Goal: Task Accomplishment & Management: Complete application form

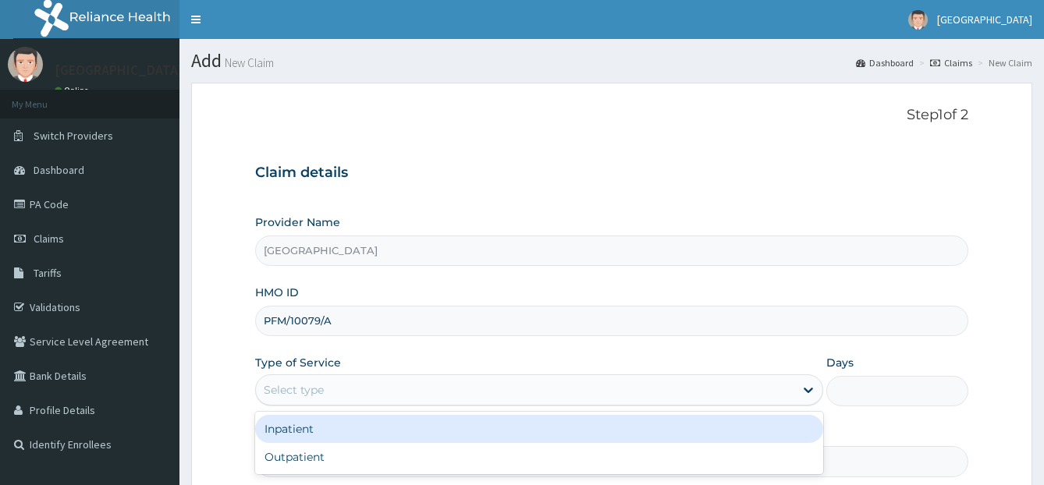
click at [296, 443] on div "Outpatient" at bounding box center [539, 457] width 568 height 28
type input "1"
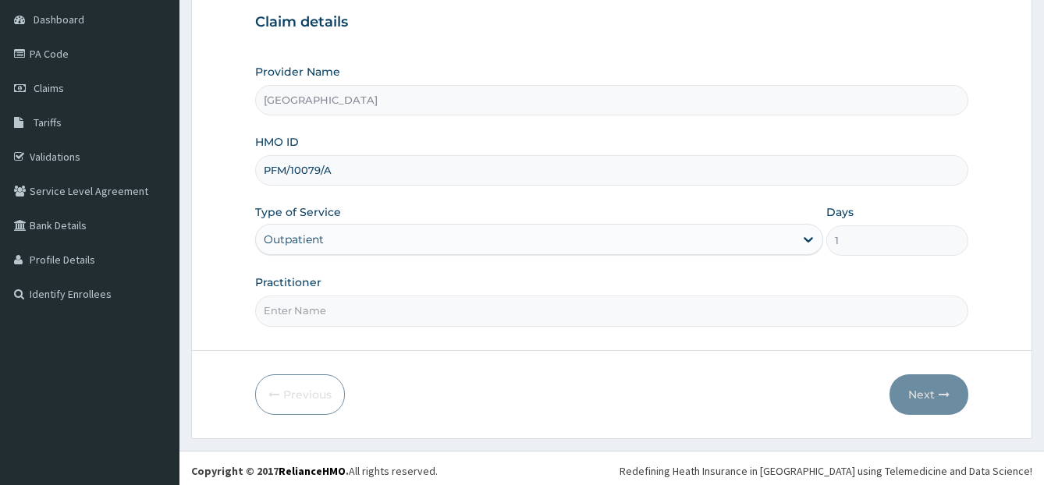
scroll to position [156, 0]
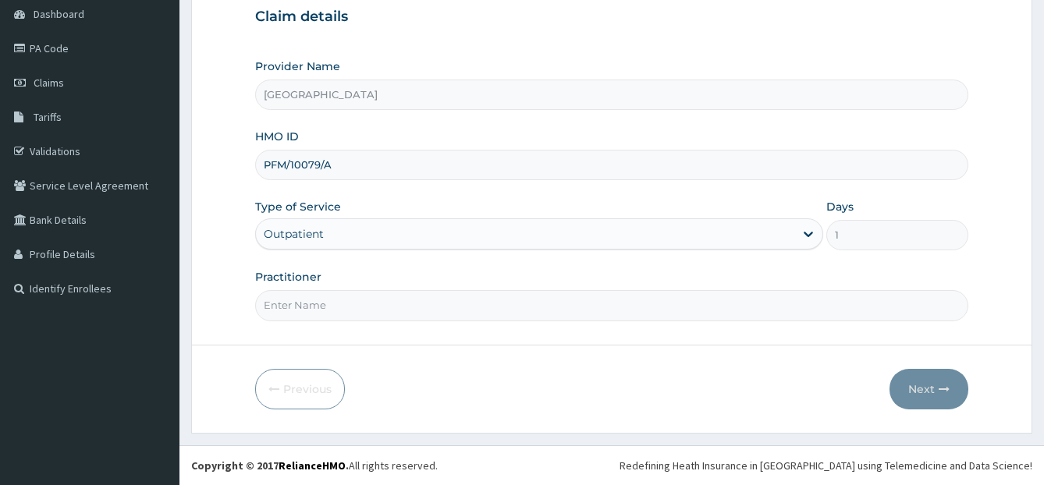
click at [566, 304] on input "Practitioner" at bounding box center [612, 305] width 714 height 30
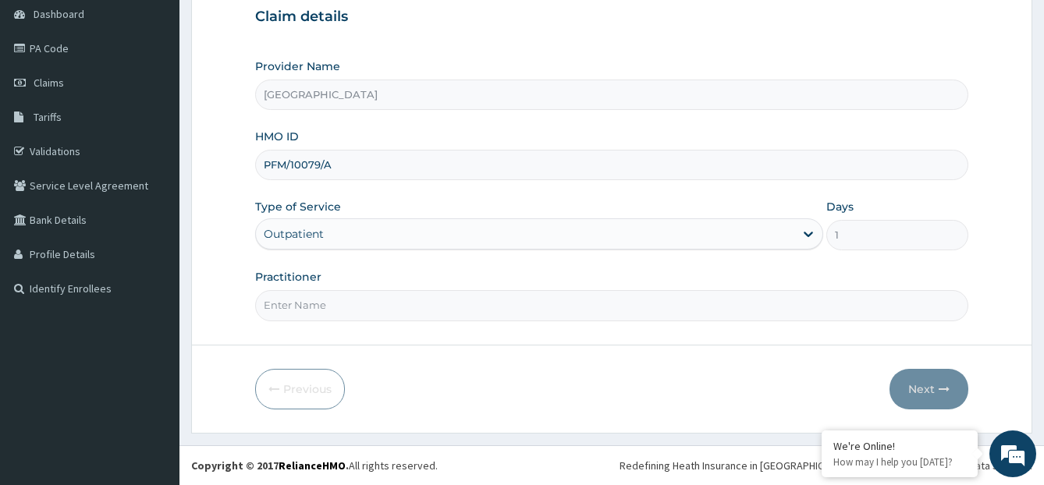
type input "[PERSON_NAME]"
click at [932, 377] on button "Next" at bounding box center [928, 389] width 79 height 41
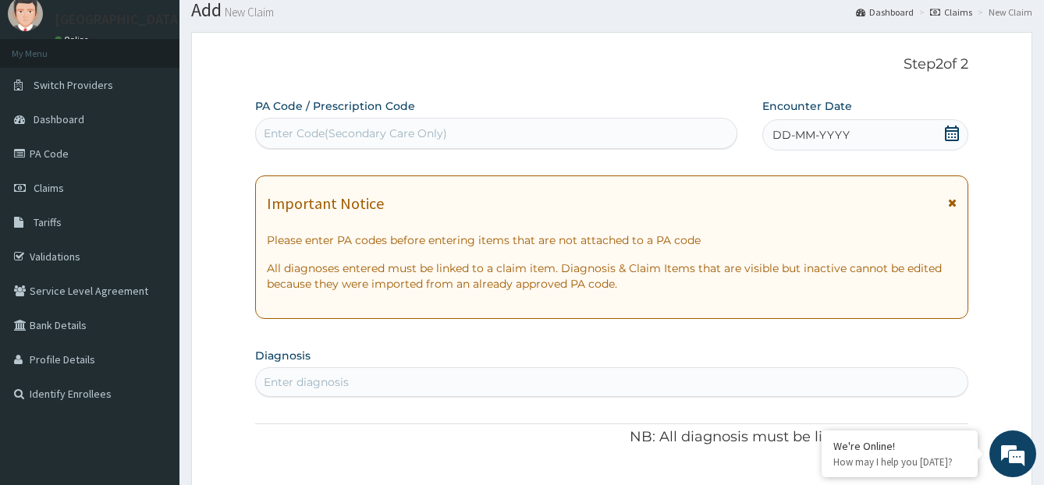
scroll to position [0, 0]
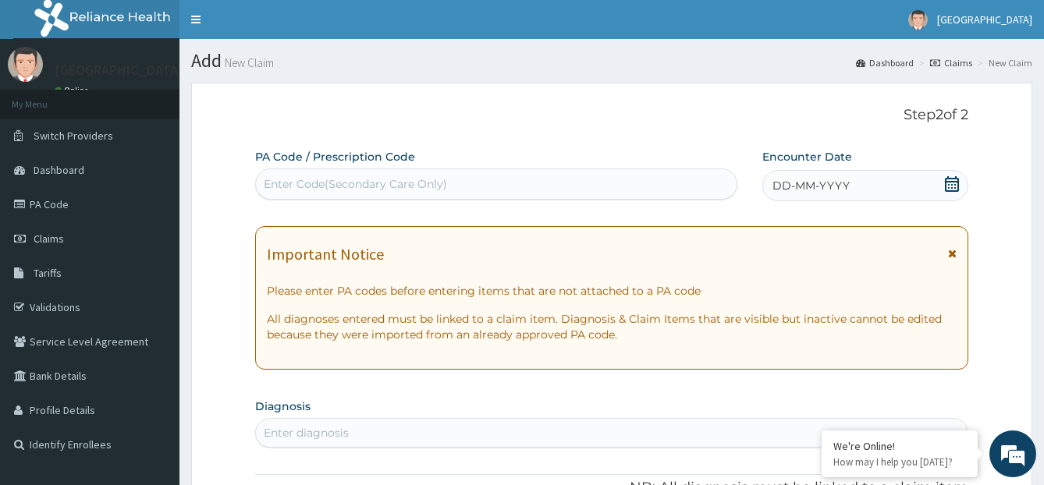
click at [788, 184] on span "DD-MM-YYYY" at bounding box center [810, 186] width 77 height 16
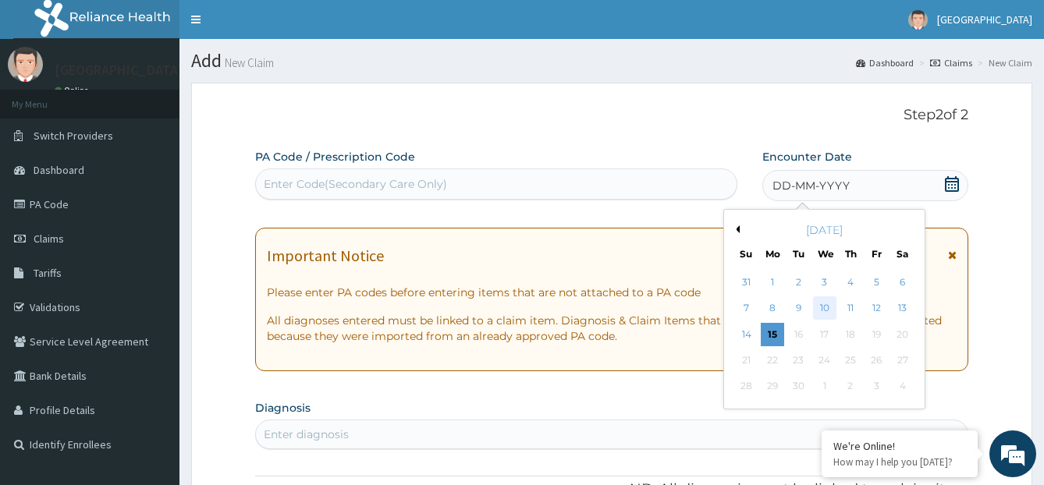
click at [817, 302] on div "10" at bounding box center [823, 308] width 23 height 23
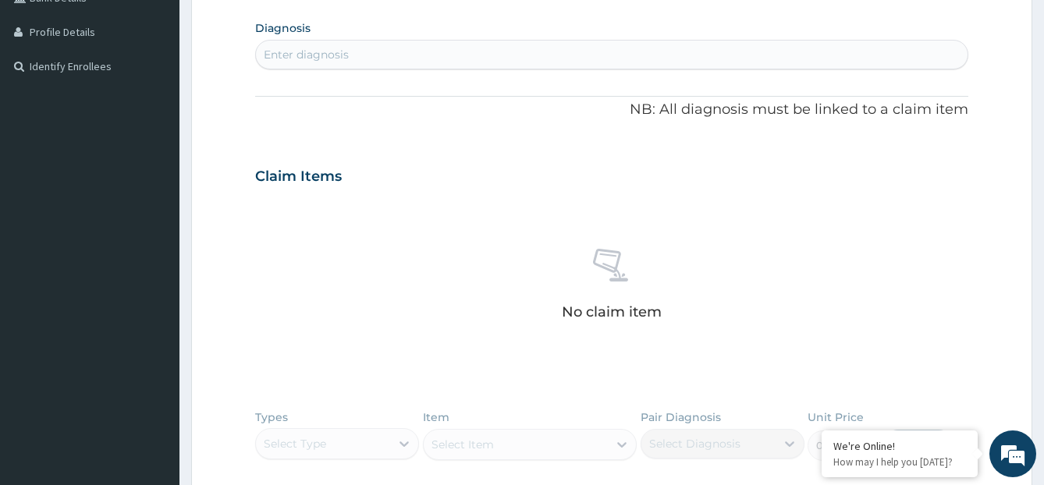
scroll to position [390, 0]
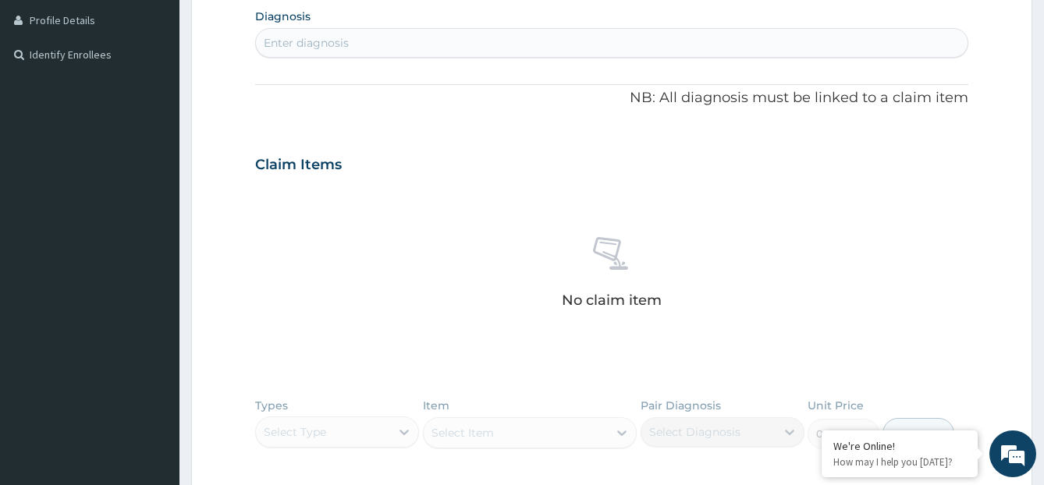
click at [558, 54] on div "Enter diagnosis" at bounding box center [612, 42] width 712 height 25
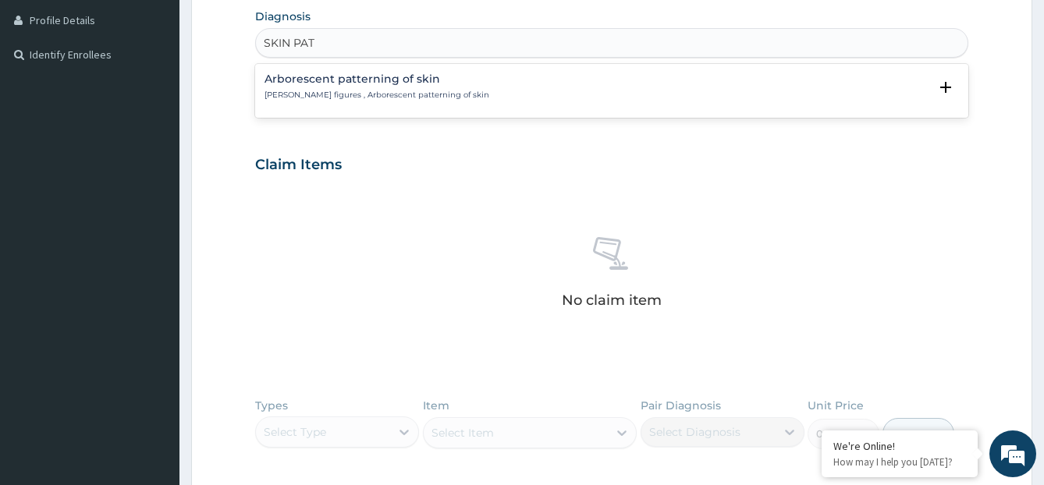
type input "SKIN PA"
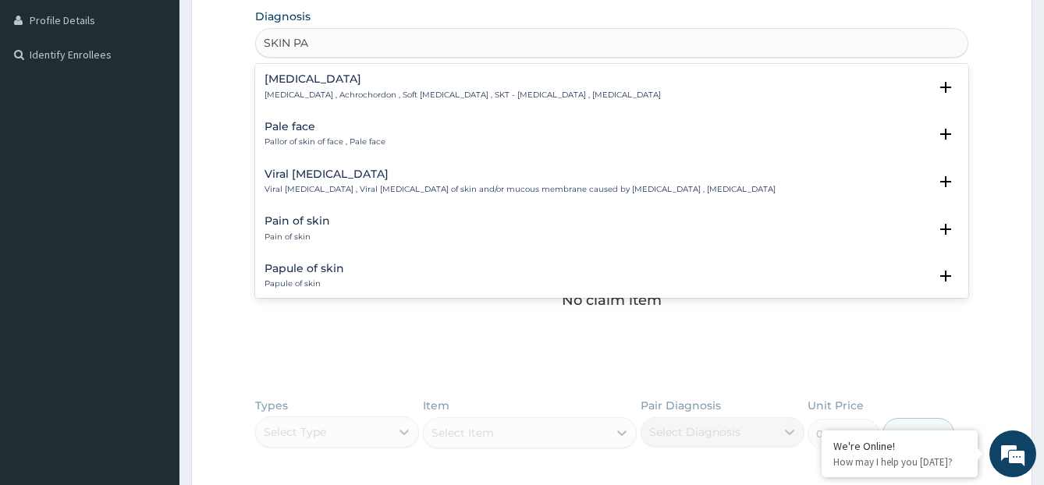
click at [331, 177] on h4 "Viral wart" at bounding box center [519, 175] width 511 height 12
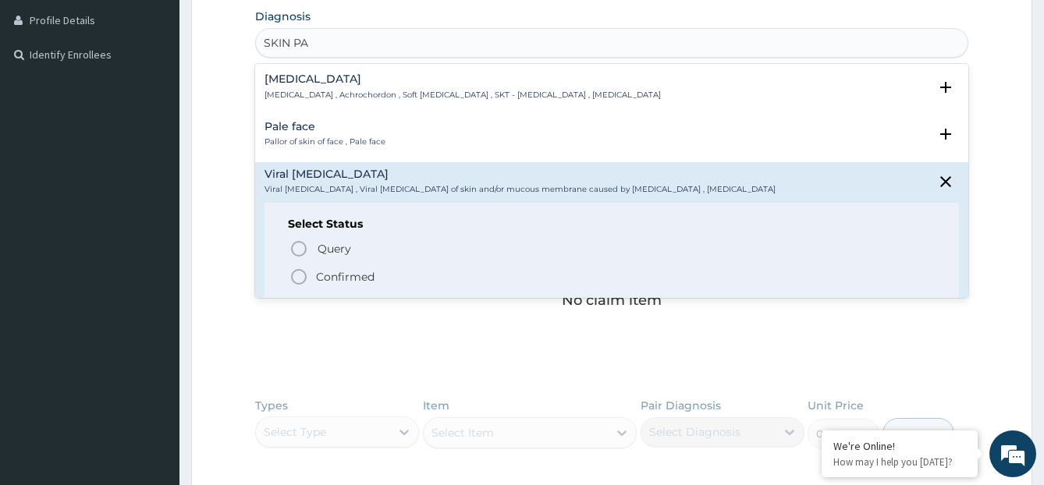
click at [297, 272] on icon "status option filled" at bounding box center [298, 277] width 19 height 19
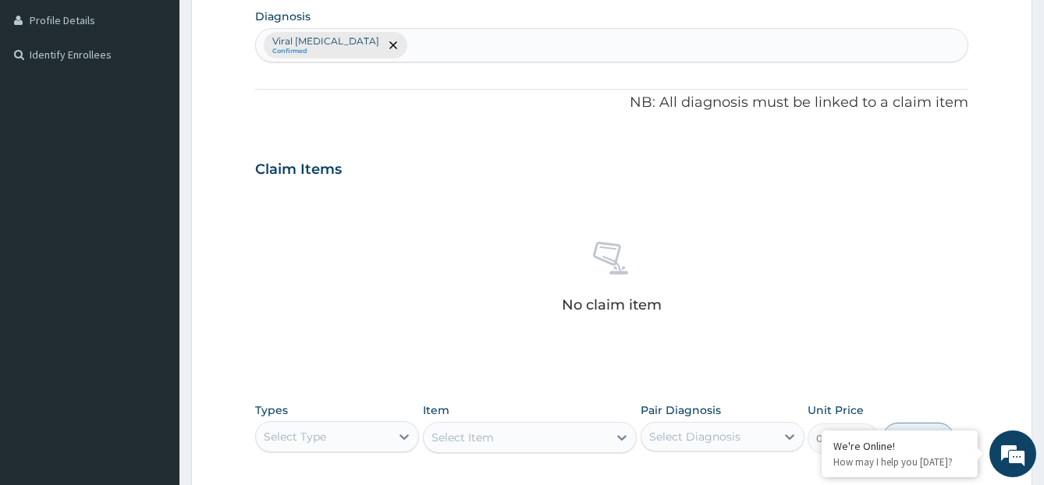
scroll to position [640, 0]
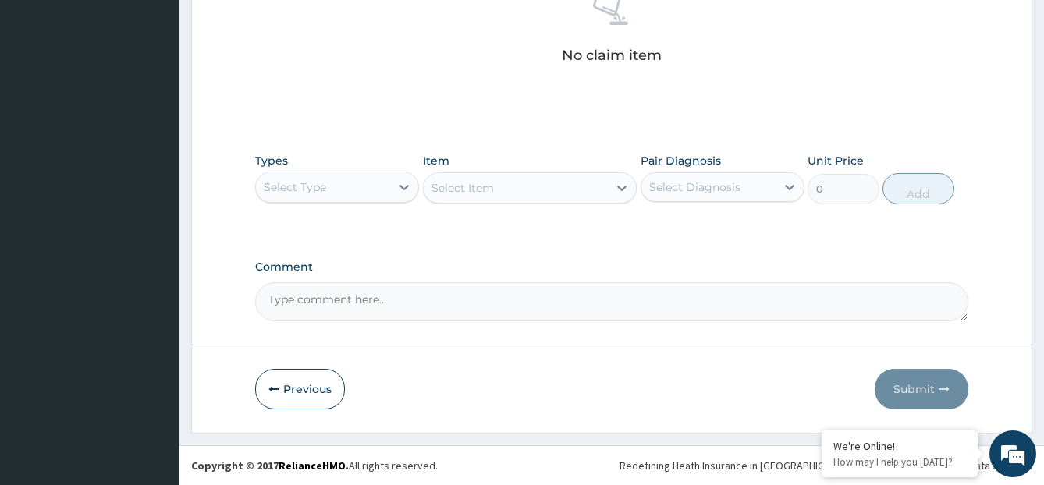
click at [366, 181] on div "Select Type" at bounding box center [323, 187] width 134 height 25
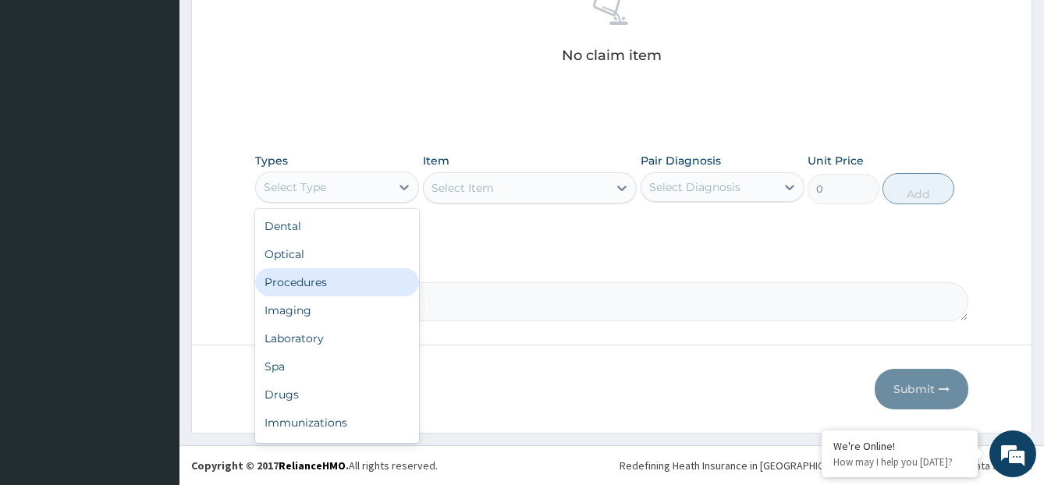
click at [347, 281] on div "Procedures" at bounding box center [337, 282] width 164 height 28
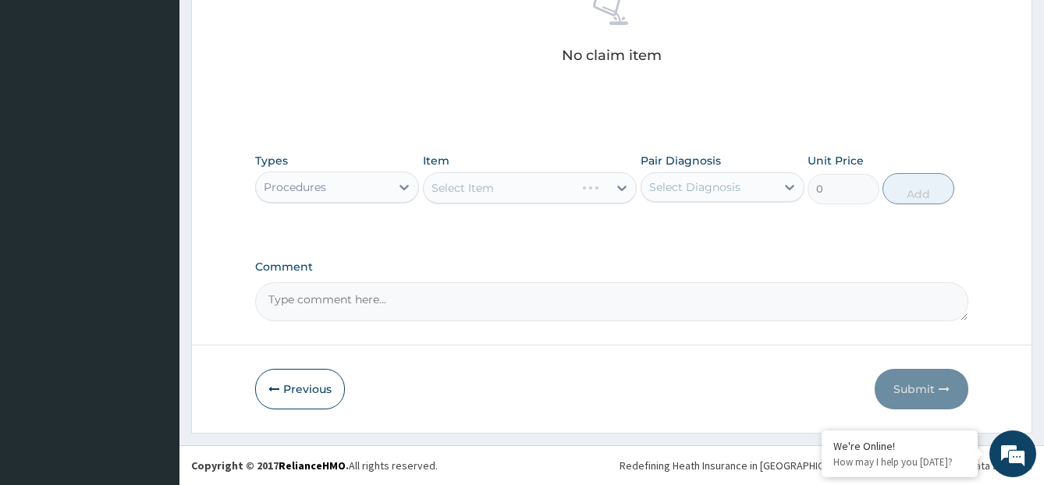
click at [692, 183] on div "Select Diagnosis" at bounding box center [694, 187] width 91 height 16
click at [690, 228] on label "Viral wart" at bounding box center [728, 226] width 124 height 16
checkbox input "true"
click at [565, 179] on div "Select Item" at bounding box center [516, 188] width 184 height 25
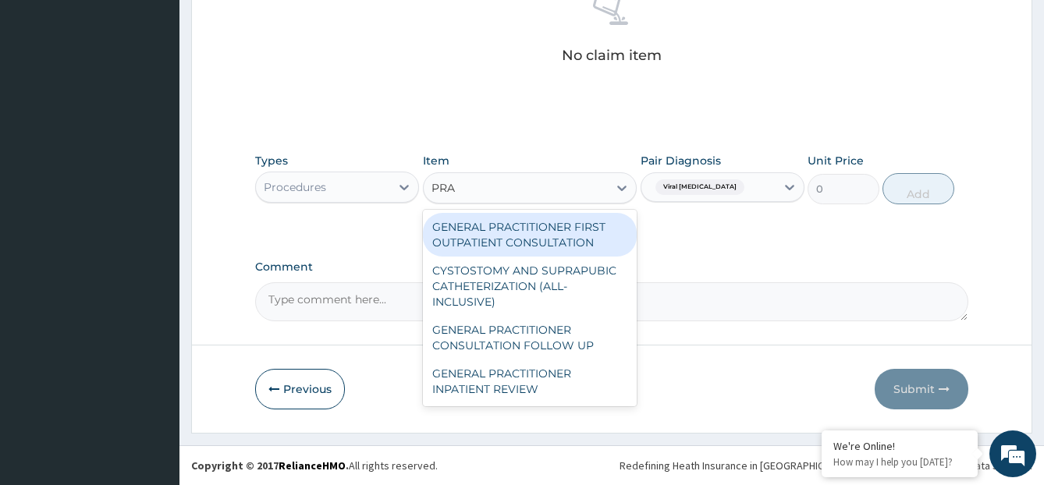
type input "PRAC"
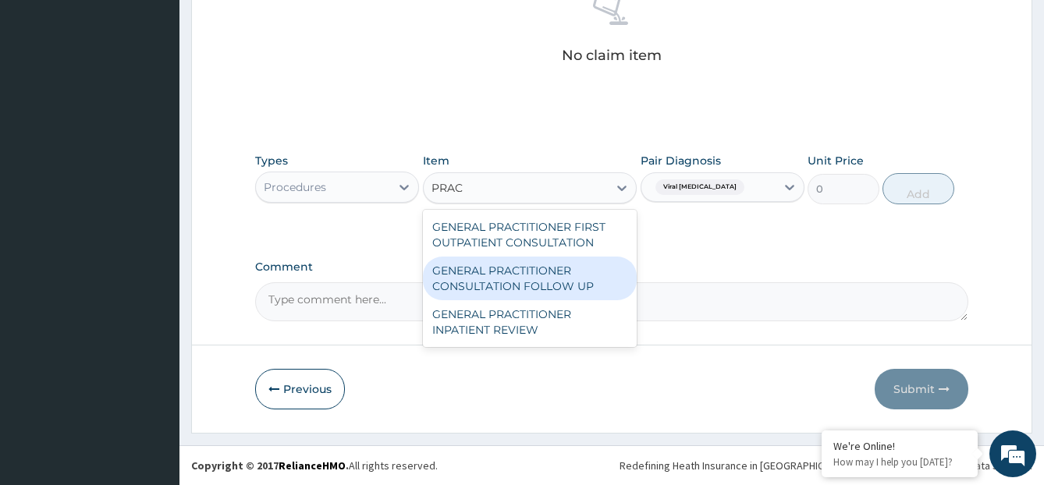
click at [564, 275] on div "GENERAL PRACTITIONER CONSULTATION FOLLOW UP" at bounding box center [530, 279] width 214 height 44
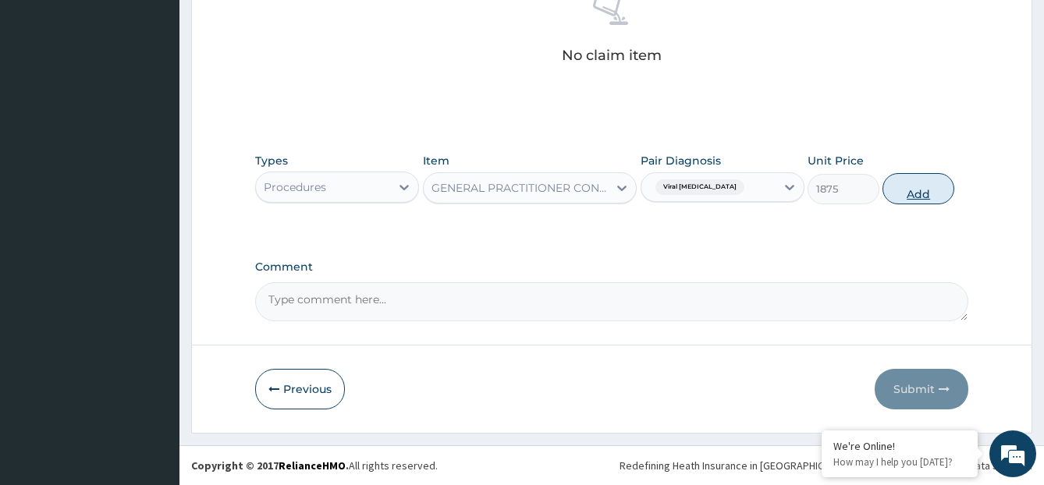
click at [914, 194] on button "Add" at bounding box center [917, 188] width 71 height 31
type input "0"
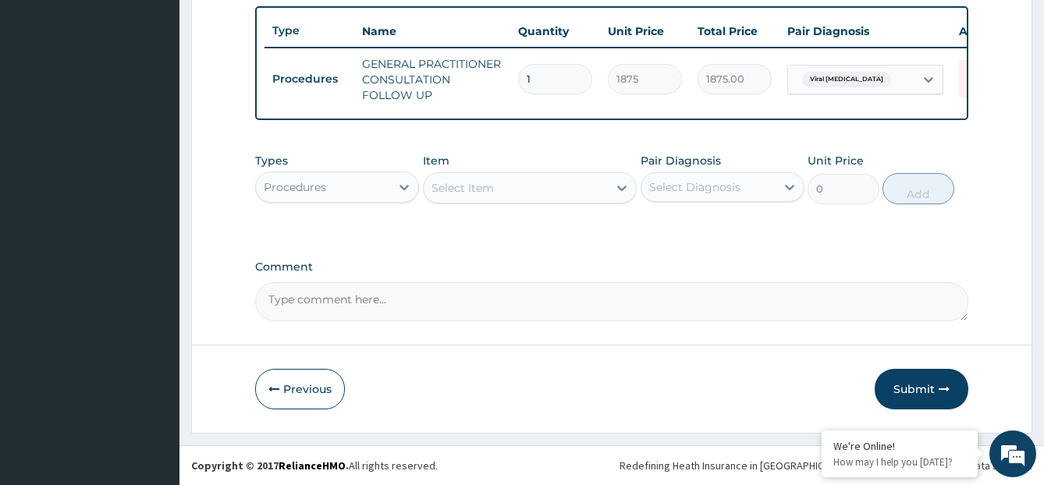
click at [353, 194] on div "Procedures" at bounding box center [323, 187] width 134 height 25
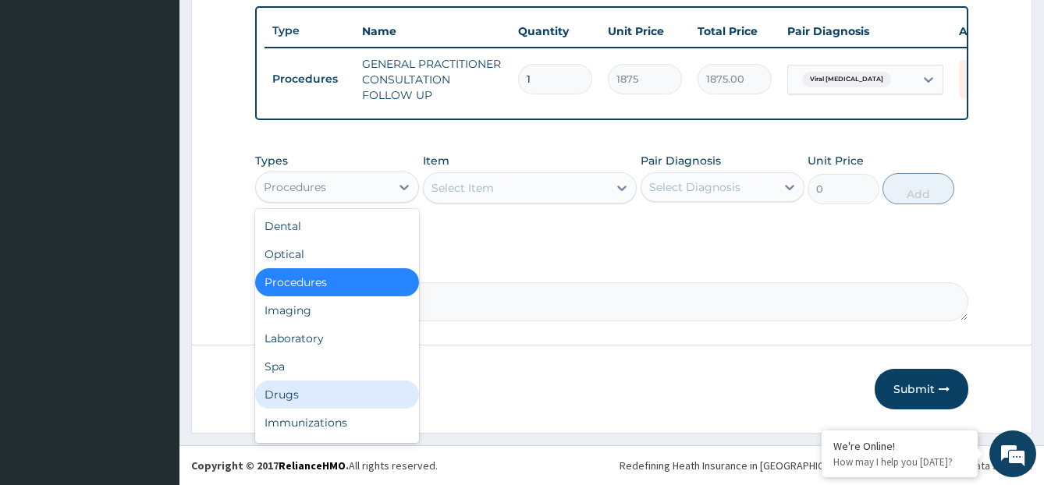
click at [293, 398] on div "Drugs" at bounding box center [337, 395] width 164 height 28
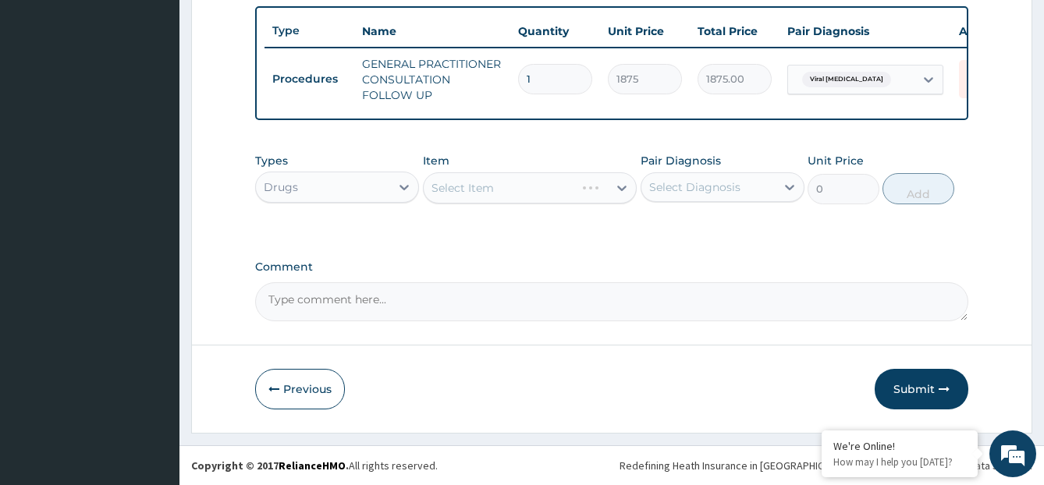
click at [695, 191] on div "Select Diagnosis" at bounding box center [694, 187] width 91 height 16
click at [705, 229] on label "Viral wart" at bounding box center [728, 226] width 124 height 16
checkbox input "true"
click at [598, 181] on div "Select Item" at bounding box center [530, 187] width 214 height 31
click at [596, 183] on div "Select Item" at bounding box center [516, 188] width 184 height 25
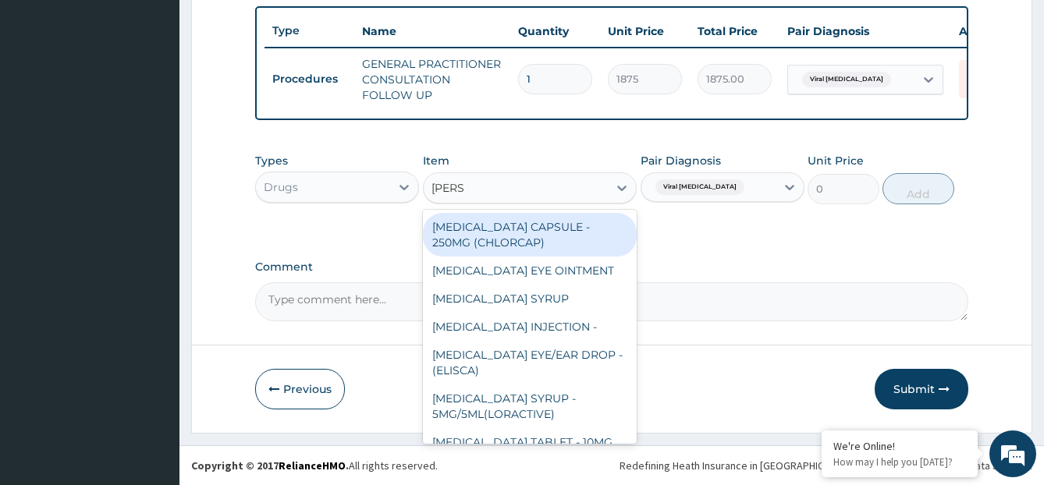
type input "LORAT"
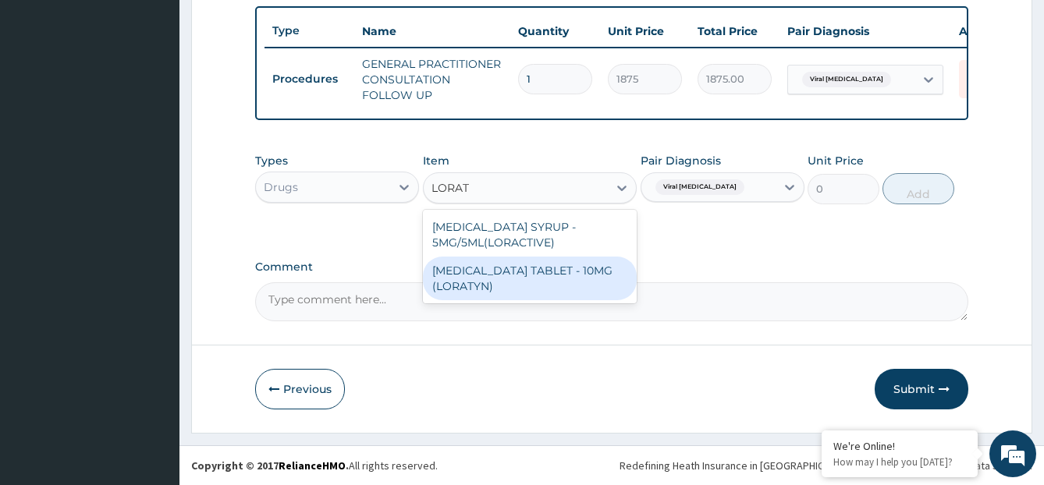
click at [563, 263] on div "LORATADINE TABLET - 10MG (LORATYN)" at bounding box center [530, 279] width 214 height 44
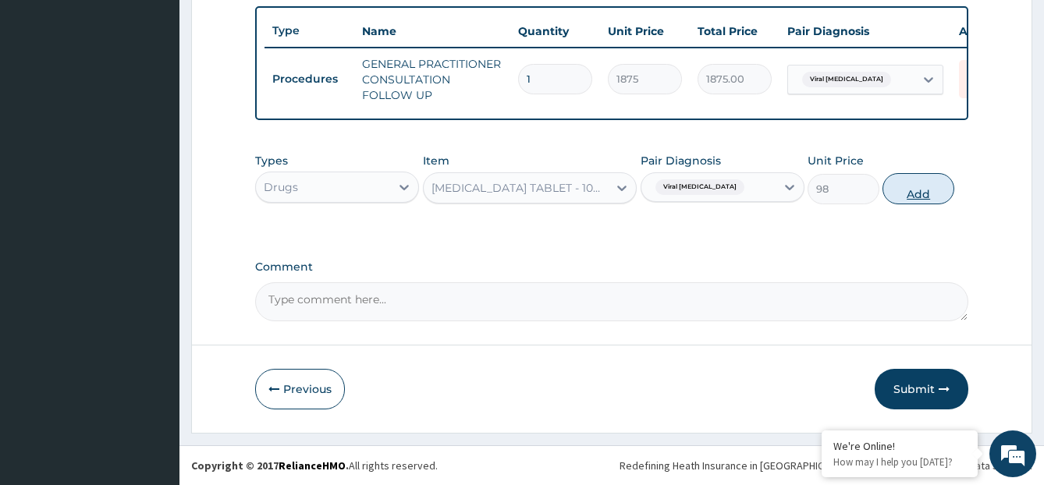
click at [918, 189] on button "Add" at bounding box center [917, 188] width 71 height 31
type input "0"
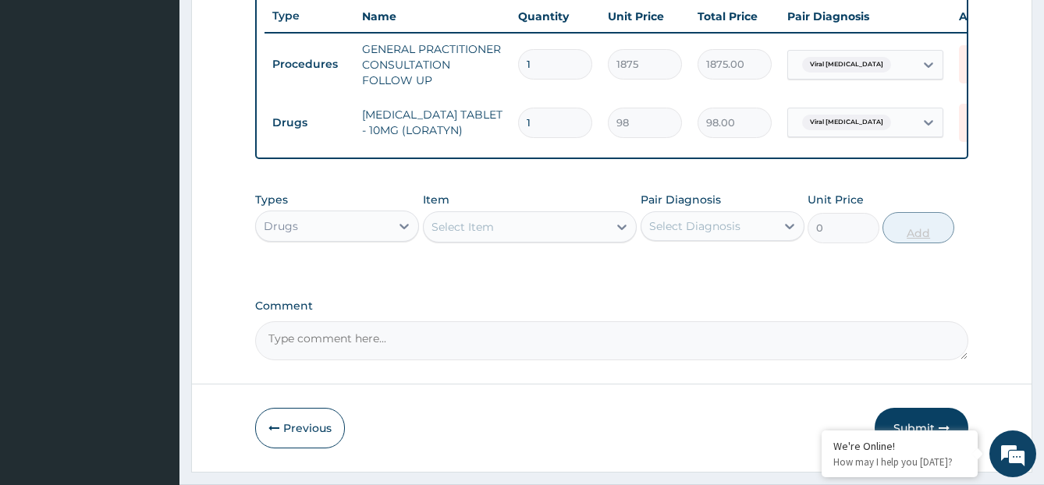
type input "10"
type input "980.00"
type input "0.00"
type input "1"
type input "98.00"
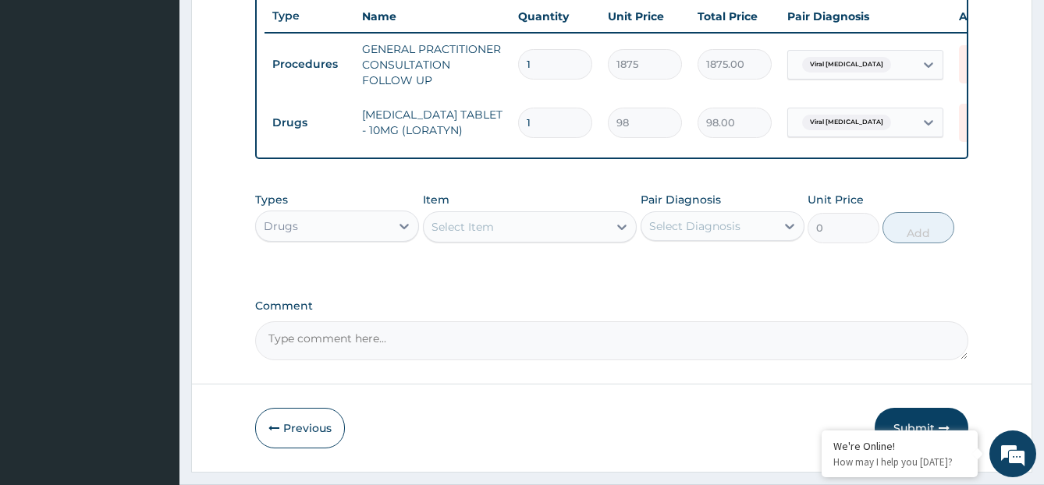
type input "10"
type input "980.00"
type input "10"
click at [527, 243] on div "Select Item" at bounding box center [530, 226] width 214 height 31
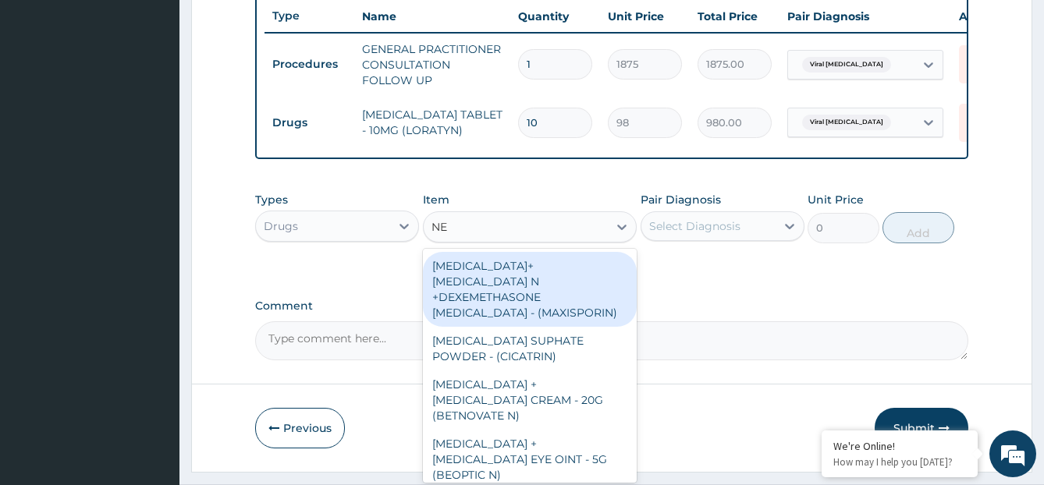
type input "N"
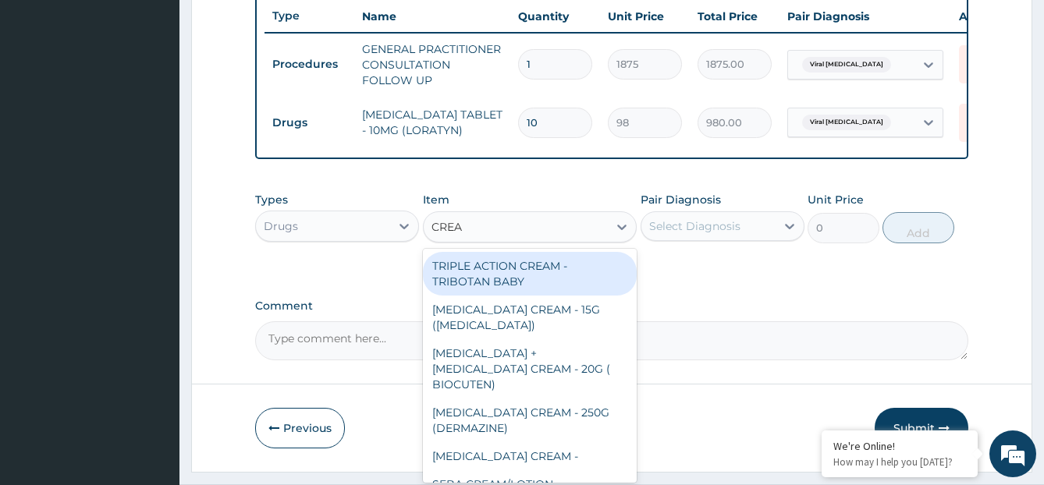
type input "CREAM"
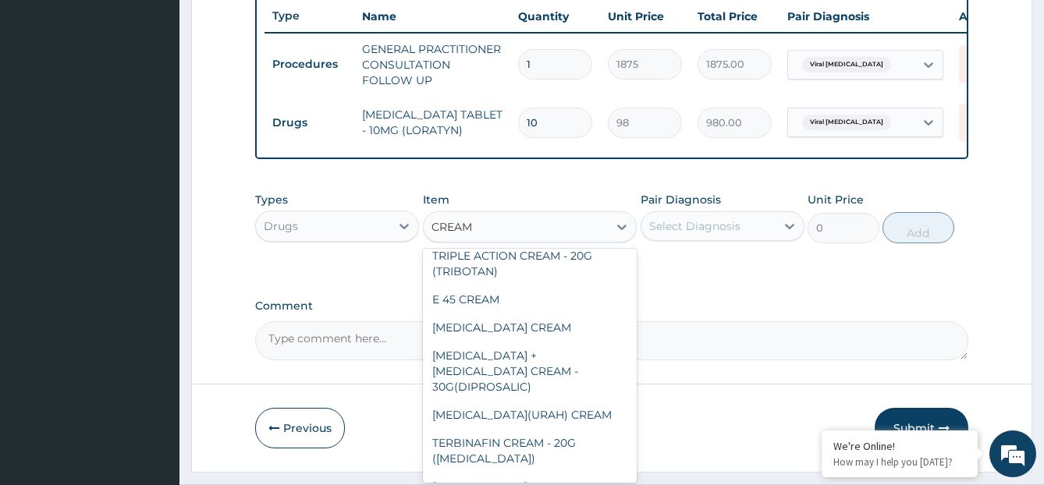
scroll to position [1212, 0]
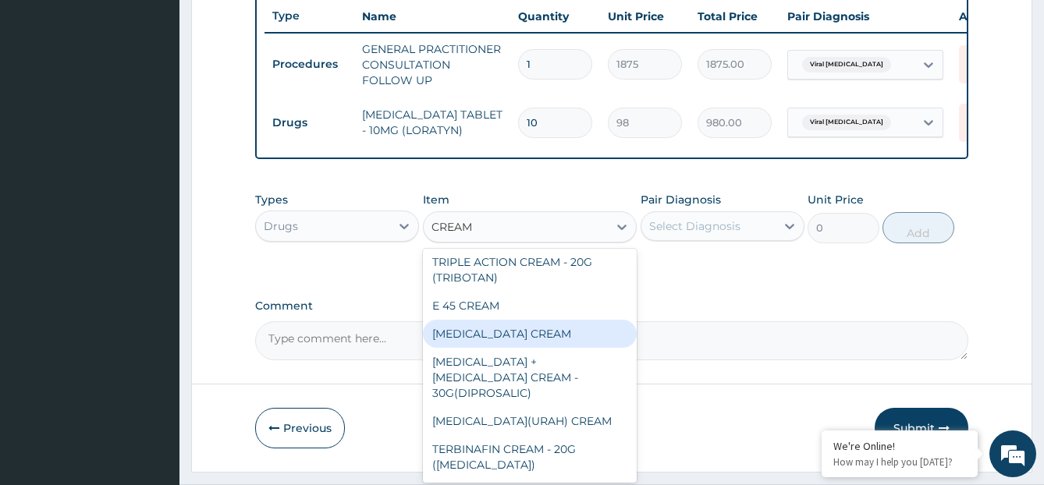
click at [548, 325] on div "CLOTRIMAZOLE CREAM" at bounding box center [530, 334] width 214 height 28
type input "1120"
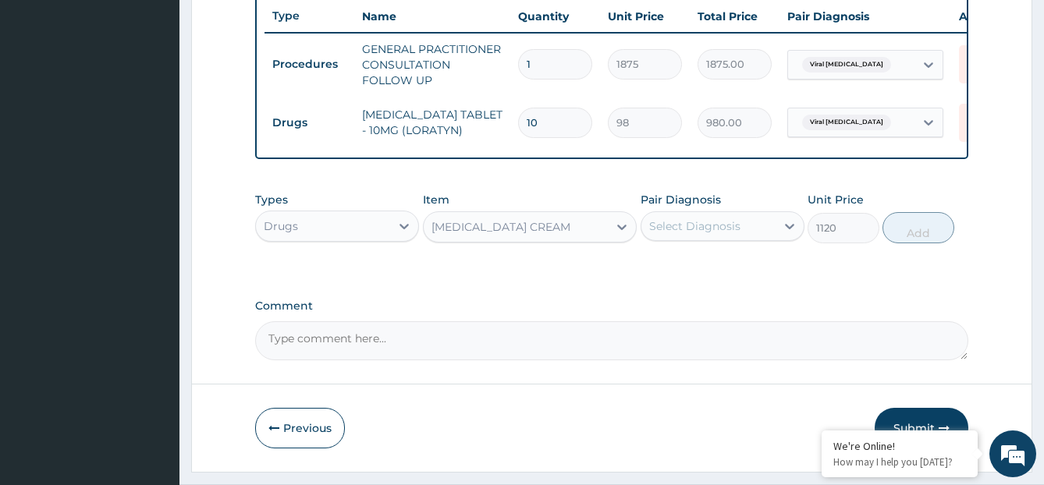
click at [758, 239] on div "Select Diagnosis" at bounding box center [708, 226] width 134 height 25
click at [747, 275] on div "Viral wart" at bounding box center [723, 266] width 164 height 32
checkbox input "true"
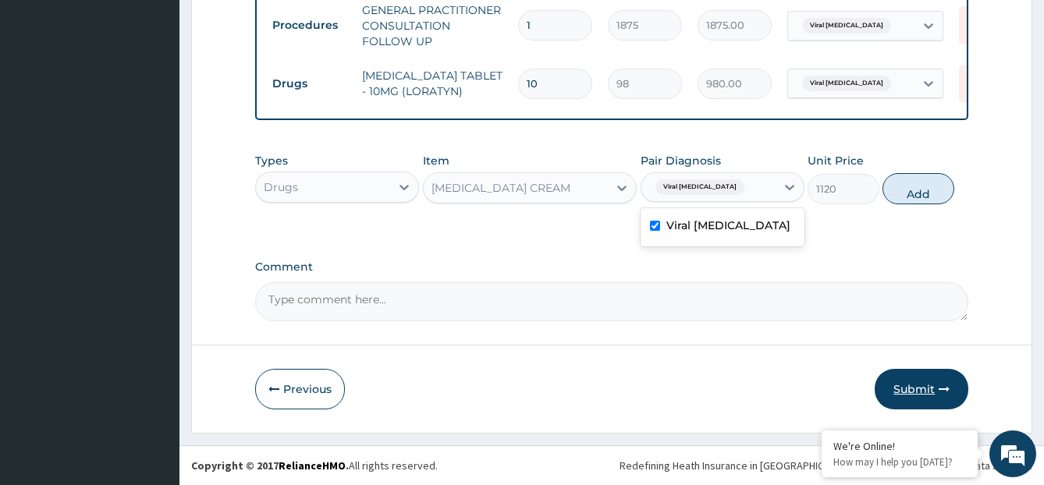
click at [935, 391] on button "Submit" at bounding box center [922, 389] width 94 height 41
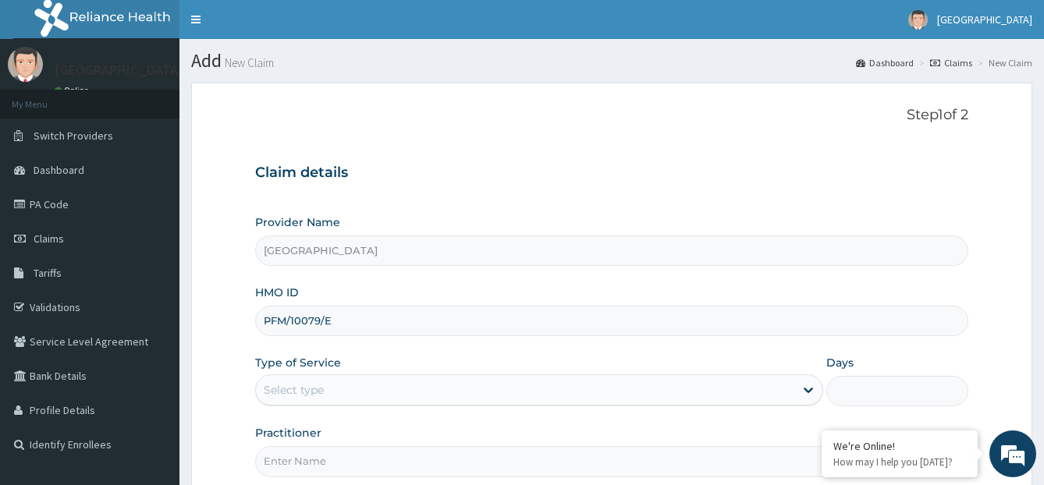
type input "PFM/10079/E"
click at [343, 403] on div "Select type" at bounding box center [539, 389] width 568 height 31
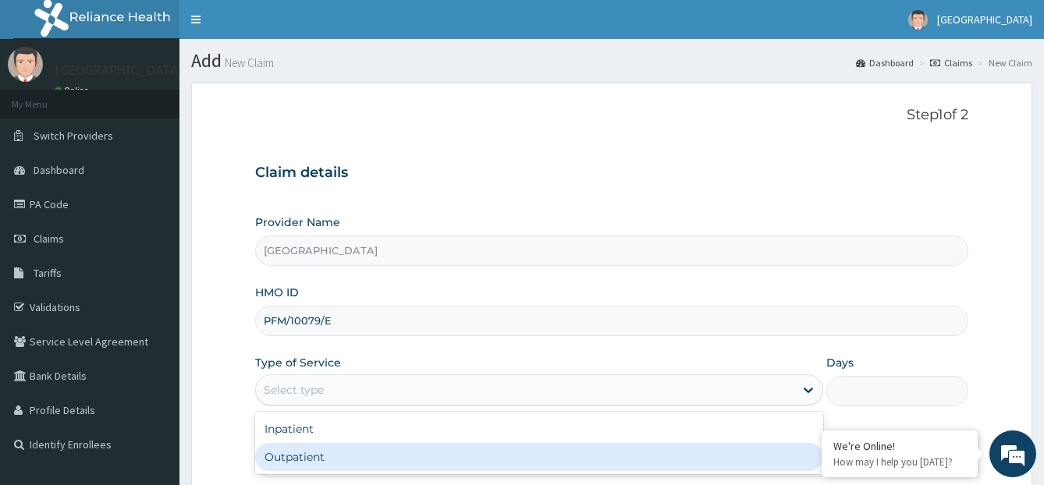
click at [311, 474] on div "Inpatient Outpatient" at bounding box center [539, 443] width 568 height 62
click at [326, 453] on div "Outpatient" at bounding box center [539, 457] width 568 height 28
type input "1"
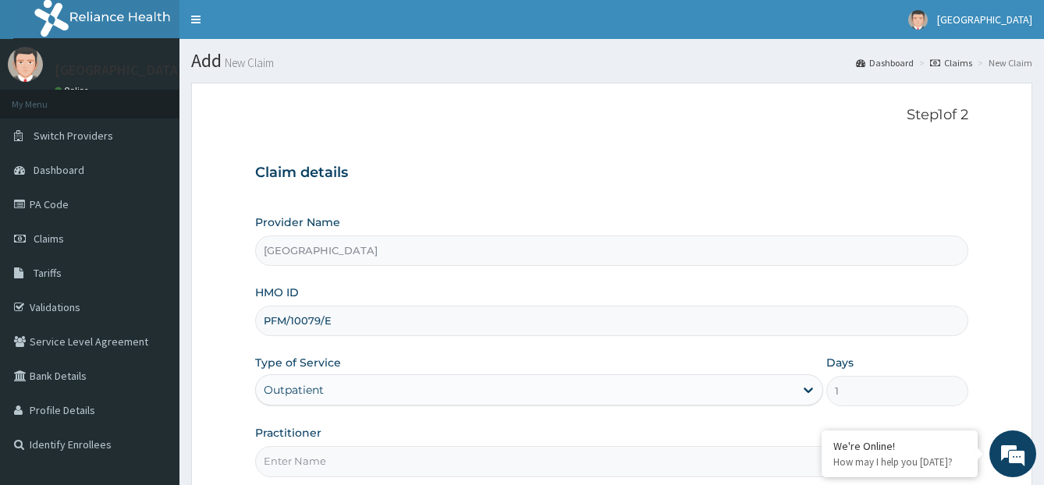
click at [326, 453] on input "Practitioner" at bounding box center [612, 461] width 714 height 30
type input "[PERSON_NAME]"
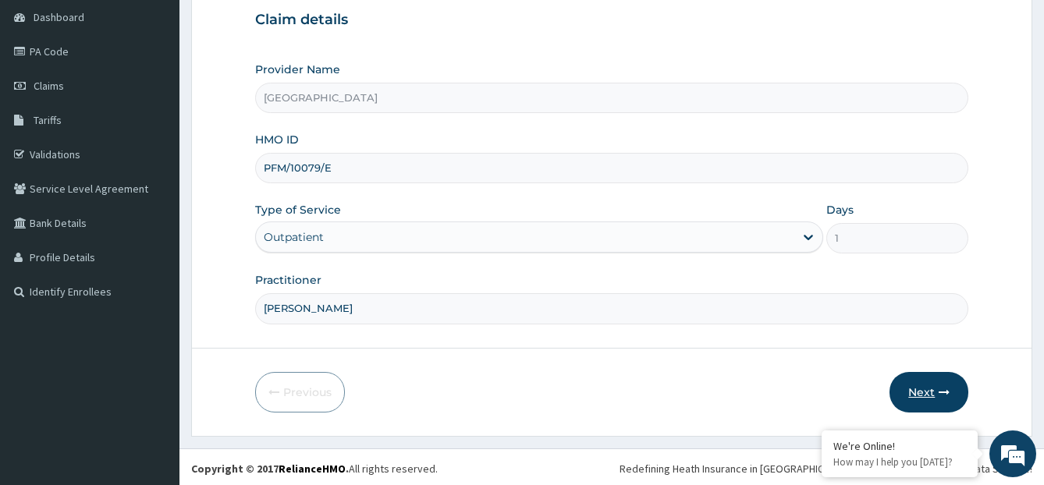
click at [930, 389] on button "Next" at bounding box center [928, 392] width 79 height 41
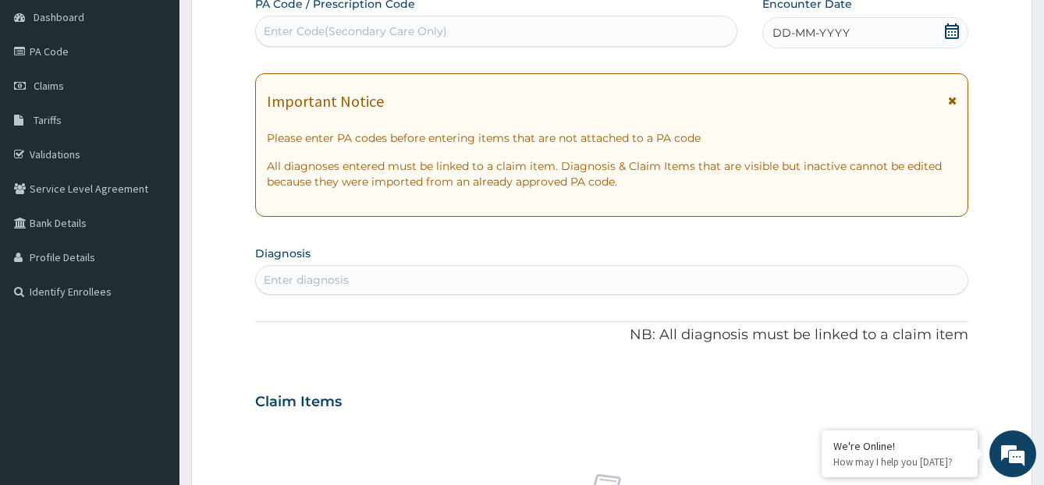
scroll to position [0, 0]
click at [787, 34] on span "DD-MM-YYYY" at bounding box center [810, 33] width 77 height 16
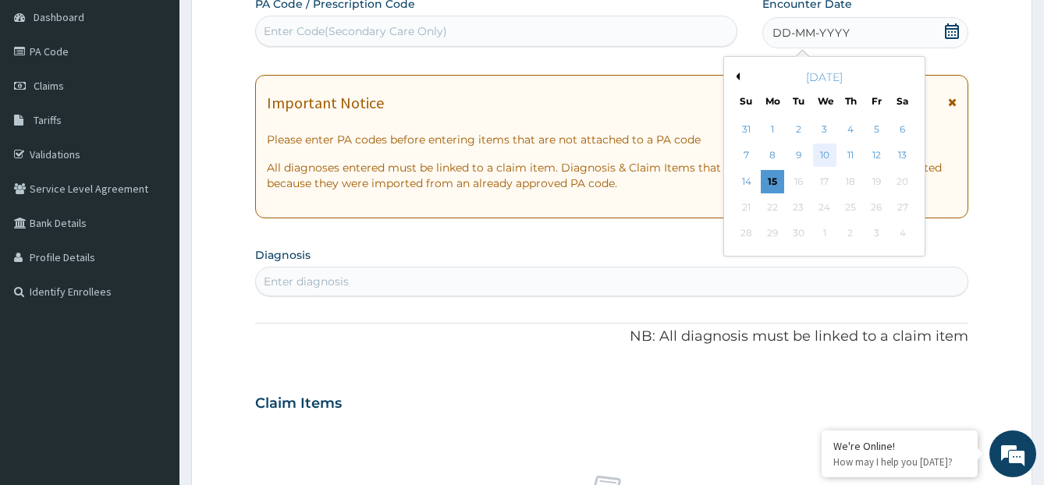
click at [832, 160] on div "10" at bounding box center [823, 155] width 23 height 23
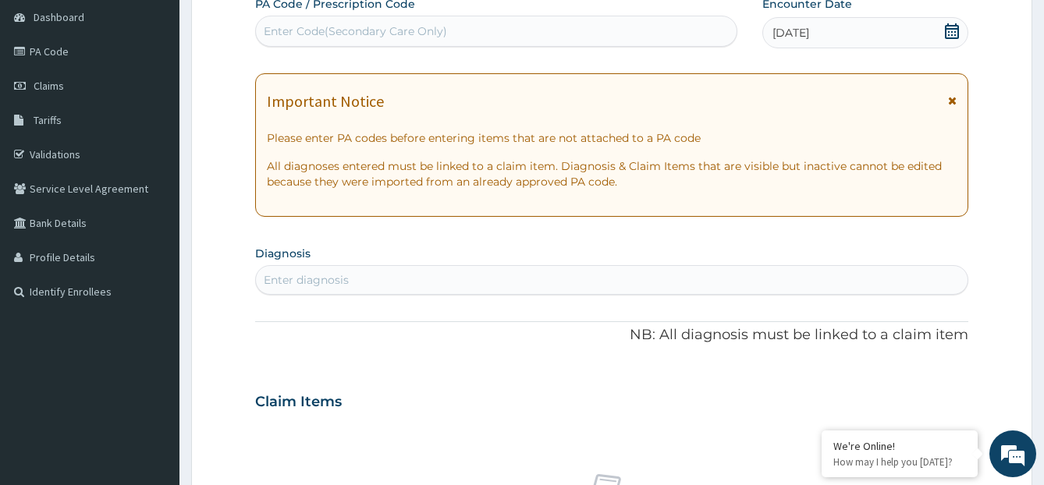
click at [538, 279] on div "Enter diagnosis" at bounding box center [612, 280] width 712 height 25
type input "[MEDICAL_DATA]"
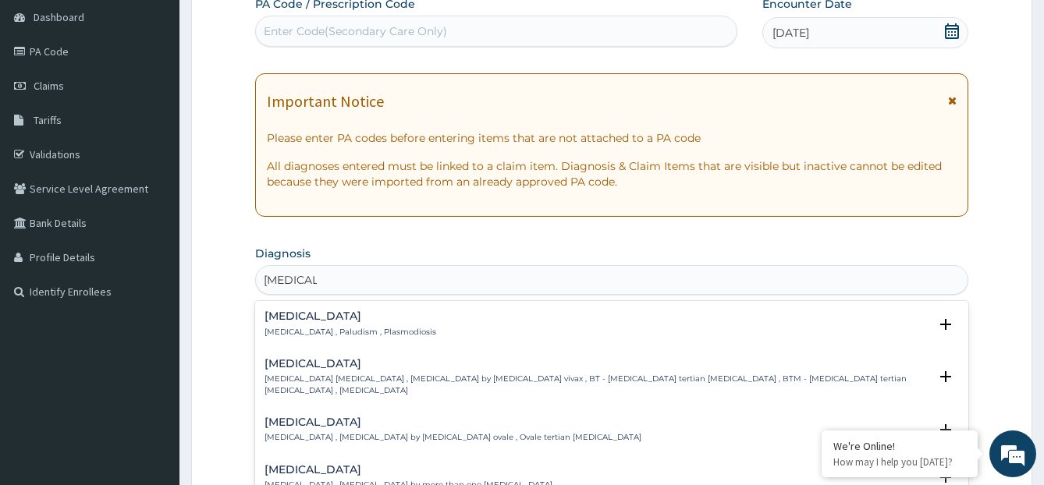
click at [335, 319] on h4 "Malaria" at bounding box center [350, 317] width 172 height 12
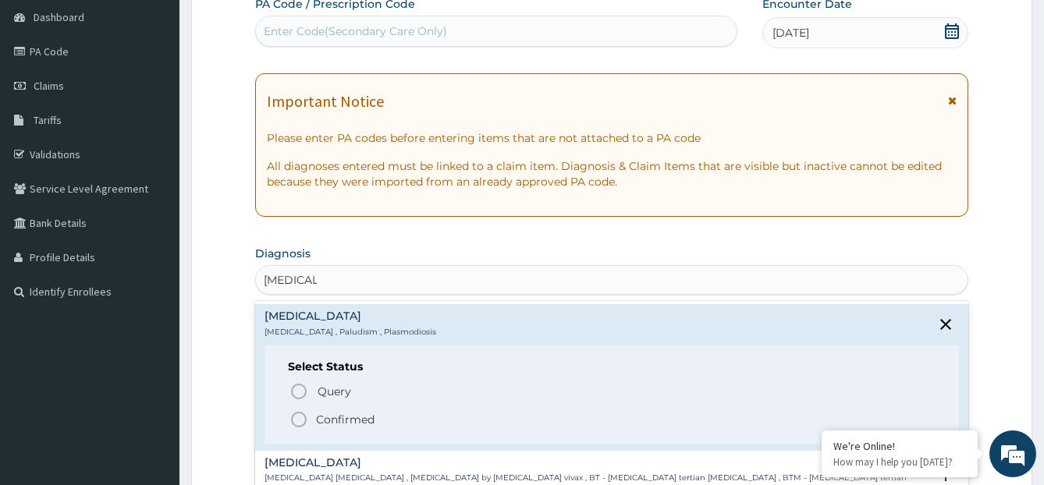
click at [294, 419] on icon "status option filled" at bounding box center [298, 419] width 19 height 19
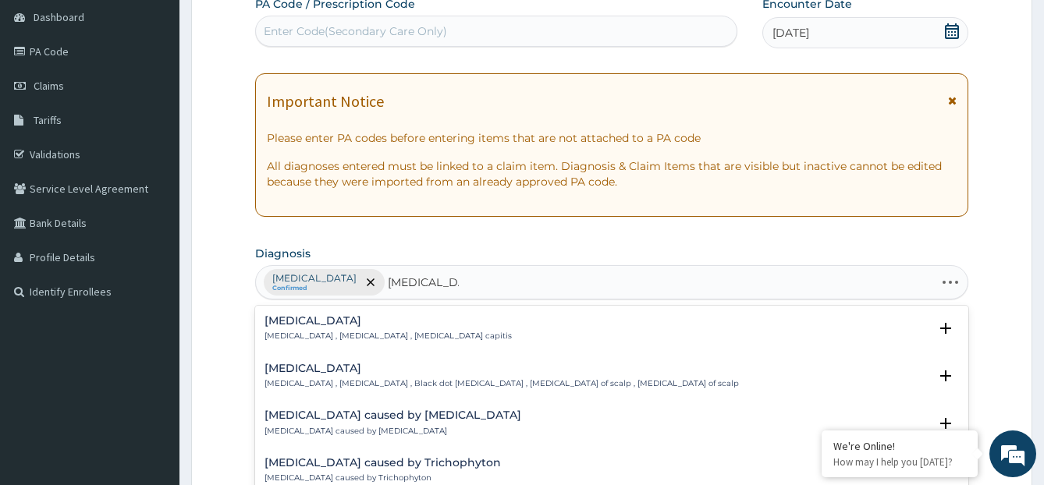
type input "TINEA CAPITI"
click at [301, 410] on h4 "Tinea capitis caused by Microsporum" at bounding box center [392, 416] width 257 height 12
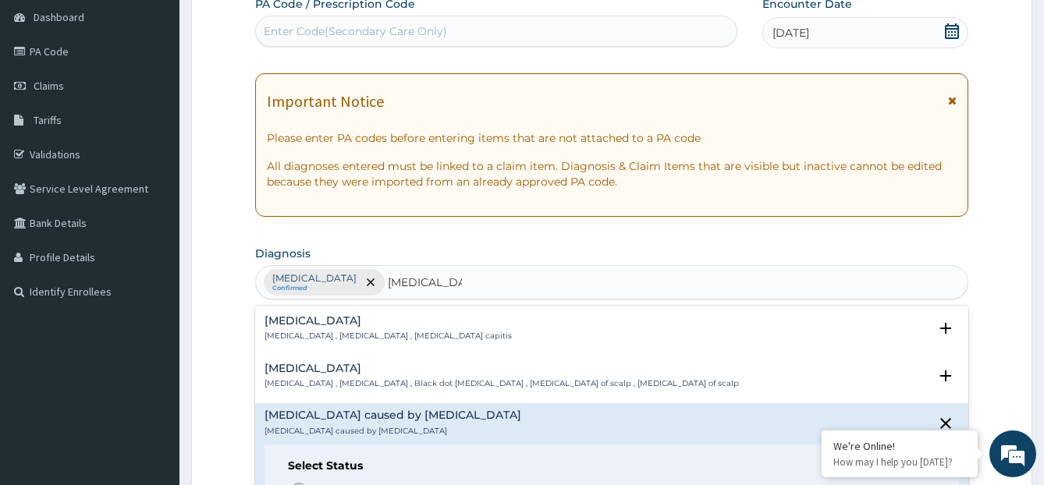
click at [312, 376] on div "Tinea capitis Tinea capitis , Ringworm of the scalp , Black dot ringworm , Derm…" at bounding box center [501, 376] width 474 height 27
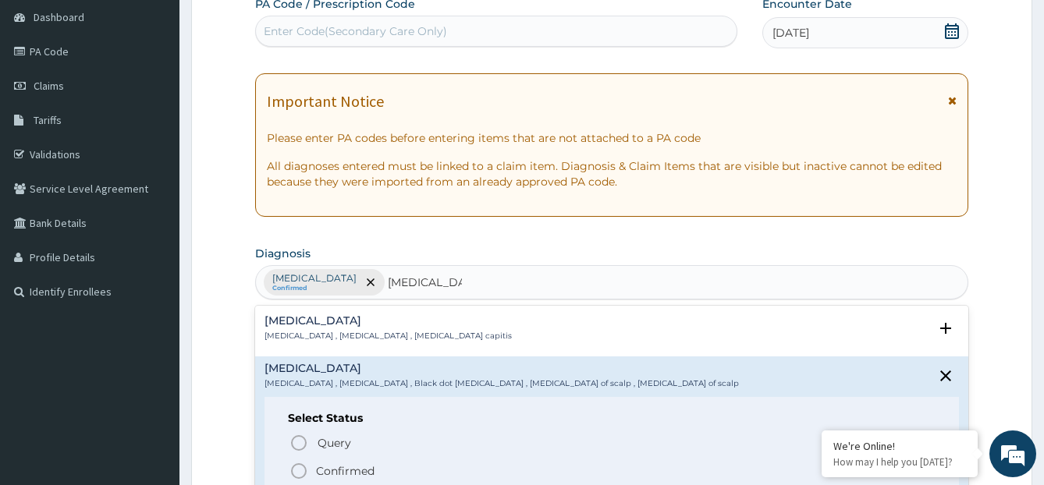
click at [345, 470] on p "Confirmed" at bounding box center [345, 471] width 59 height 16
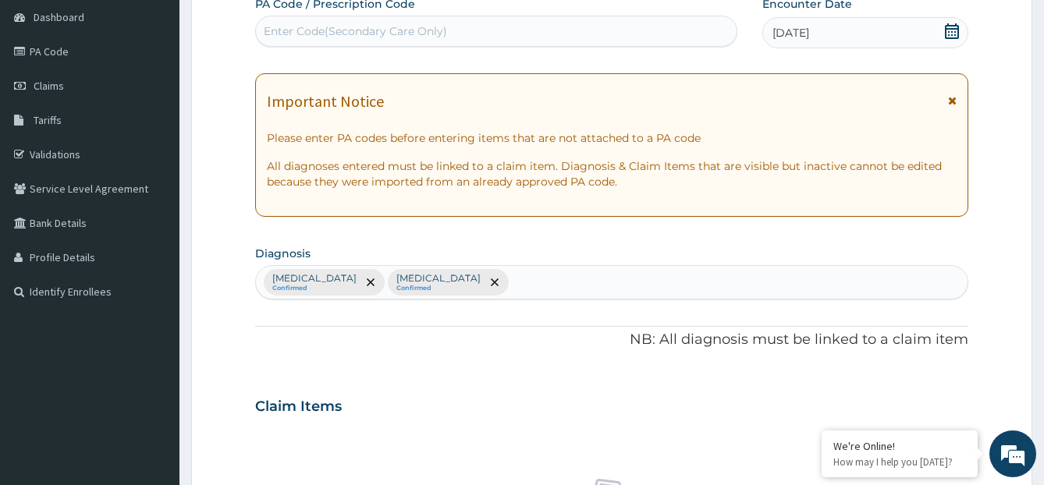
scroll to position [577, 0]
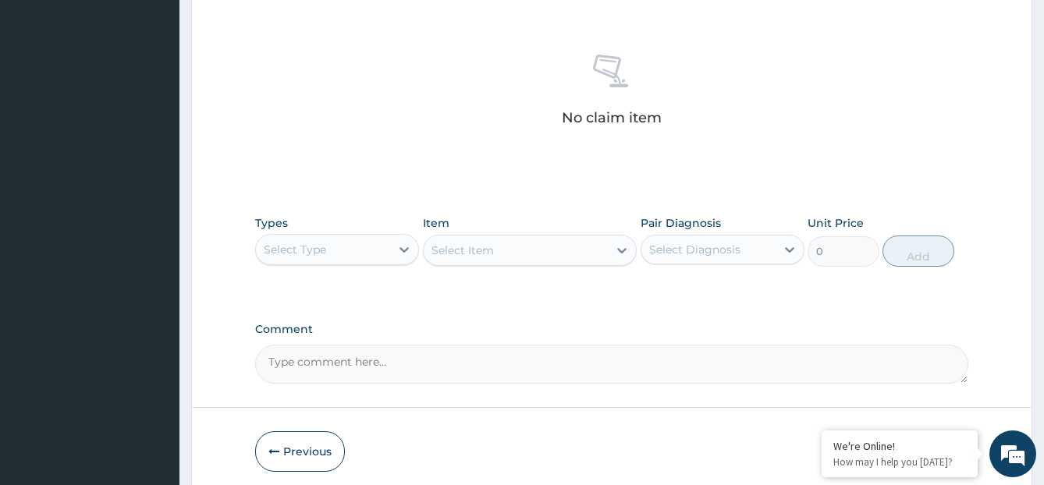
click at [362, 250] on div "Select Type" at bounding box center [323, 249] width 134 height 25
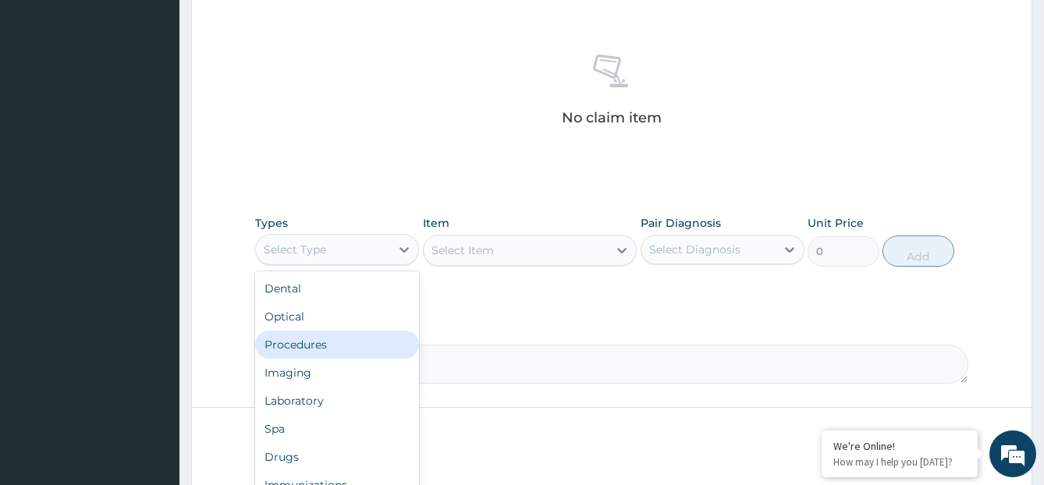
click at [353, 339] on div "Procedures" at bounding box center [337, 345] width 164 height 28
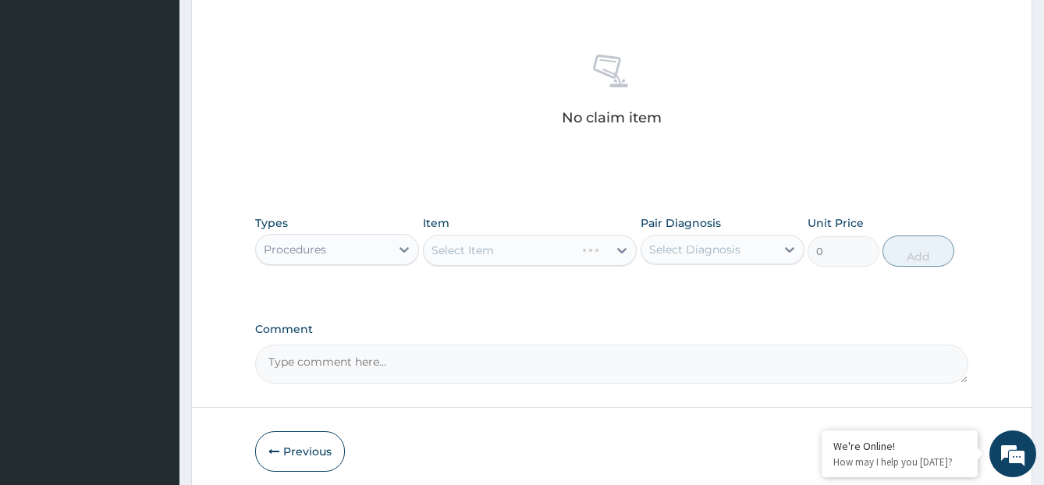
click at [720, 237] on div "Select Diagnosis" at bounding box center [708, 249] width 134 height 25
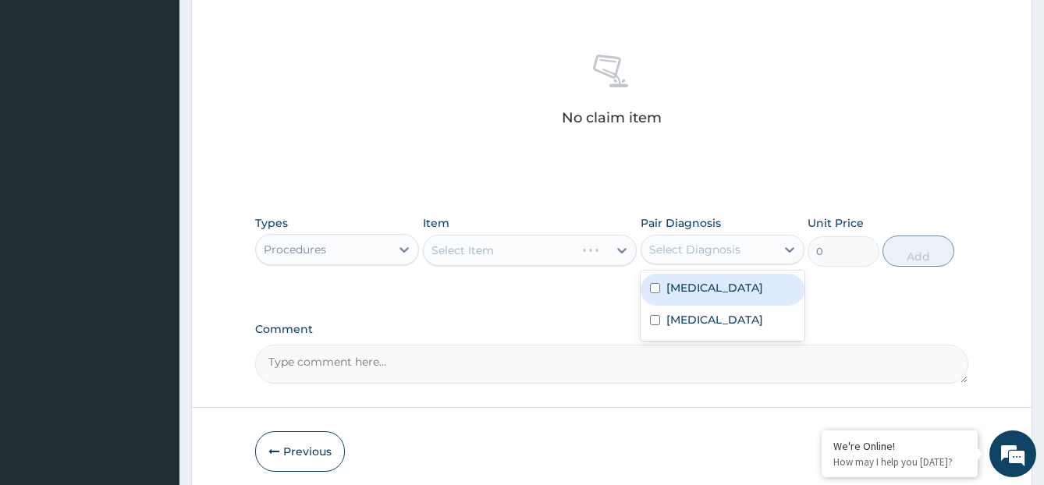
click at [706, 281] on label "Malaria" at bounding box center [714, 288] width 97 height 16
checkbox input "true"
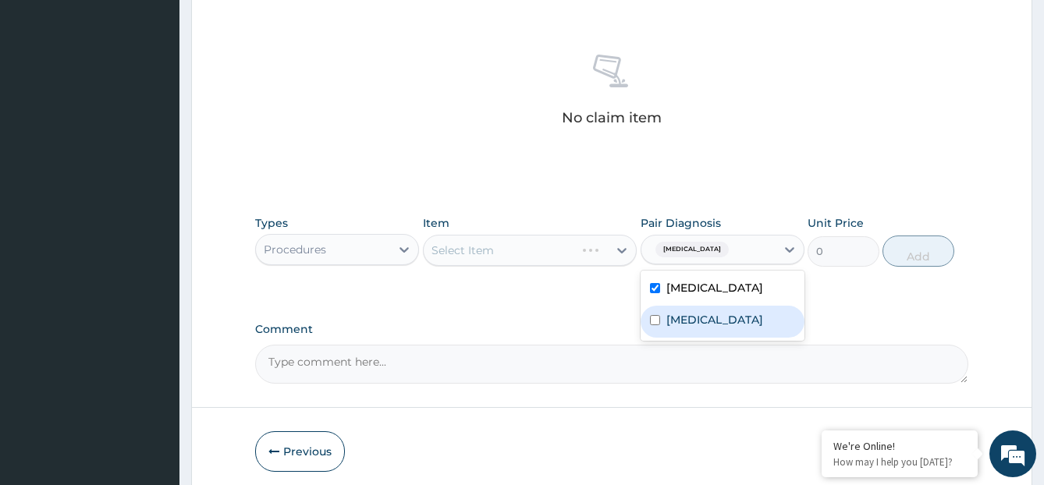
click at [687, 332] on div "Tinea capitis" at bounding box center [723, 322] width 164 height 32
click at [671, 318] on label "Tinea capitis" at bounding box center [714, 320] width 97 height 16
checkbox input "false"
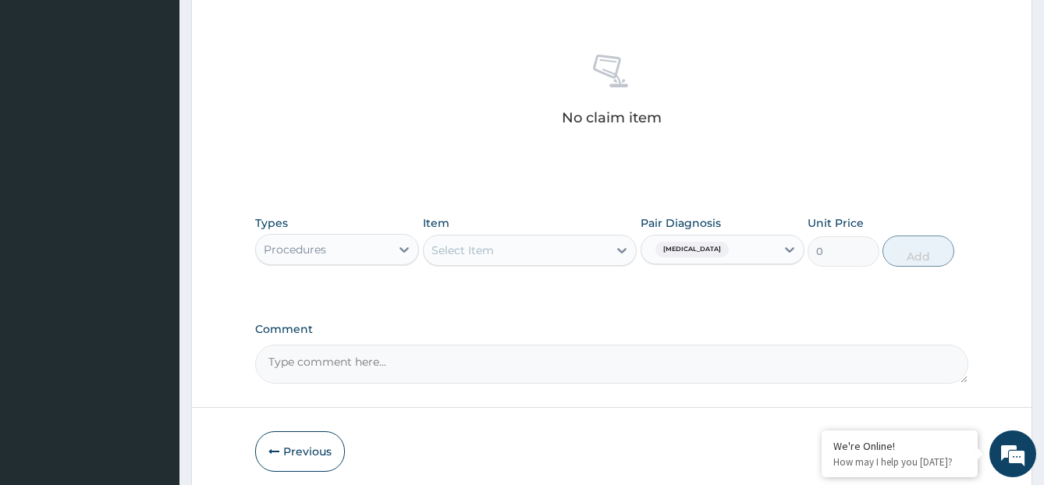
click at [541, 261] on div "Select Item" at bounding box center [516, 250] width 184 height 25
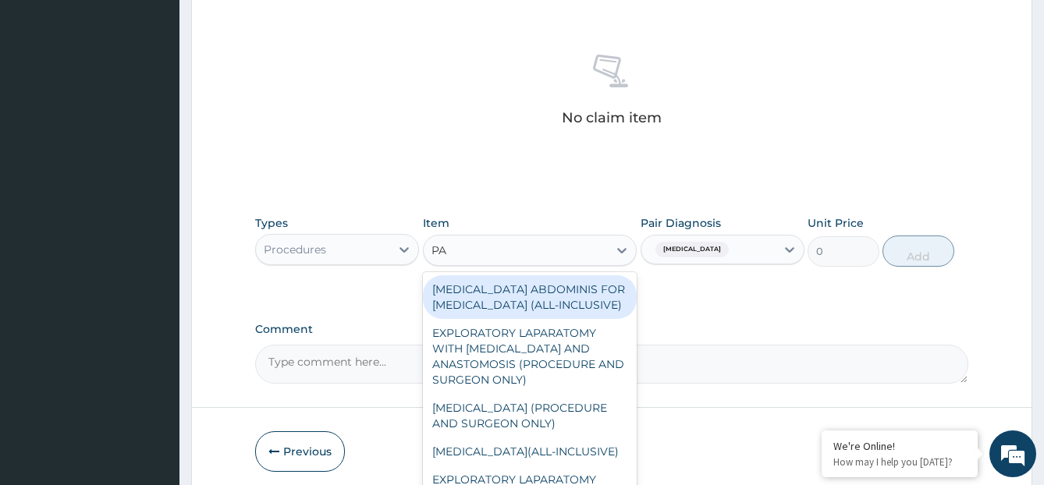
type input "P"
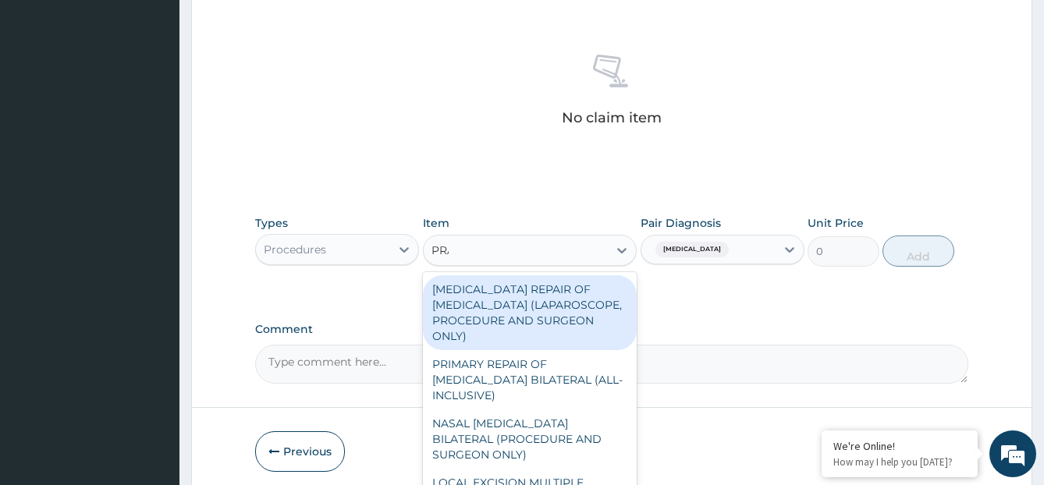
type input "PRAC"
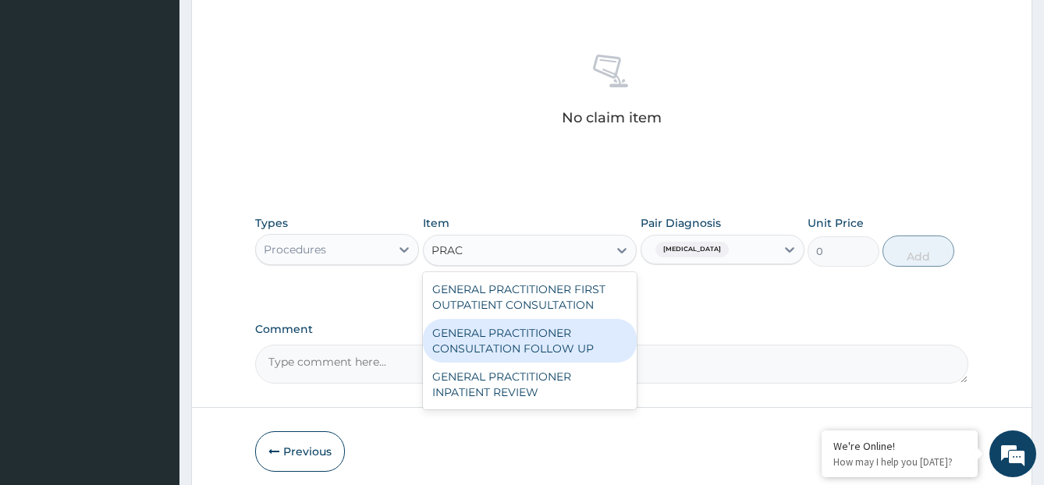
click at [543, 346] on div "GENERAL PRACTITIONER CONSULTATION FOLLOW UP" at bounding box center [530, 341] width 214 height 44
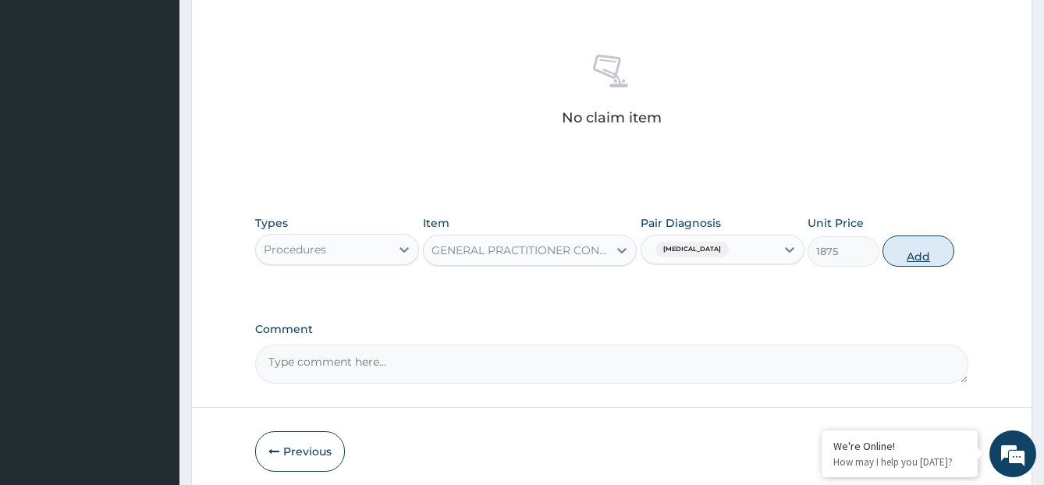
click at [928, 254] on button "Add" at bounding box center [917, 251] width 71 height 31
type input "0"
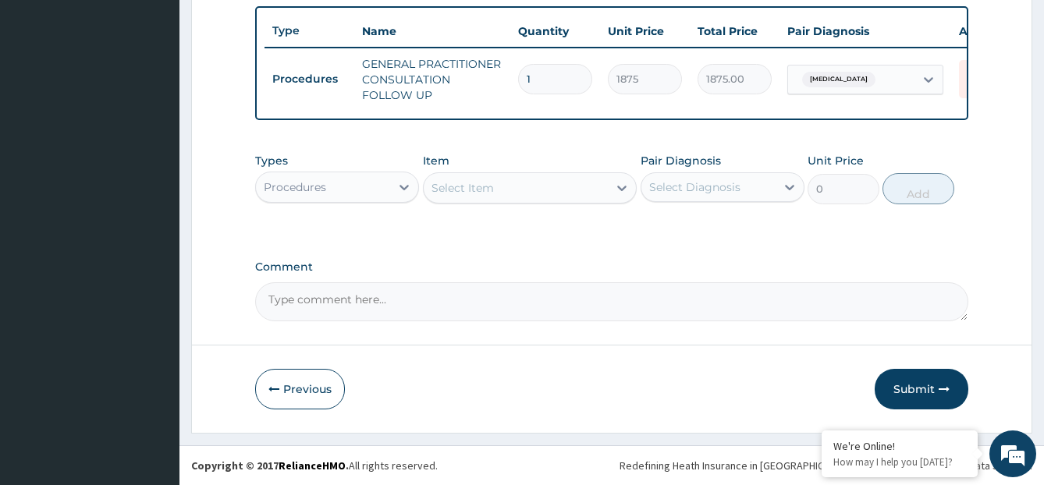
click at [376, 200] on div "Procedures" at bounding box center [323, 187] width 134 height 25
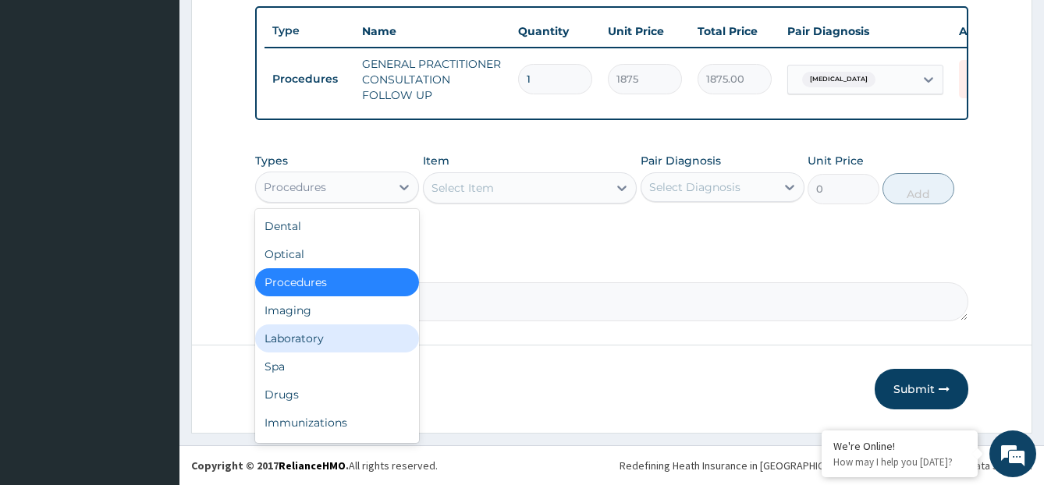
click at [330, 346] on div "Laboratory" at bounding box center [337, 339] width 164 height 28
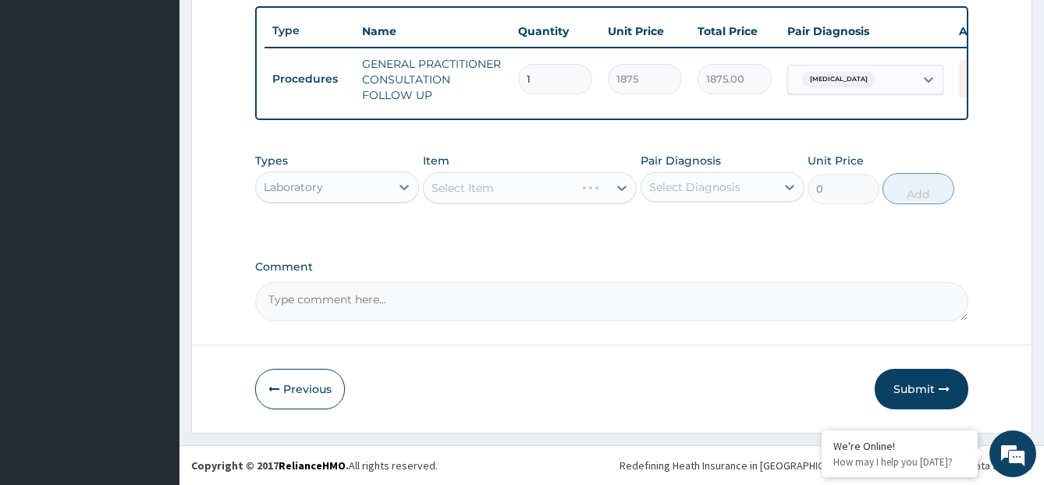
click at [701, 195] on div "Select Diagnosis" at bounding box center [694, 187] width 91 height 16
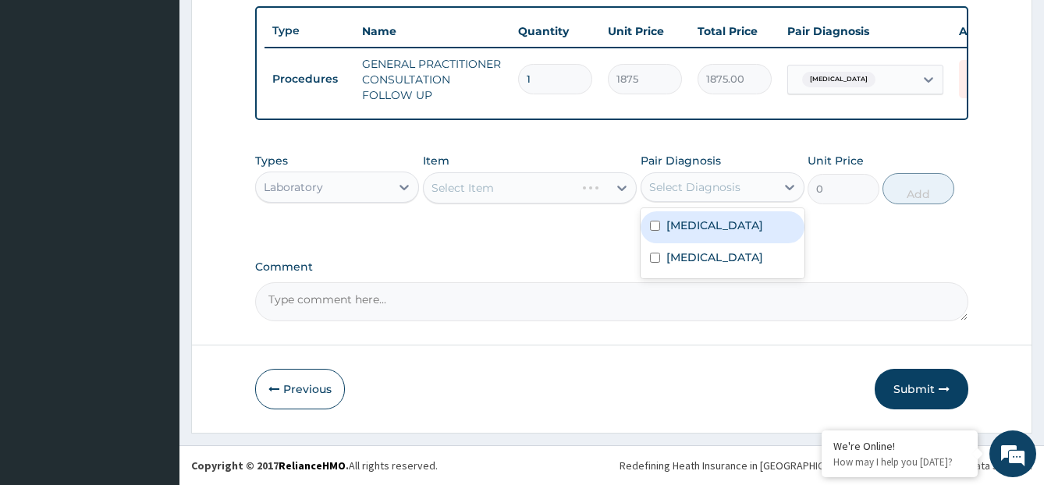
click at [684, 243] on div "Malaria" at bounding box center [723, 227] width 164 height 32
checkbox input "true"
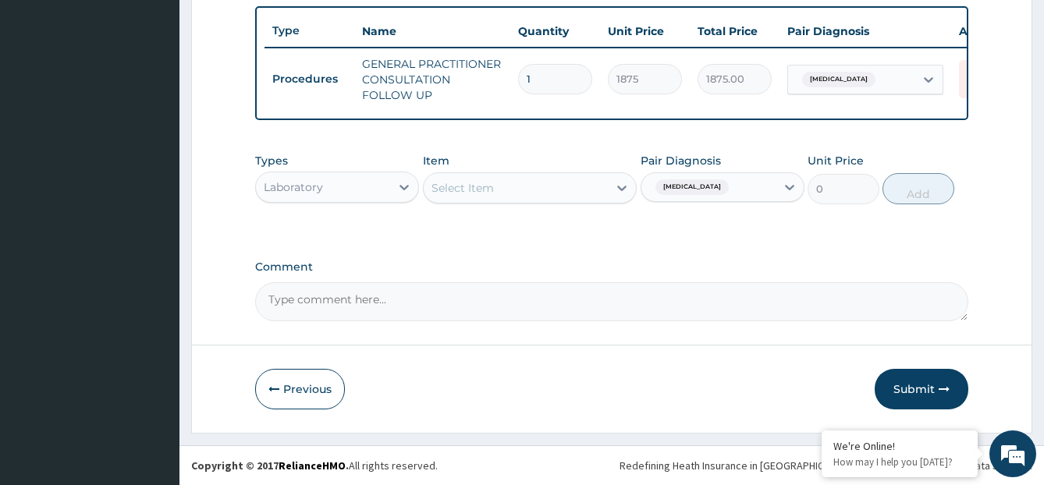
click at [539, 170] on div "Item Select Item" at bounding box center [530, 178] width 214 height 51
click at [533, 201] on div "Select Item" at bounding box center [516, 188] width 184 height 25
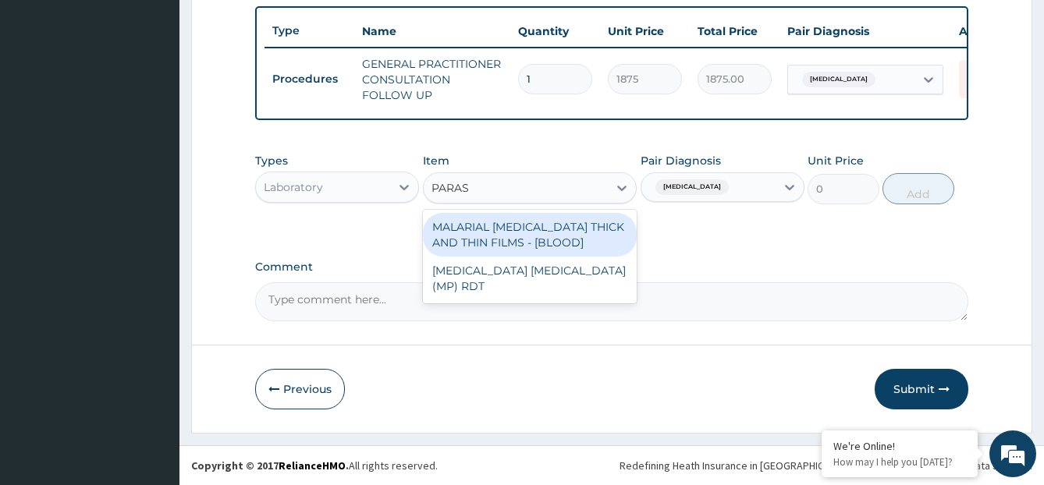
type input "PARASI"
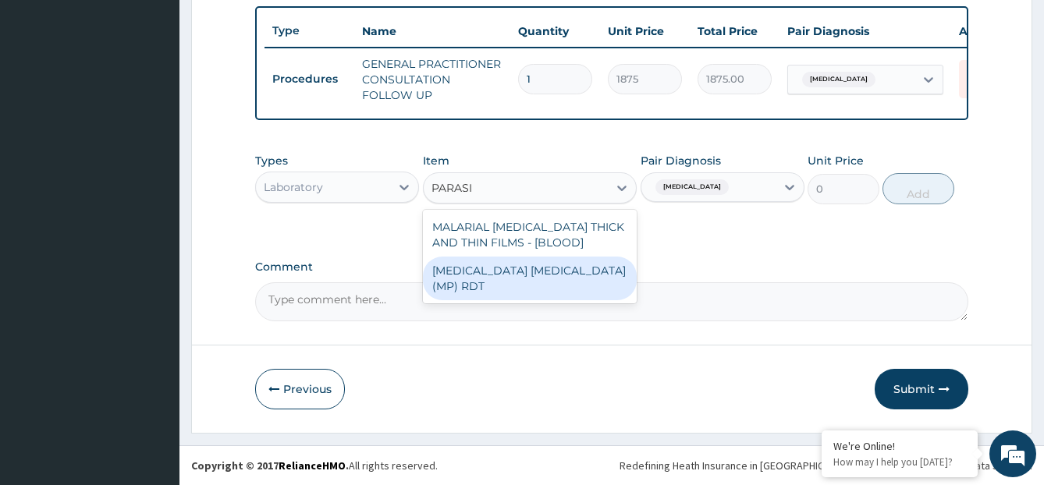
click at [516, 292] on div "MALARIA PARASITE (MP) RDT" at bounding box center [530, 279] width 214 height 44
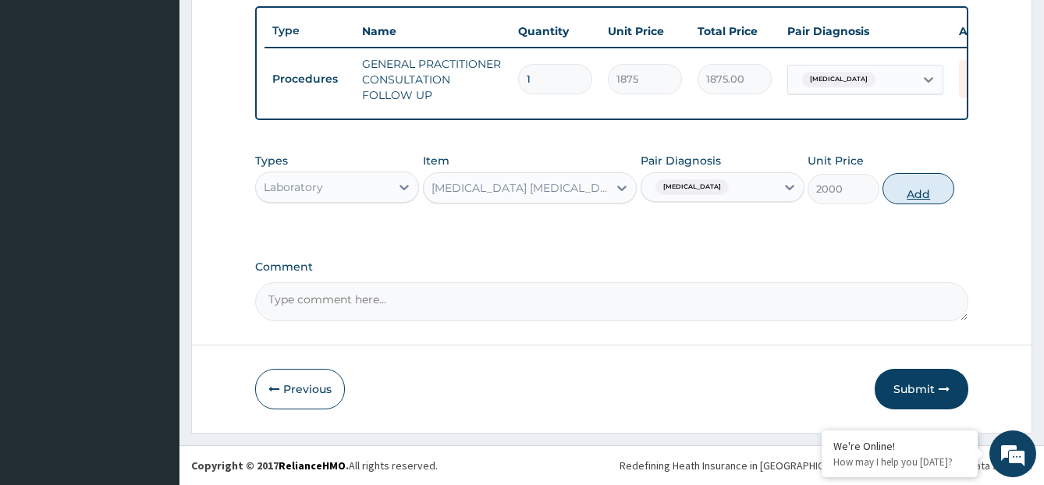
click at [922, 194] on button "Add" at bounding box center [917, 188] width 71 height 31
type input "0"
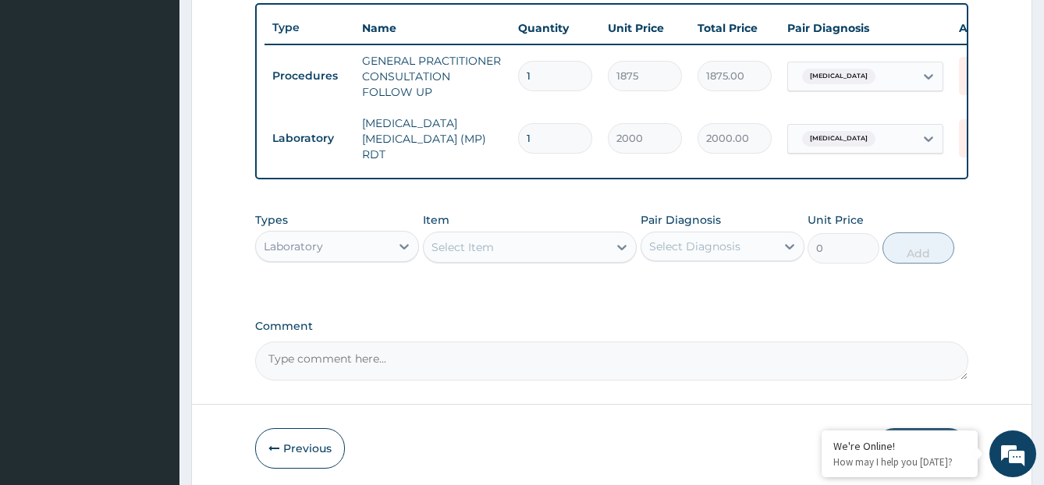
click at [561, 254] on div "Select Item" at bounding box center [516, 247] width 184 height 25
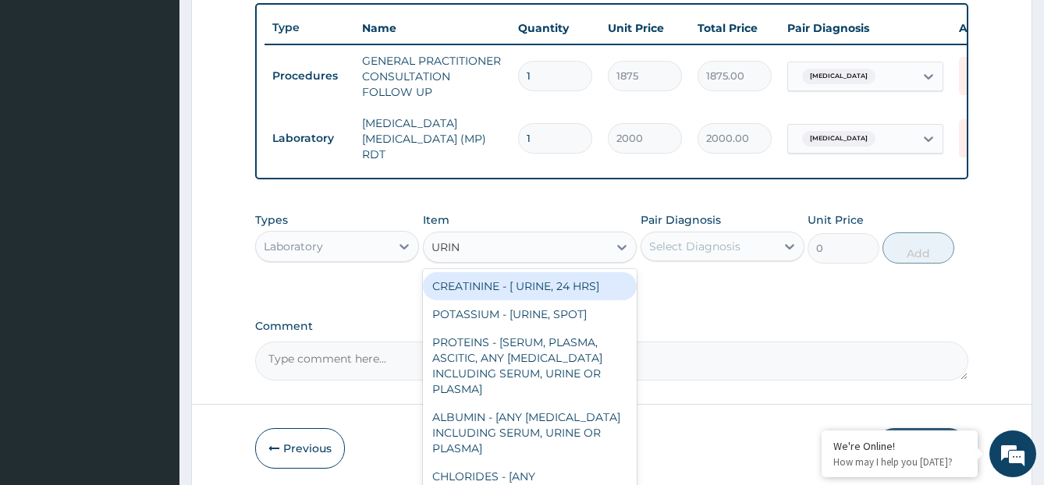
type input "URINA"
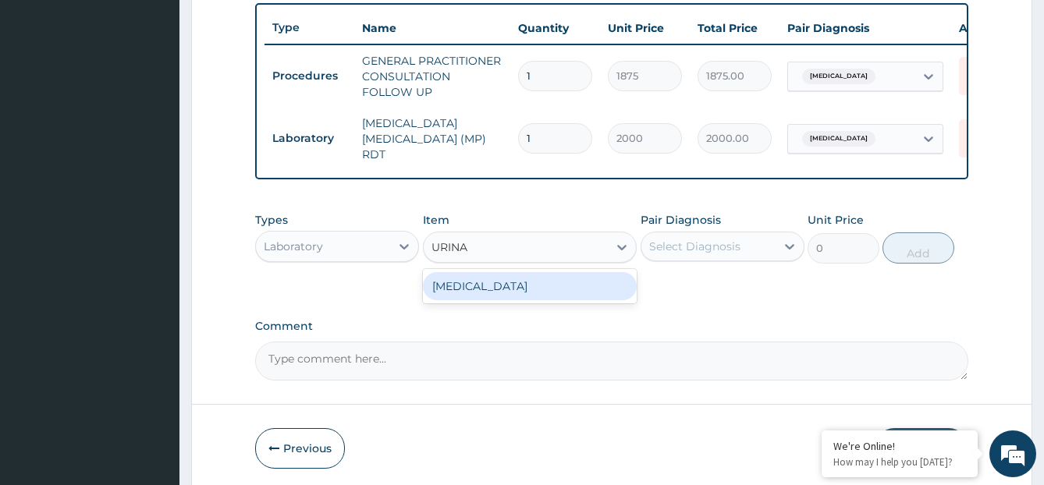
click at [556, 290] on div "URINALYSIS" at bounding box center [530, 286] width 214 height 28
type input "2187.5"
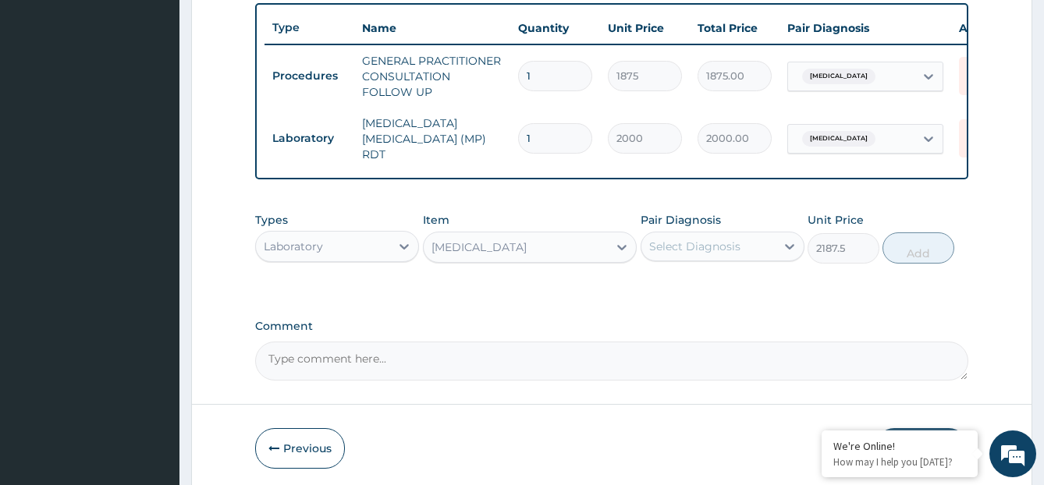
click at [726, 254] on div "Select Diagnosis" at bounding box center [694, 247] width 91 height 16
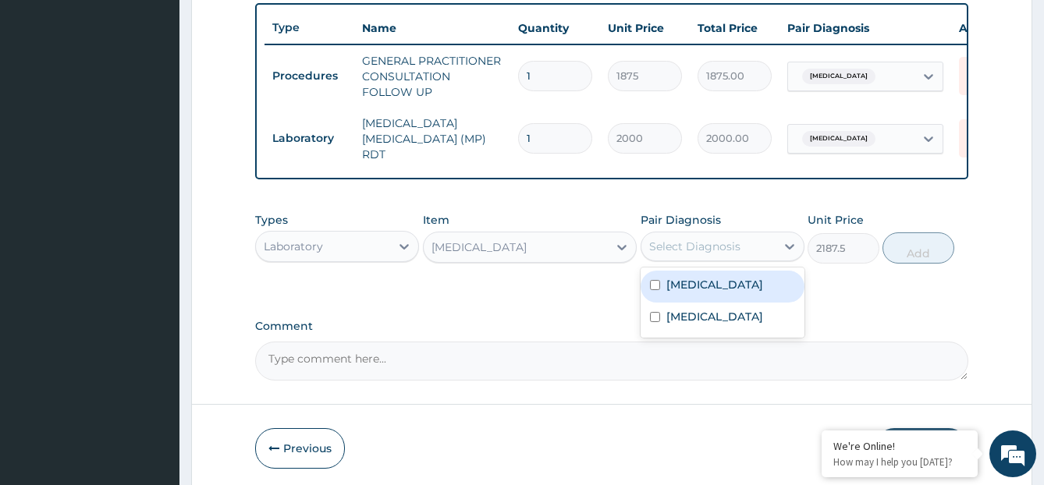
click at [728, 293] on div "Malaria" at bounding box center [723, 287] width 164 height 32
checkbox input "true"
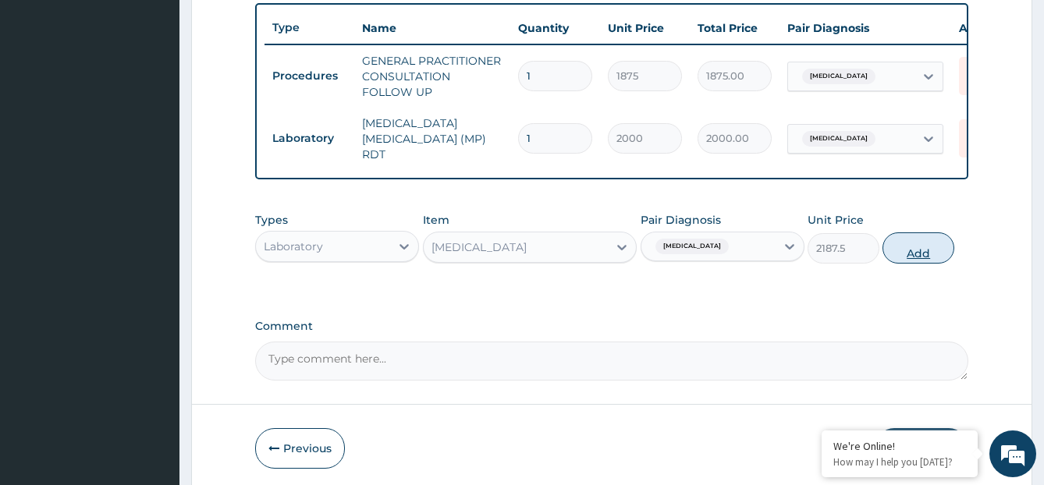
click at [923, 252] on button "Add" at bounding box center [917, 247] width 71 height 31
type input "0"
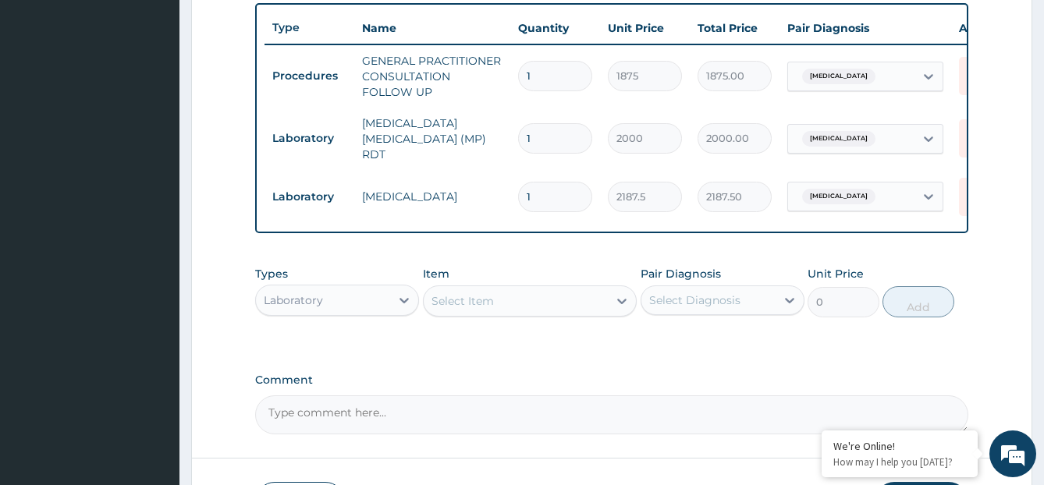
scroll to position [697, 0]
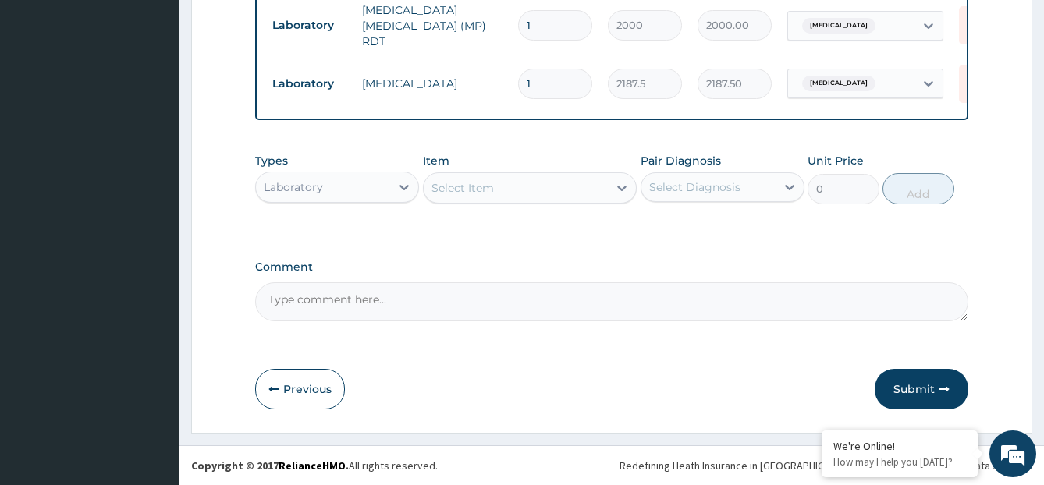
click at [360, 196] on div "Laboratory" at bounding box center [323, 187] width 134 height 25
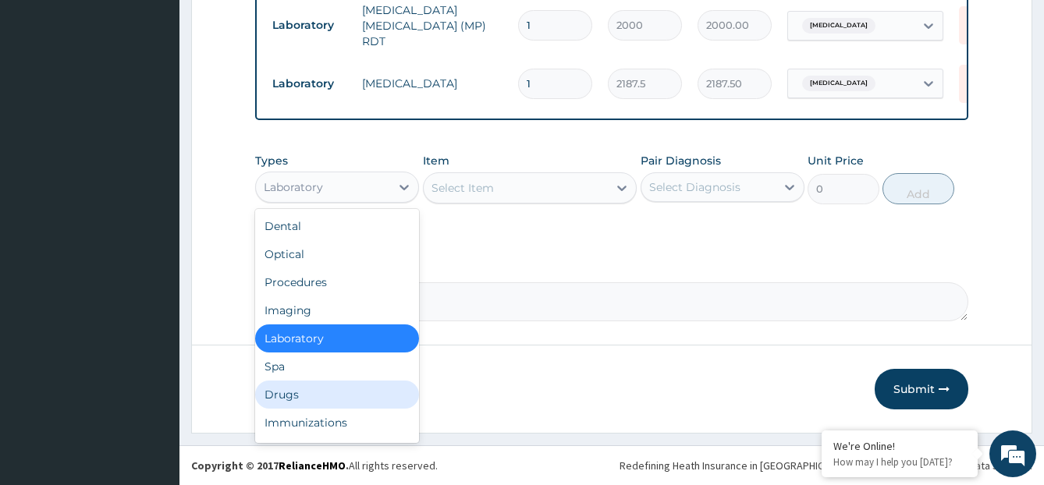
click at [300, 382] on div "Drugs" at bounding box center [337, 395] width 164 height 28
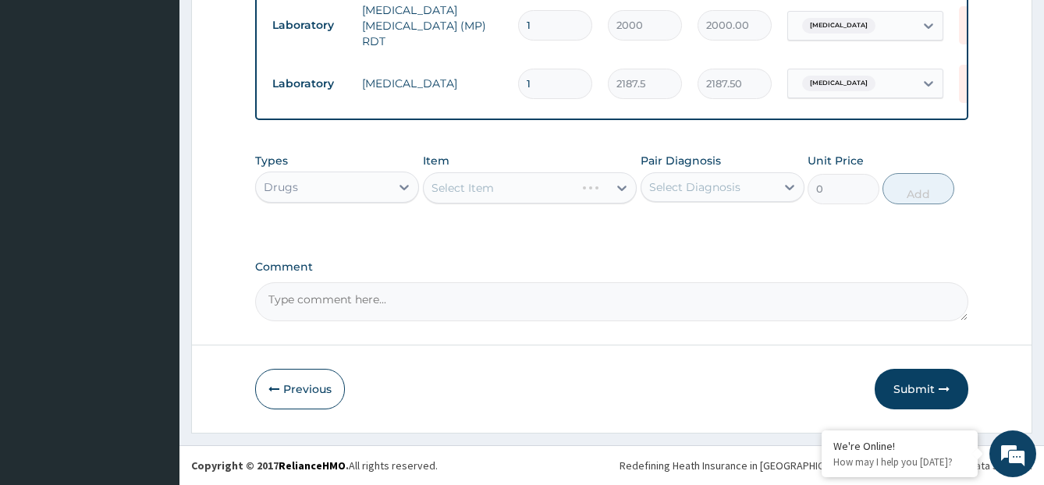
click at [727, 187] on div "Select Diagnosis" at bounding box center [694, 187] width 91 height 16
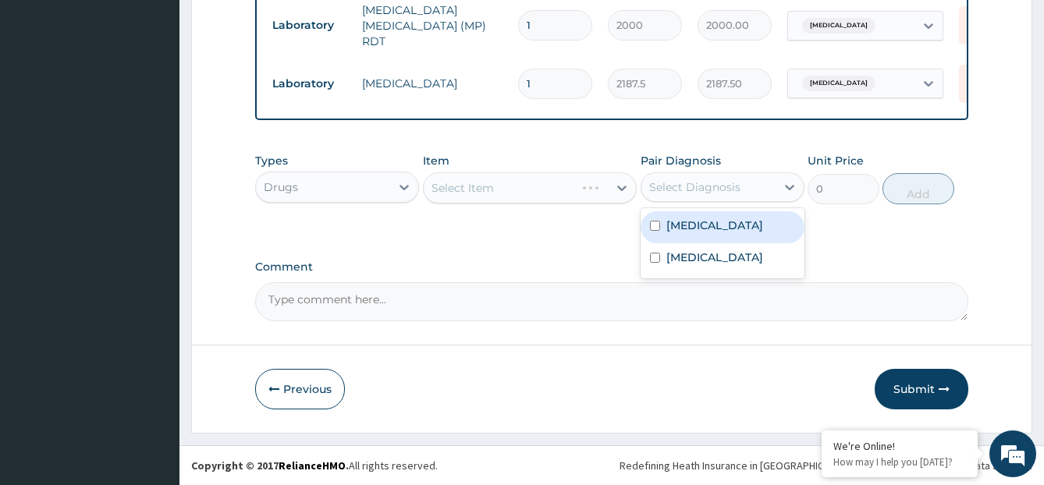
click at [717, 224] on div "Malaria" at bounding box center [723, 227] width 164 height 32
checkbox input "true"
click at [562, 145] on div "Types Drugs Item Select Item Pair Diagnosis option Malaria, selected. option Ma…" at bounding box center [612, 178] width 714 height 67
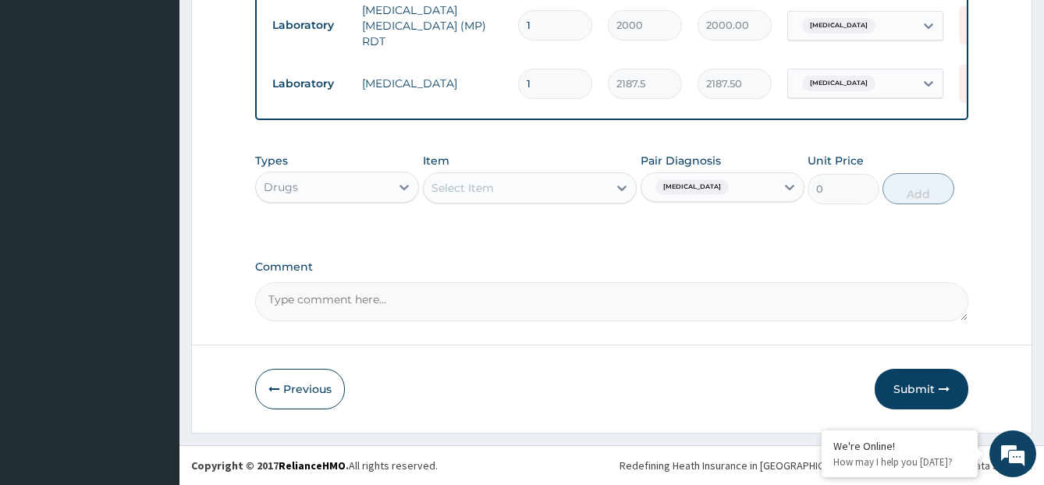
click at [538, 189] on div "Select Item" at bounding box center [516, 188] width 184 height 25
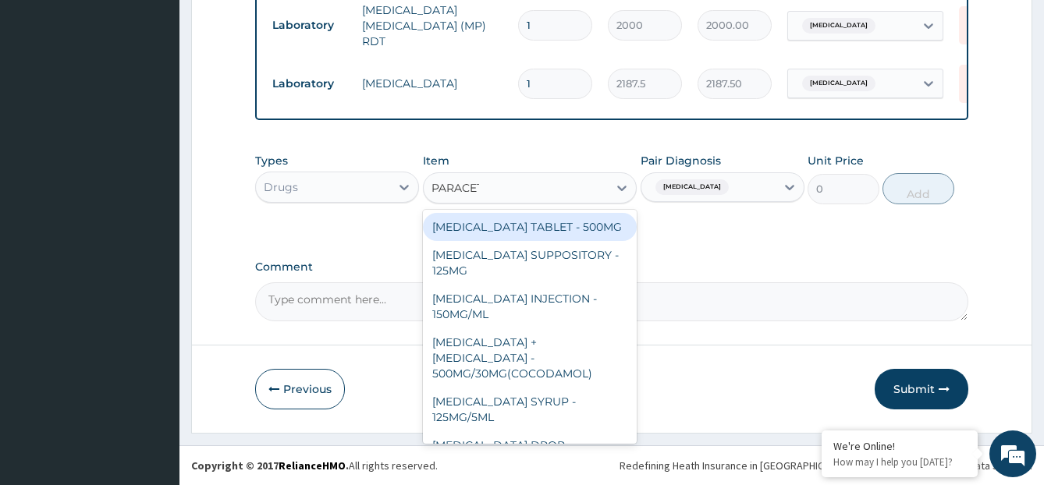
type input "PARACETA"
click at [540, 216] on div "PARACETAMOL TABLET - 500MG" at bounding box center [530, 227] width 214 height 28
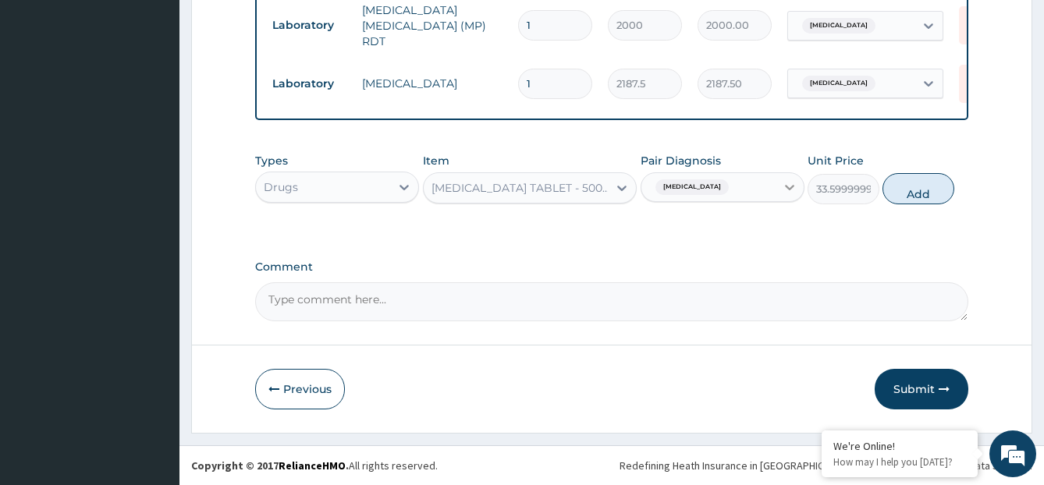
click at [785, 197] on div at bounding box center [790, 187] width 28 height 28
click at [919, 183] on button "Add" at bounding box center [917, 188] width 71 height 31
type input "0"
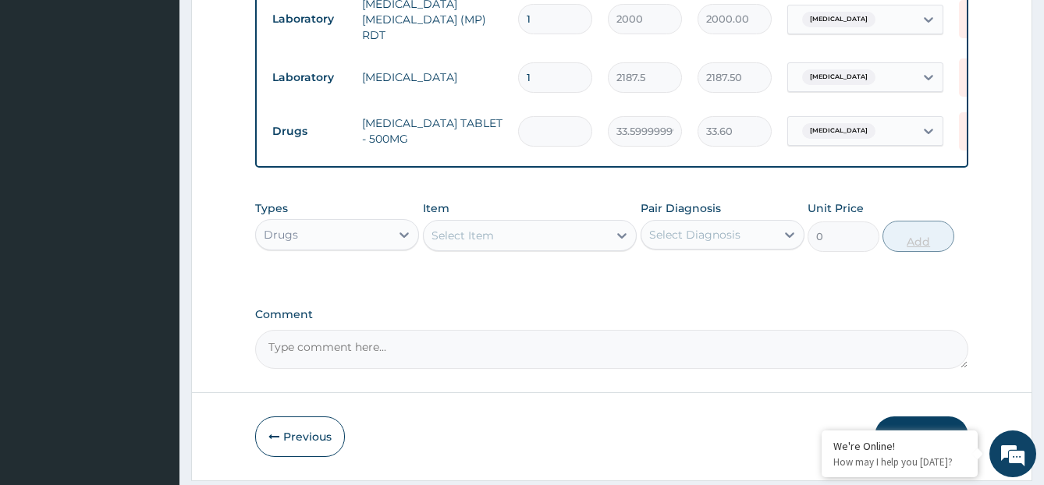
type input "0.00"
type input "9"
type input "302.40"
type input "9"
click at [506, 243] on div "Select Item" at bounding box center [516, 235] width 184 height 25
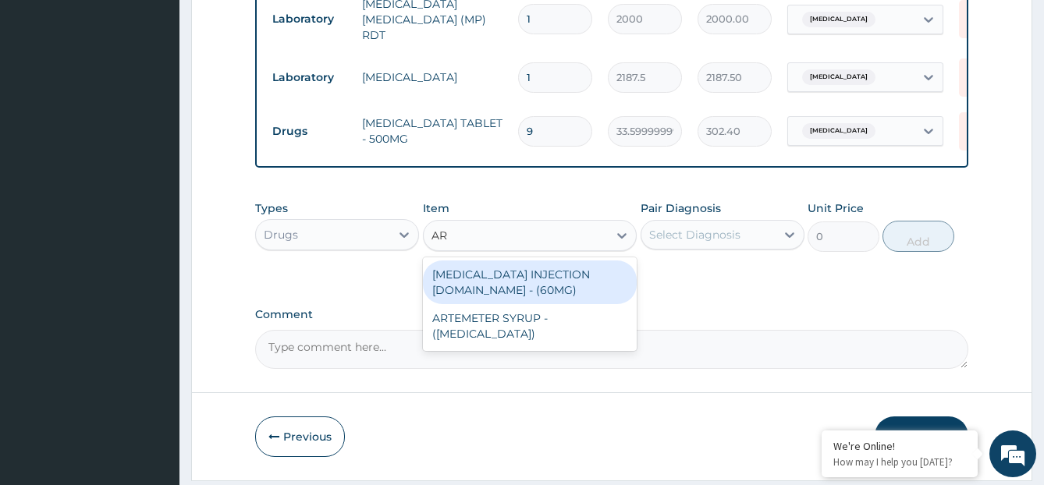
type input "A"
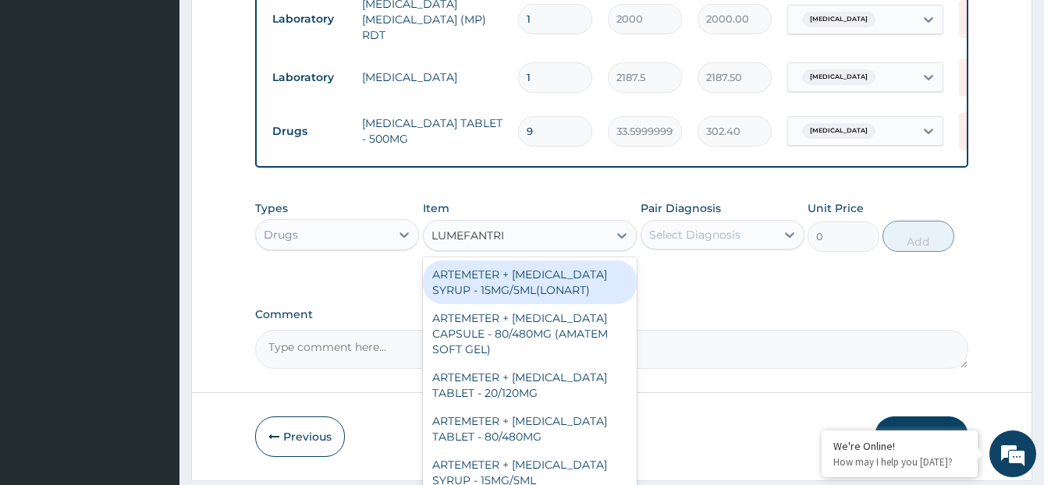
type input "LUMEFANTRIN"
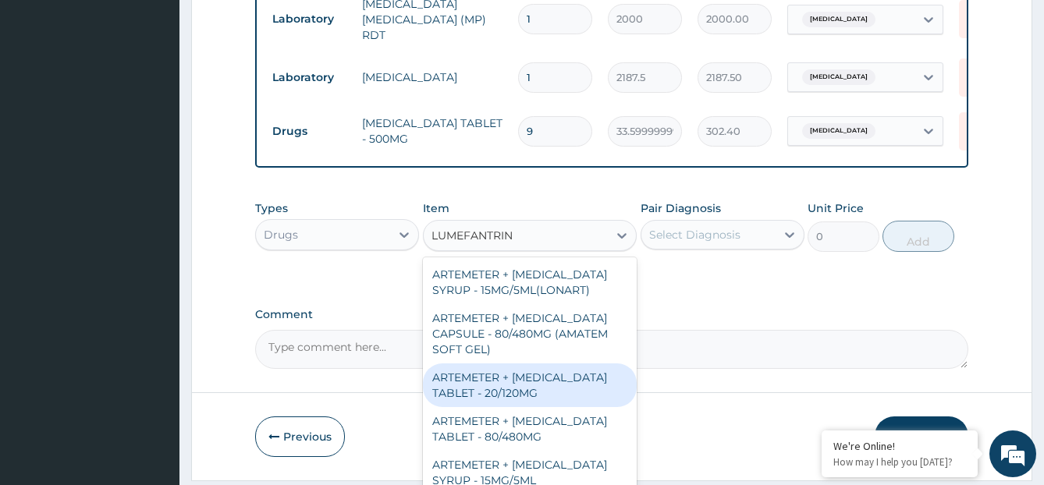
click at [556, 378] on div "ARTEMETER + LUMEFANTRINE TABLET - 20/120MG" at bounding box center [530, 386] width 214 height 44
type input "196"
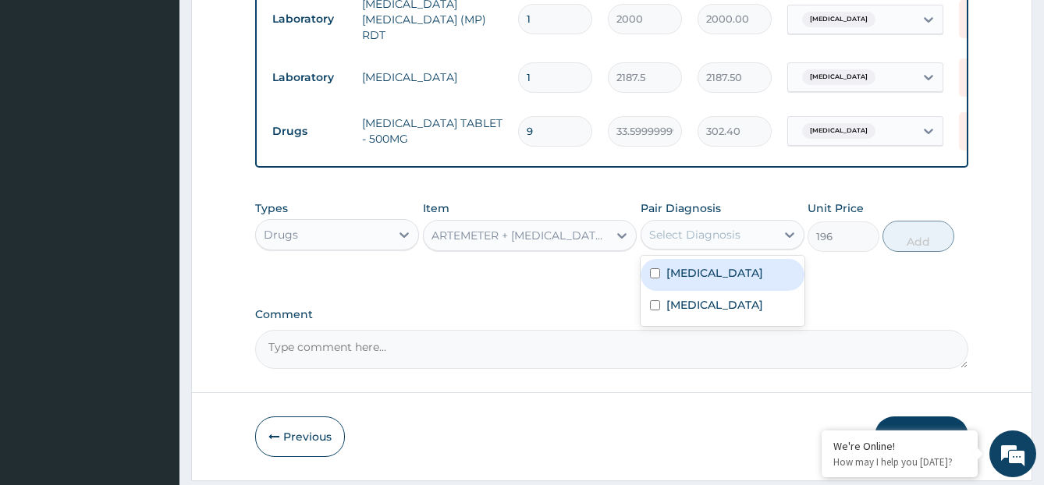
click at [739, 240] on div "Select Diagnosis" at bounding box center [694, 235] width 91 height 16
click at [755, 273] on div "Malaria" at bounding box center [723, 275] width 164 height 32
checkbox input "true"
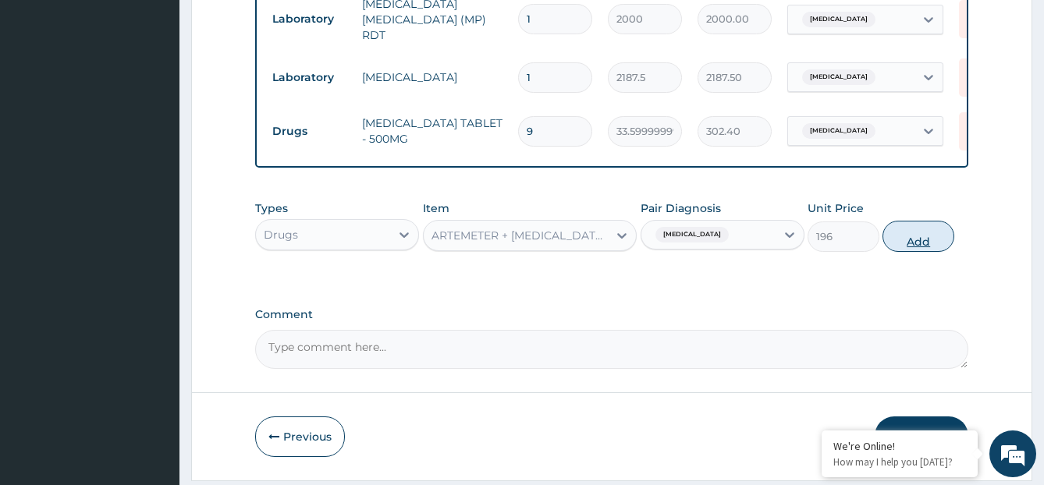
click at [925, 239] on button "Add" at bounding box center [917, 236] width 71 height 31
type input "0"
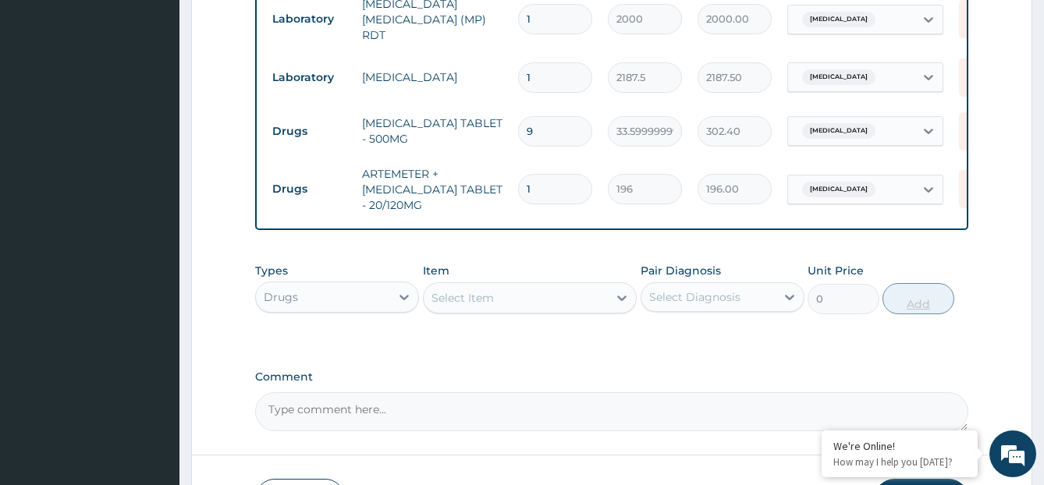
type input "16"
type input "3136.00"
type input "1"
type input "196.00"
type input "0.00"
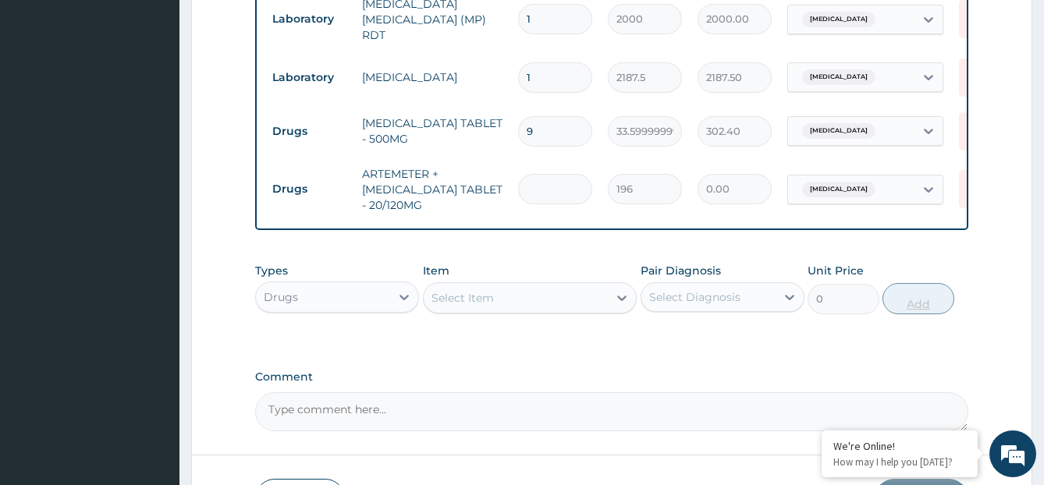
type input "6"
type input "1176.00"
type input "6"
click at [590, 308] on div "Select Item" at bounding box center [516, 298] width 184 height 25
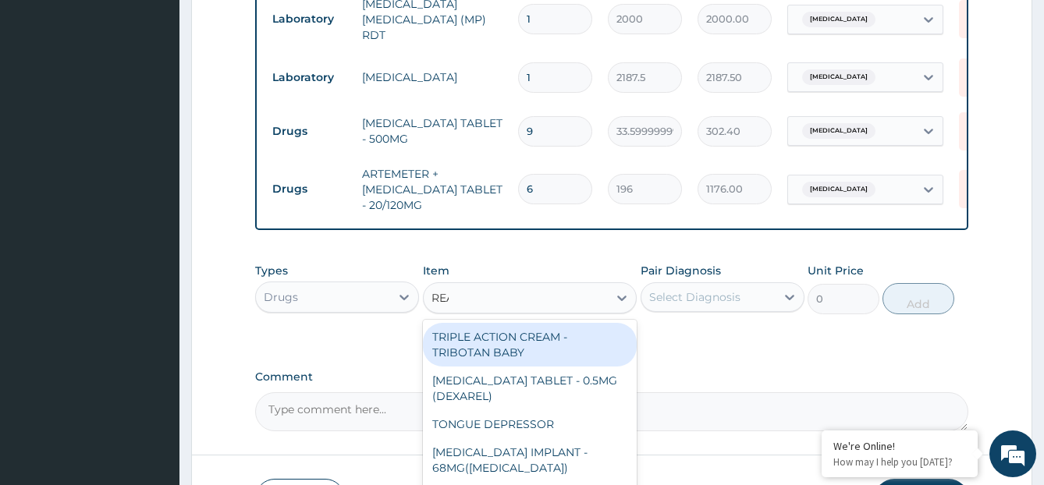
type input "REAM"
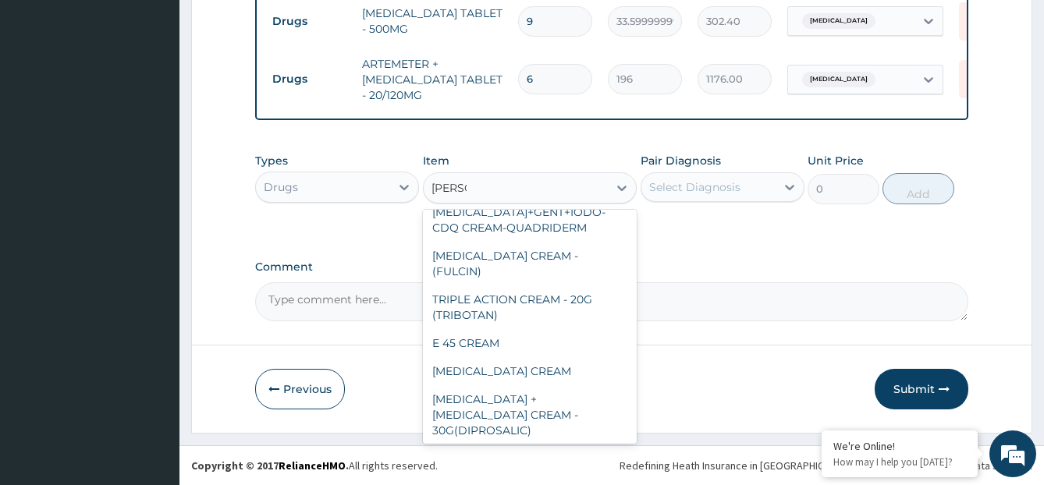
scroll to position [1141, 0]
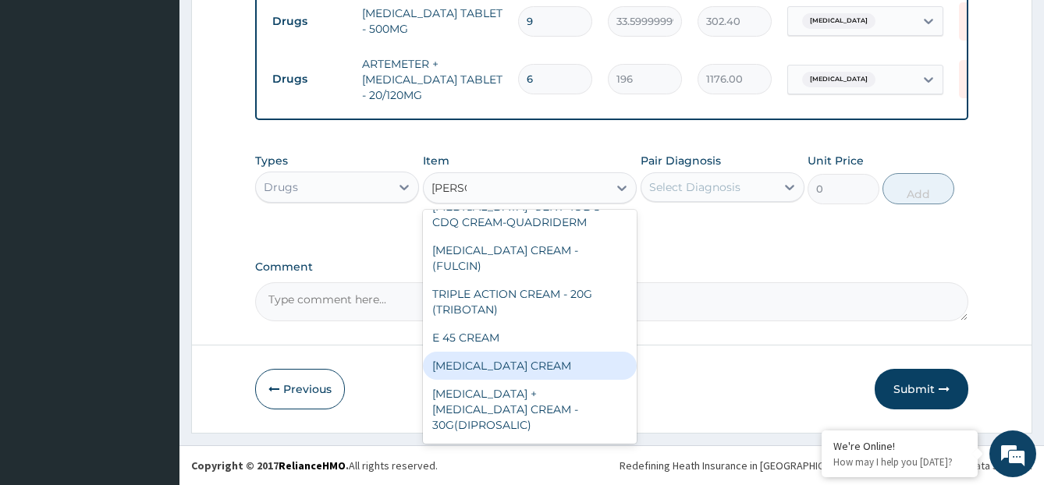
click at [569, 352] on div "[MEDICAL_DATA] CREAM" at bounding box center [530, 366] width 214 height 28
type input "1120"
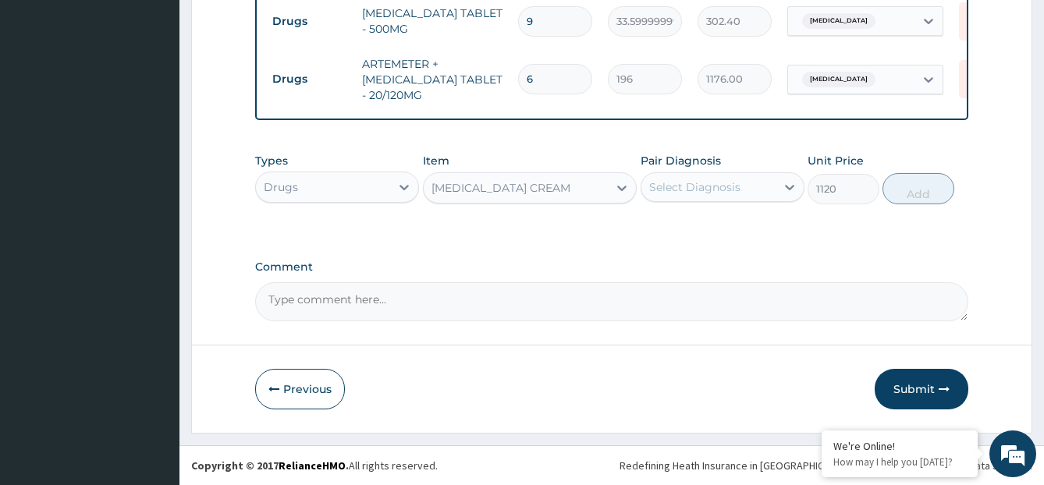
click at [767, 183] on div "Select Diagnosis" at bounding box center [708, 187] width 134 height 25
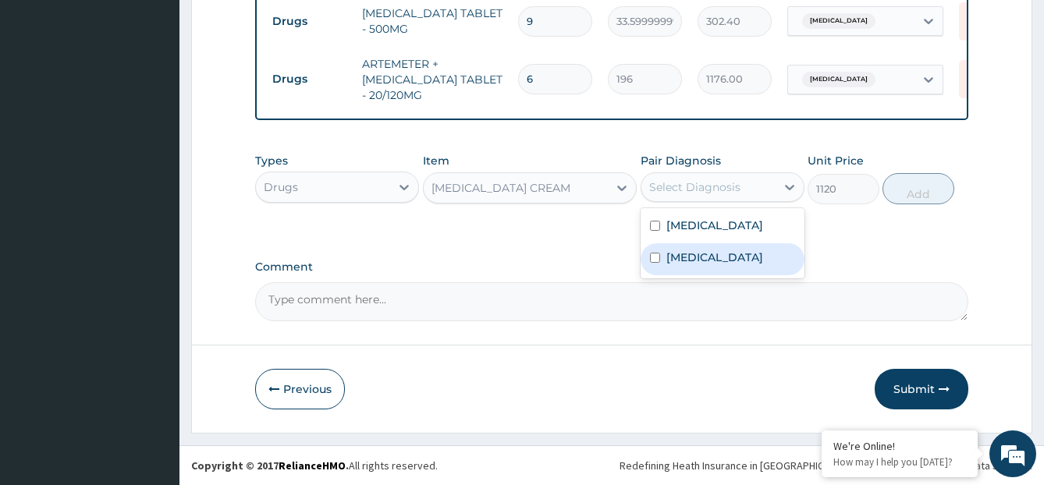
click at [747, 253] on div "Tinea capitis" at bounding box center [723, 259] width 164 height 32
checkbox input "true"
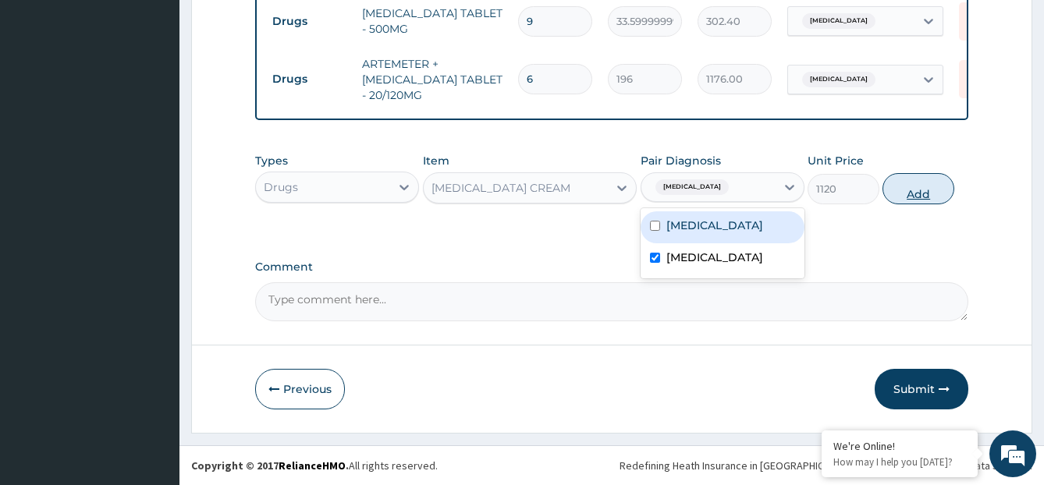
click at [902, 187] on button "Add" at bounding box center [917, 188] width 71 height 31
type input "0"
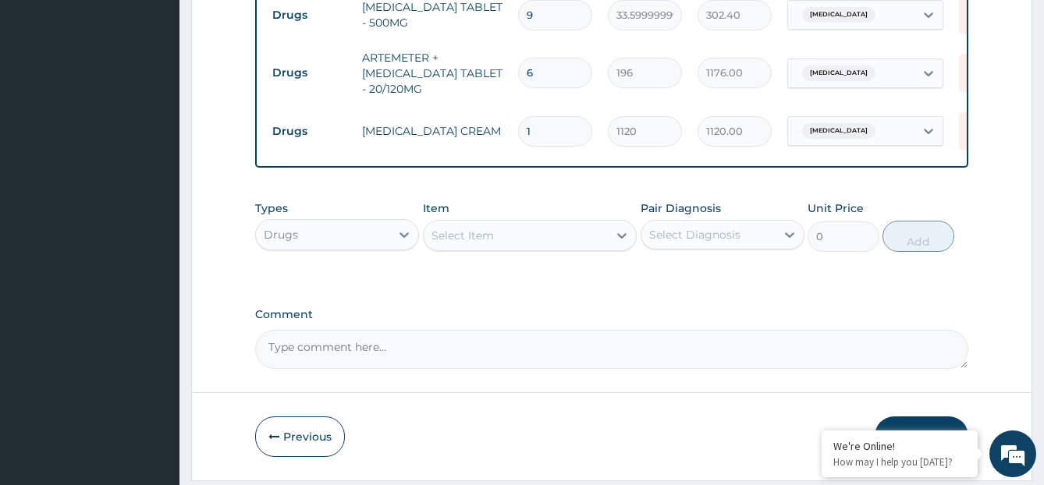
click at [509, 241] on div "Select Item" at bounding box center [516, 235] width 184 height 25
type input "CIPROF"
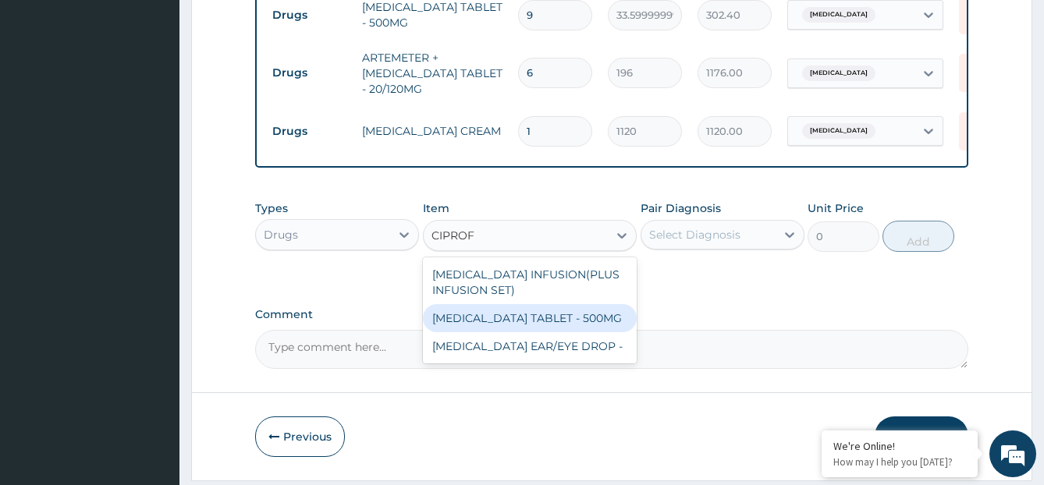
click at [527, 321] on div "CIPROFLOXACIN TABLET - 500MG" at bounding box center [530, 318] width 214 height 28
type input "196"
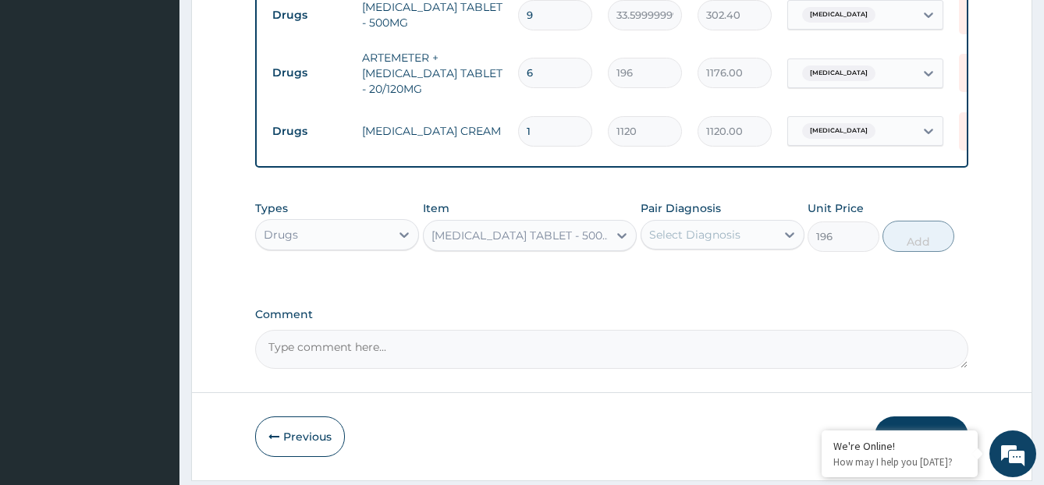
click at [719, 231] on div "Select Diagnosis" at bounding box center [708, 234] width 134 height 25
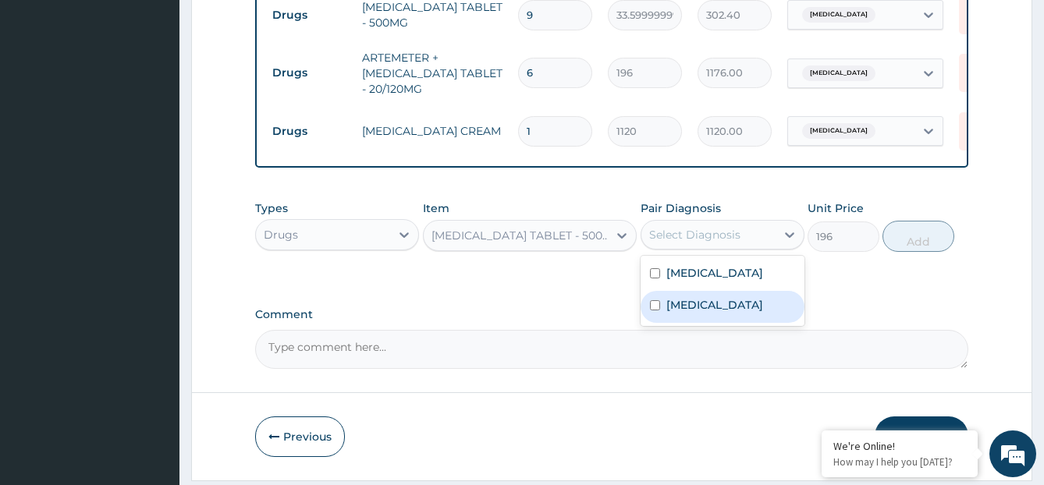
click at [722, 302] on div "Tinea capitis" at bounding box center [723, 307] width 164 height 32
checkbox input "true"
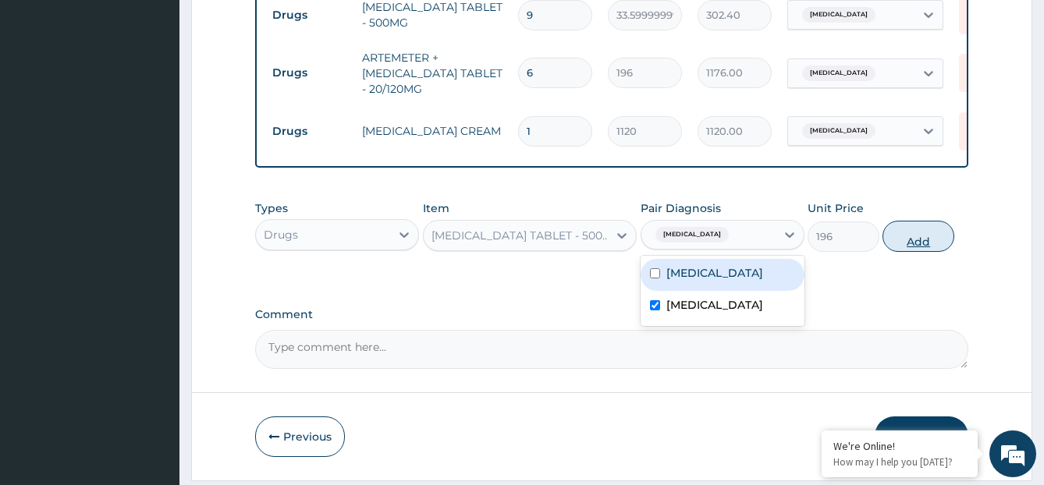
click at [930, 231] on button "Add" at bounding box center [917, 236] width 71 height 31
type input "0"
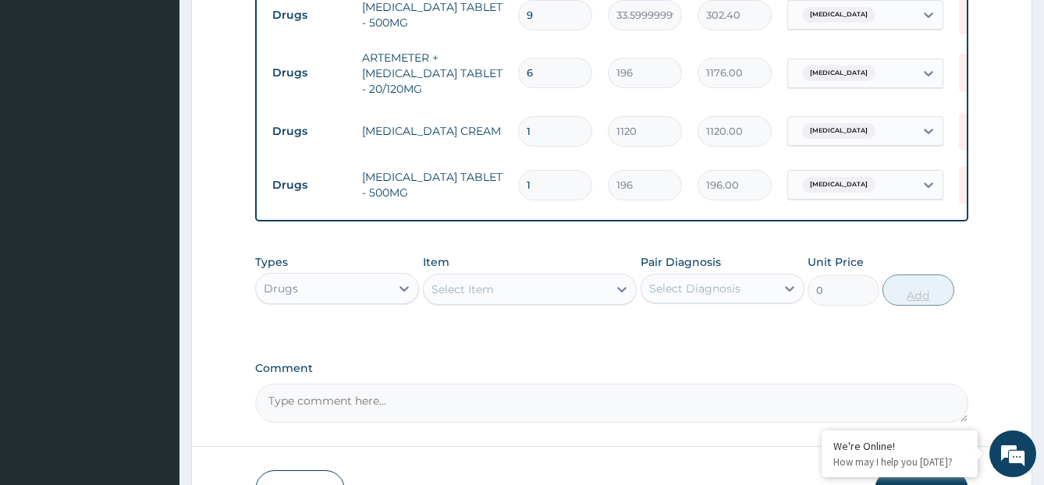
type input "10"
type input "1960.00"
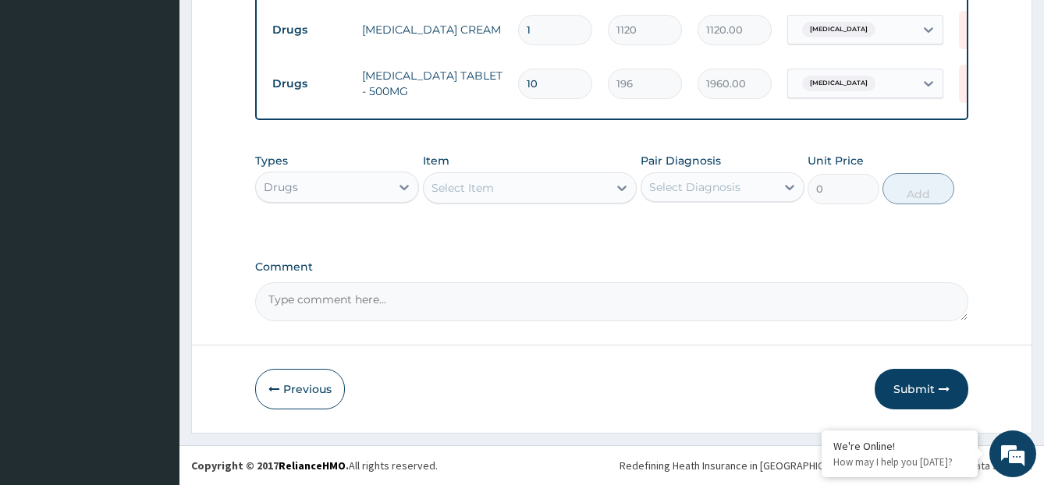
scroll to position [921, 0]
type input "10"
click at [910, 390] on button "Submit" at bounding box center [922, 389] width 94 height 41
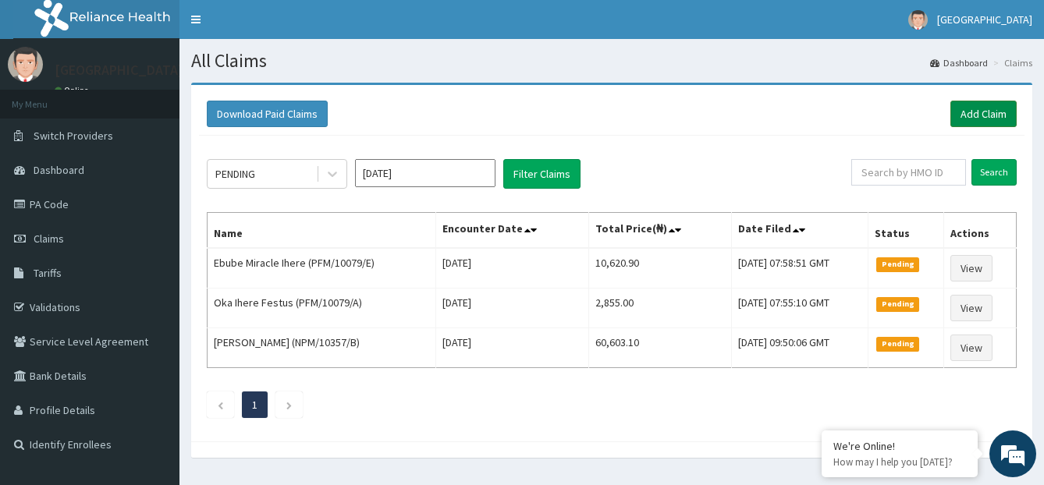
click at [971, 112] on link "Add Claim" at bounding box center [983, 114] width 66 height 27
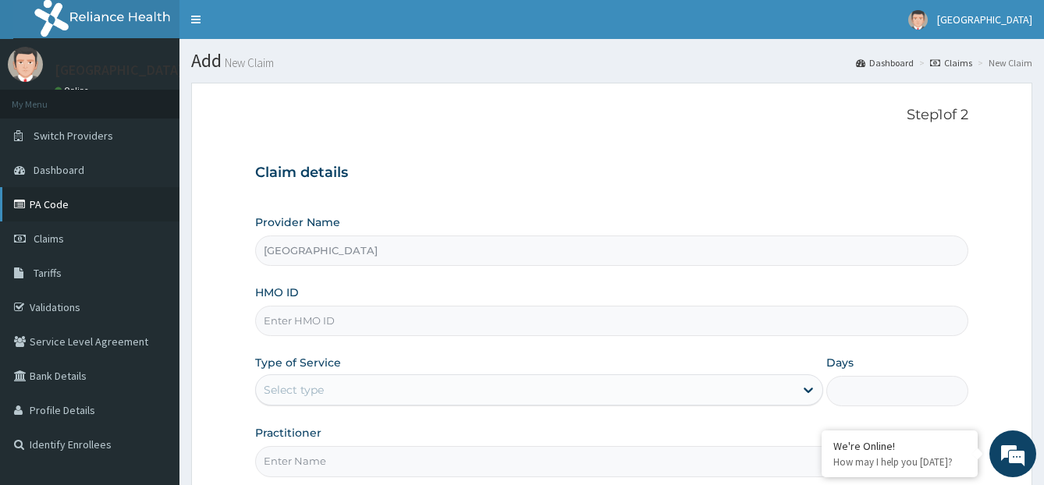
click at [107, 204] on link "PA Code" at bounding box center [89, 204] width 179 height 34
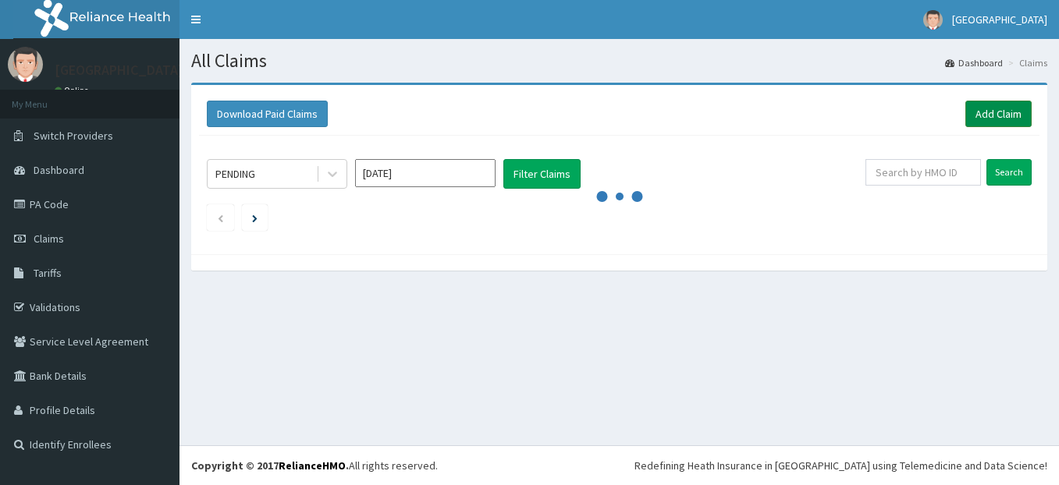
click at [994, 117] on link "Add Claim" at bounding box center [998, 114] width 66 height 27
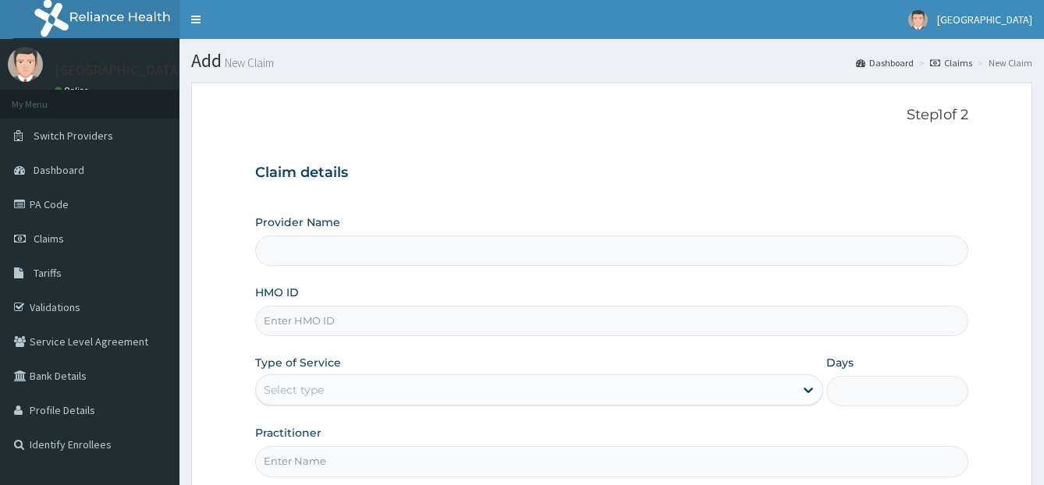
type input "[GEOGRAPHIC_DATA]"
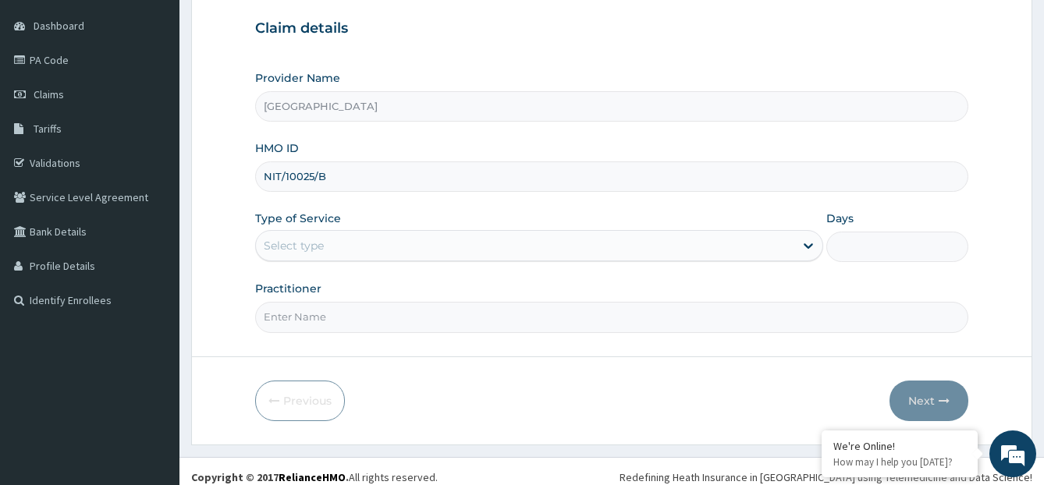
scroll to position [156, 0]
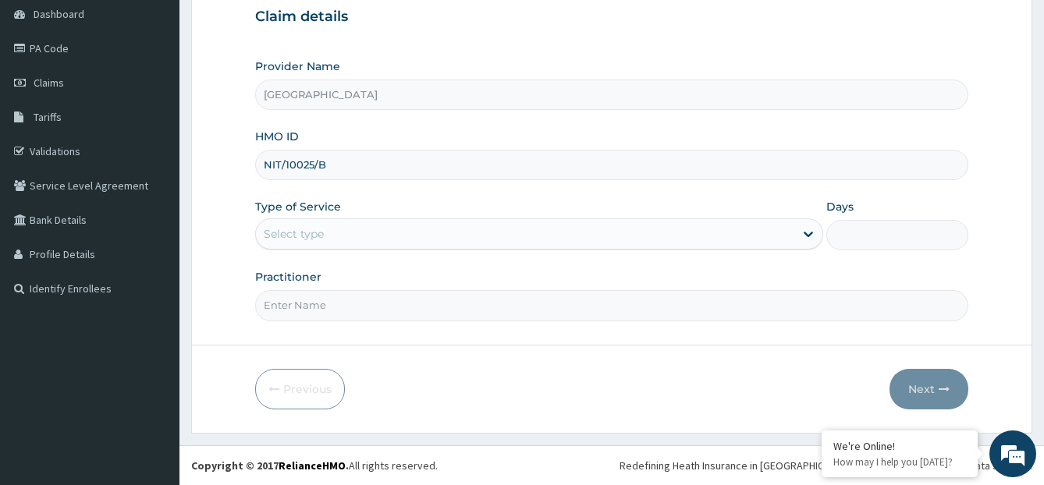
type input "NIT/10025/B"
click at [410, 237] on div "Select type" at bounding box center [525, 234] width 538 height 25
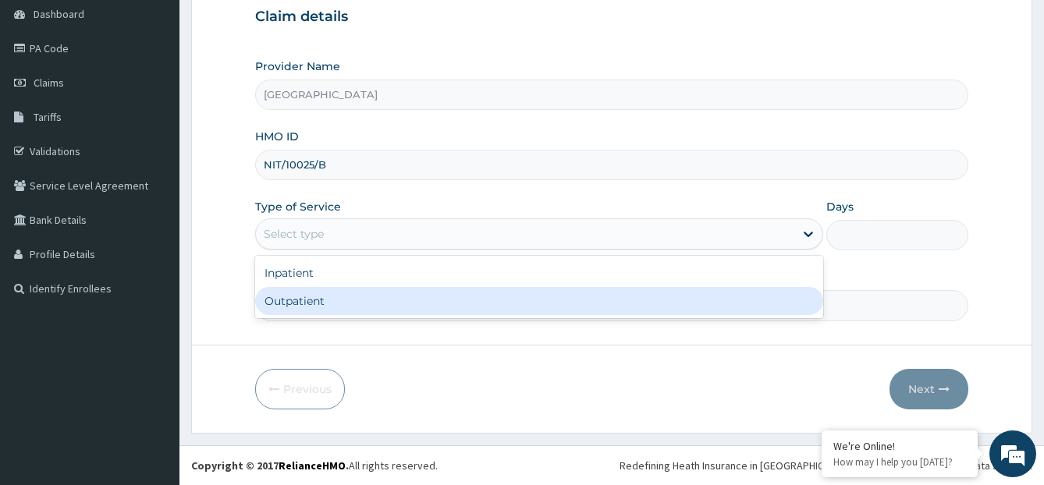
click at [346, 308] on div "Outpatient" at bounding box center [539, 301] width 568 height 28
type input "1"
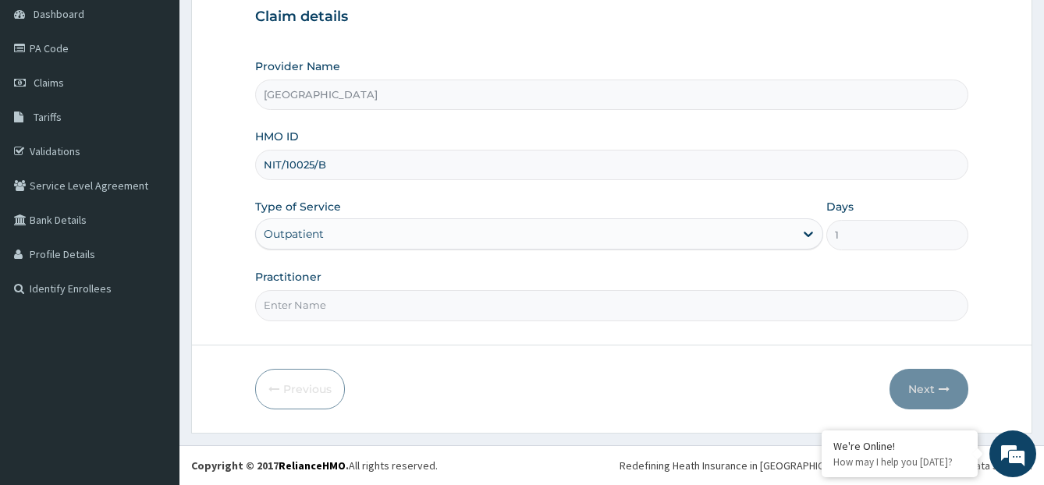
scroll to position [0, 0]
click at [346, 308] on input "Practitioner" at bounding box center [612, 305] width 714 height 30
type input "[PERSON_NAME]"
click at [924, 380] on button "Next" at bounding box center [928, 389] width 79 height 41
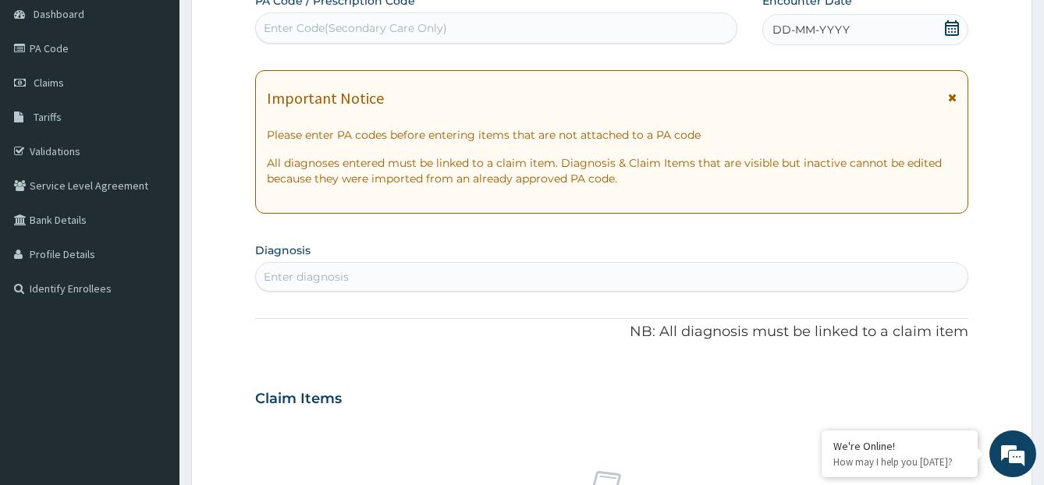
click at [492, 44] on div "PA Code / Prescription Code Enter Code(Secondary Care Only)" at bounding box center [496, 19] width 482 height 52
click at [488, 13] on div "Enter Code(Secondary Care Only)" at bounding box center [496, 27] width 482 height 31
paste input "PA/78500F"
type input "PA/78500F"
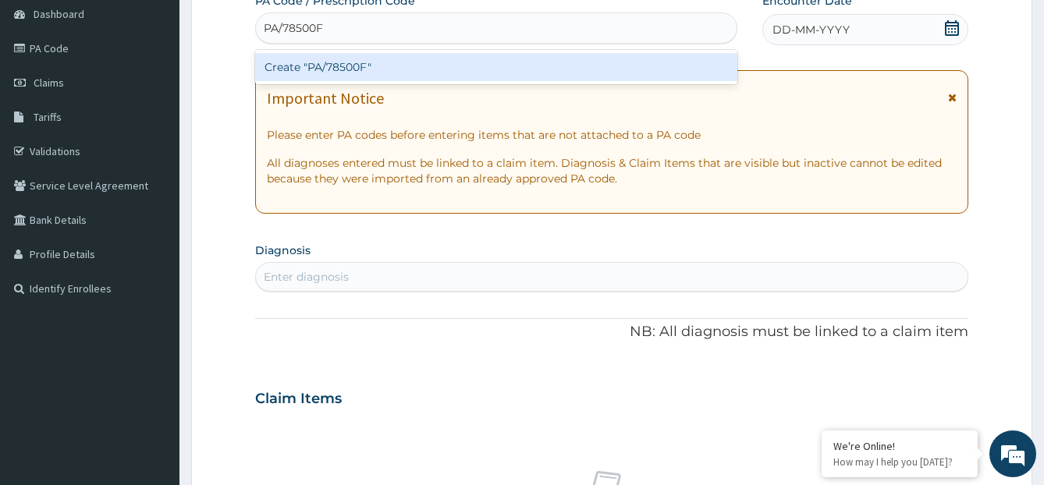
click at [456, 64] on div "Create "PA/78500F"" at bounding box center [496, 67] width 482 height 28
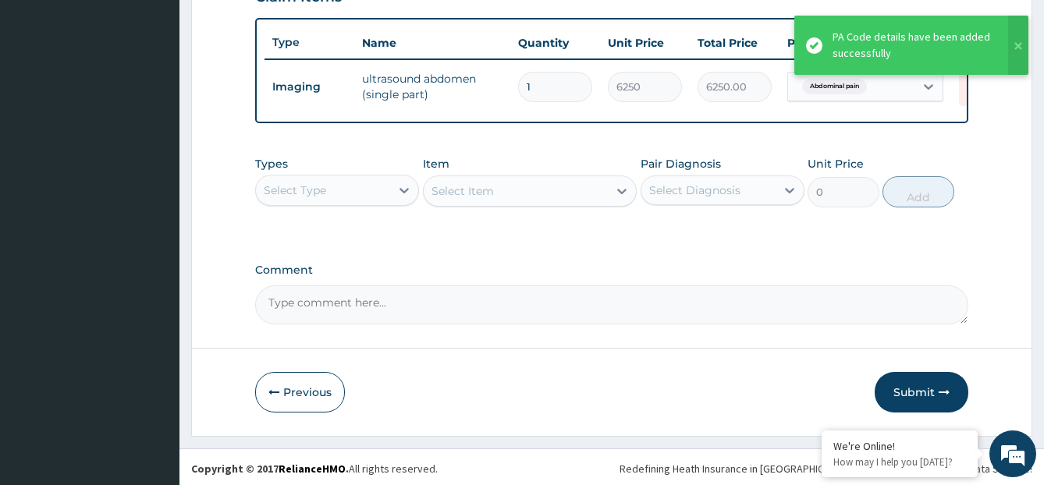
scroll to position [570, 0]
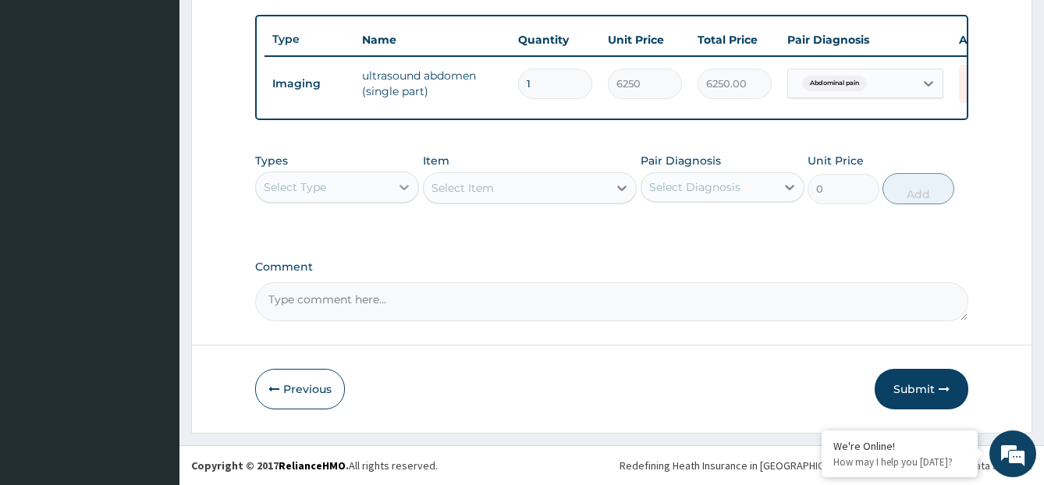
click at [395, 197] on div at bounding box center [404, 187] width 28 height 28
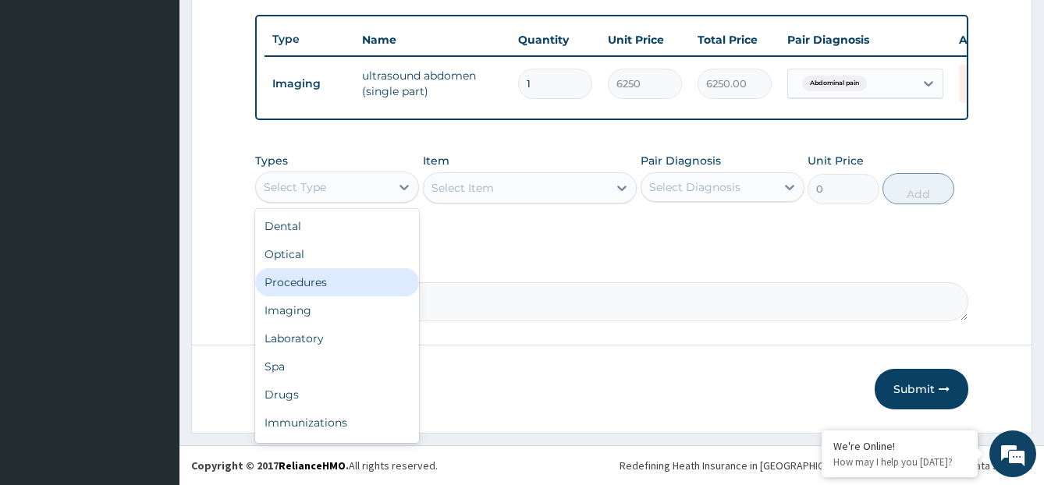
click at [353, 288] on div "Procedures" at bounding box center [337, 282] width 164 height 28
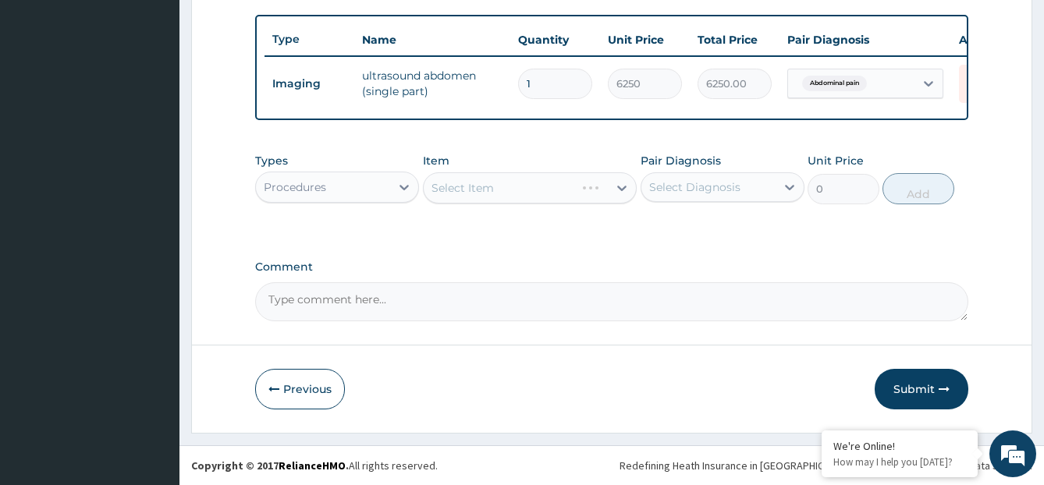
click at [697, 195] on div "Select Diagnosis" at bounding box center [694, 187] width 91 height 16
click at [698, 243] on div "Abdominal pain" at bounding box center [723, 227] width 164 height 32
checkbox input "true"
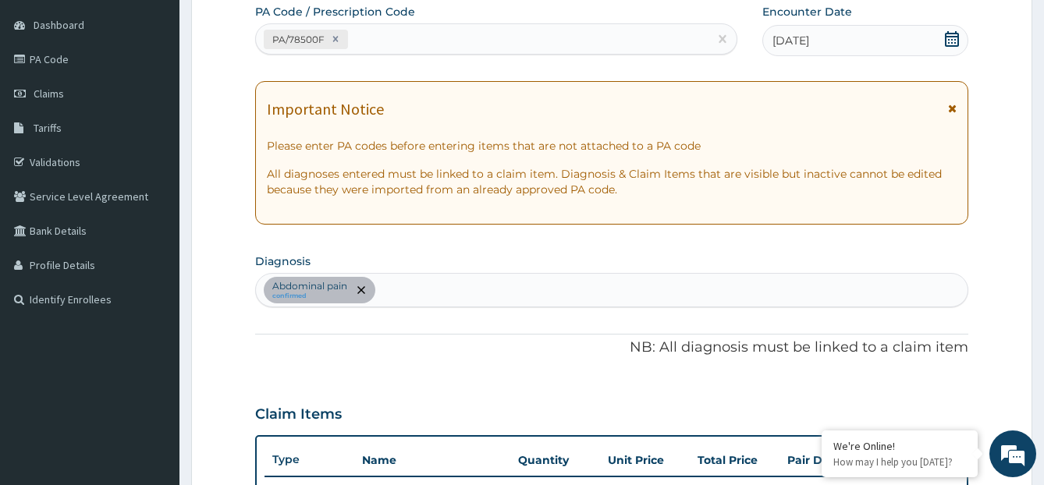
click at [531, 289] on div "Abdominal pain confirmed" at bounding box center [612, 290] width 712 height 33
type input "MALARIA"
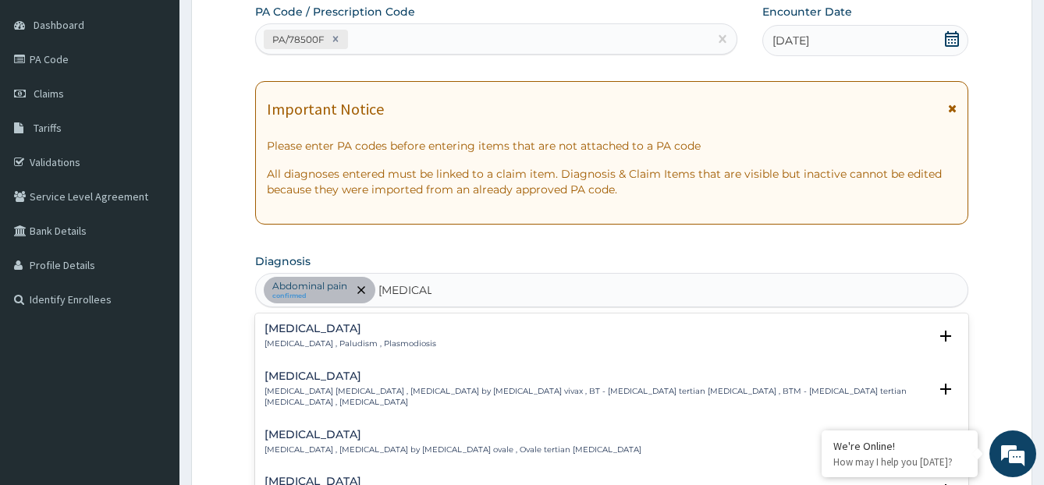
click at [357, 340] on p "Malaria , Paludism , Plasmodiosis" at bounding box center [350, 344] width 172 height 11
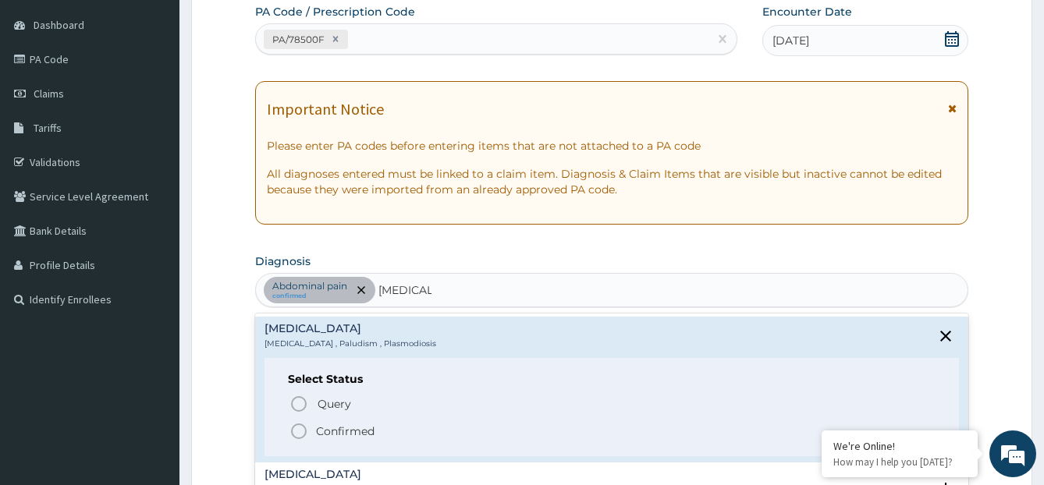
click at [321, 431] on p "Confirmed" at bounding box center [345, 432] width 59 height 16
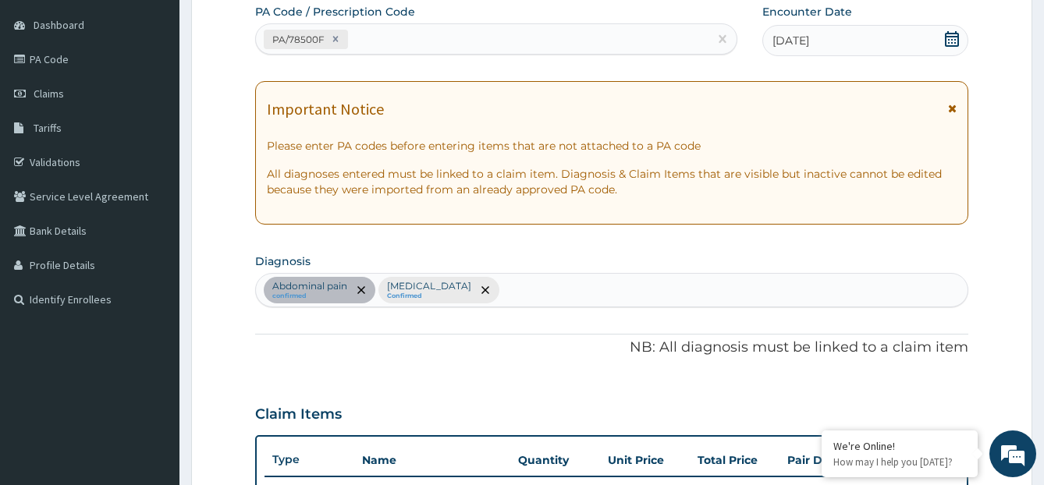
scroll to position [570, 0]
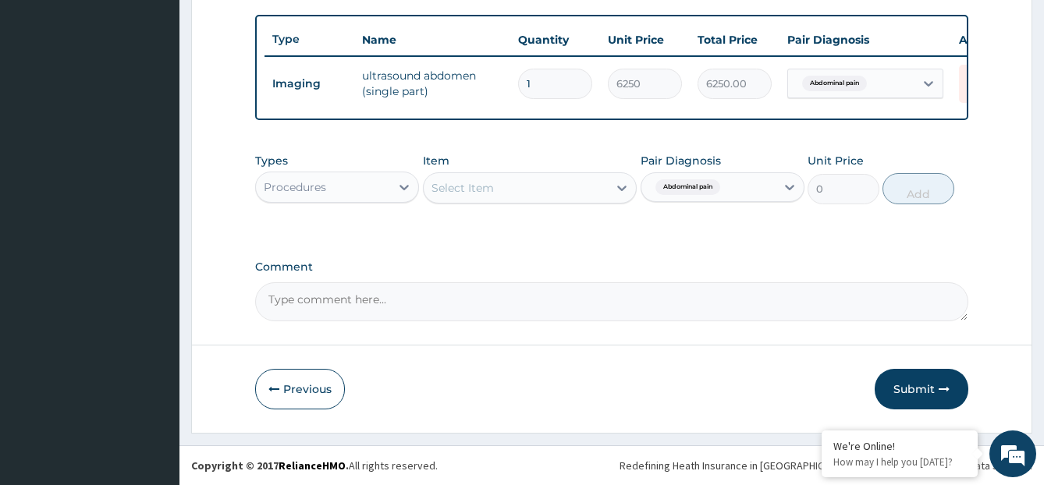
click at [559, 197] on div "Select Item" at bounding box center [516, 188] width 184 height 25
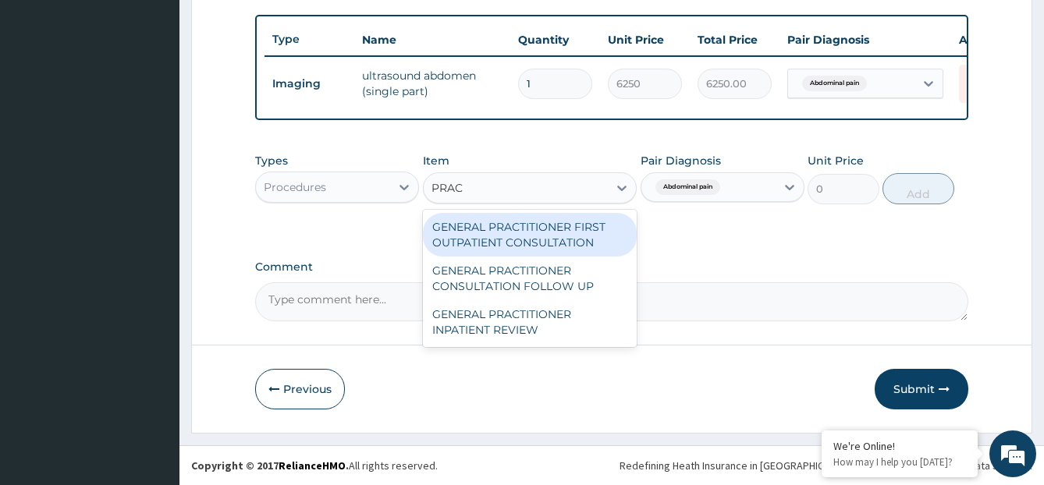
type input "PRACT"
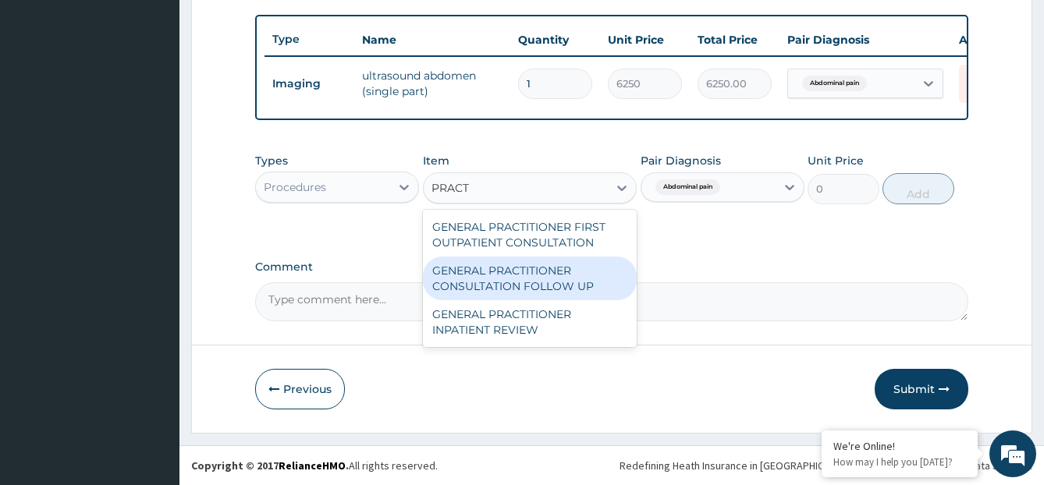
click at [534, 300] on div "GENERAL PRACTITIONER CONSULTATION FOLLOW UP" at bounding box center [530, 279] width 214 height 44
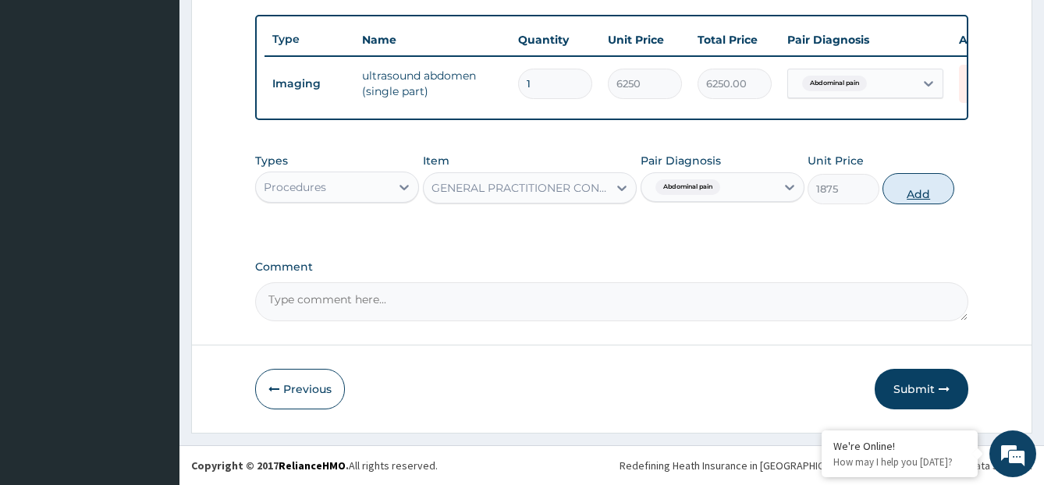
click at [900, 189] on button "Add" at bounding box center [917, 188] width 71 height 31
type input "0"
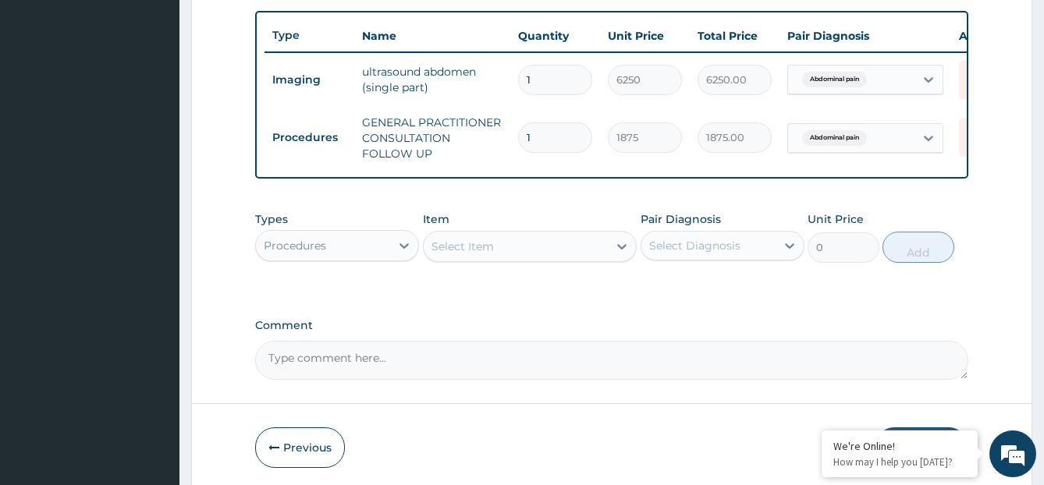
click at [356, 247] on div "Procedures" at bounding box center [337, 245] width 164 height 31
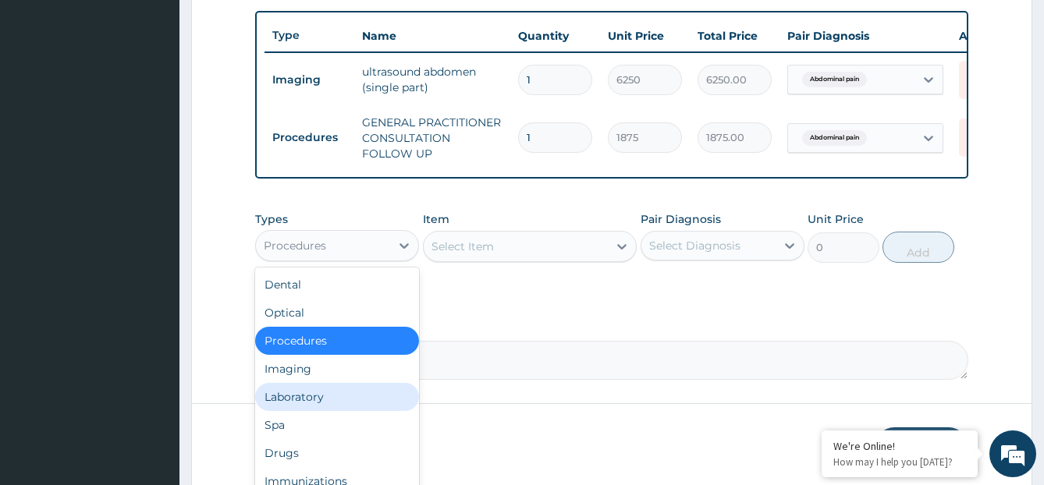
click at [316, 401] on div "Laboratory" at bounding box center [337, 397] width 164 height 28
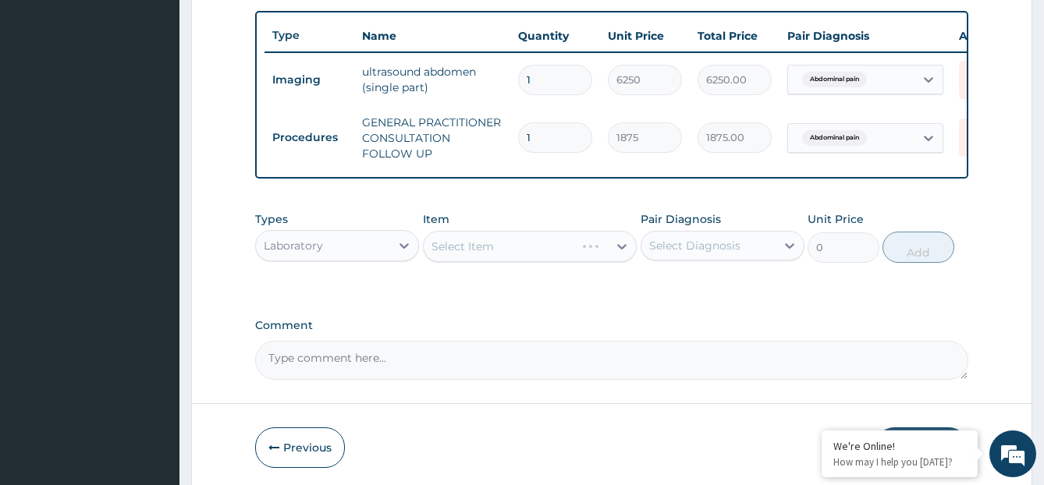
click at [731, 261] on div "Select Diagnosis" at bounding box center [723, 246] width 164 height 30
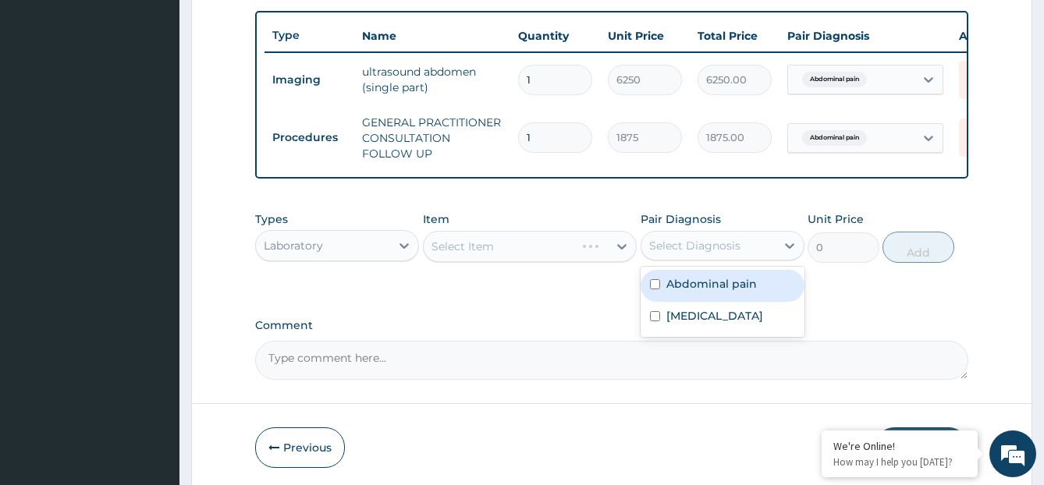
click at [722, 292] on label "Abdominal pain" at bounding box center [711, 284] width 91 height 16
checkbox input "true"
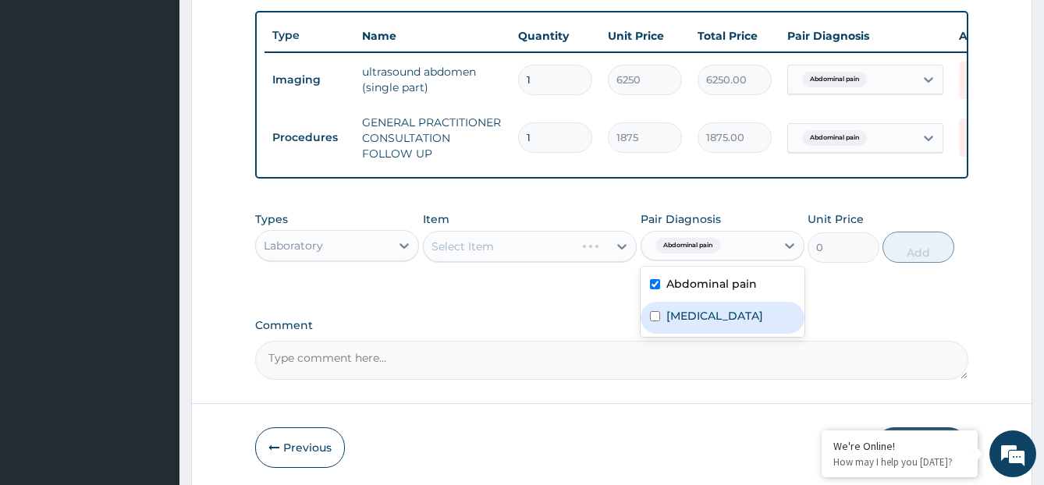
click at [697, 324] on label "[MEDICAL_DATA]" at bounding box center [714, 316] width 97 height 16
checkbox input "true"
click at [703, 292] on label "Abdominal pain" at bounding box center [711, 284] width 91 height 16
checkbox input "false"
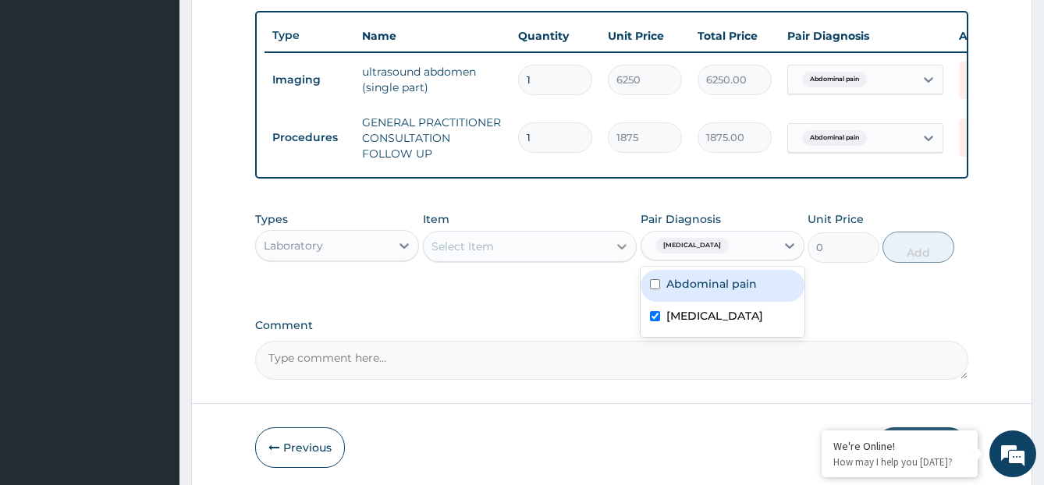
click at [609, 261] on div at bounding box center [622, 246] width 28 height 28
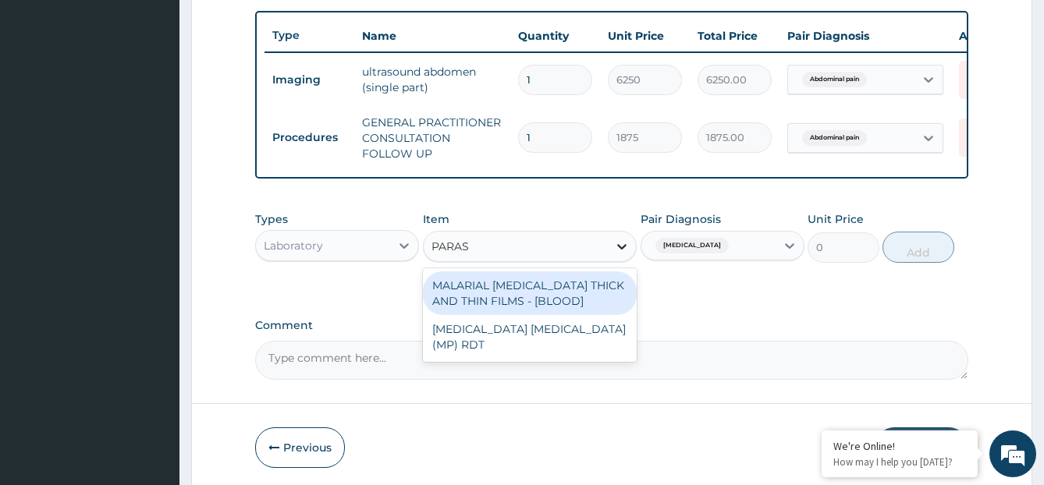
type input "PARASI"
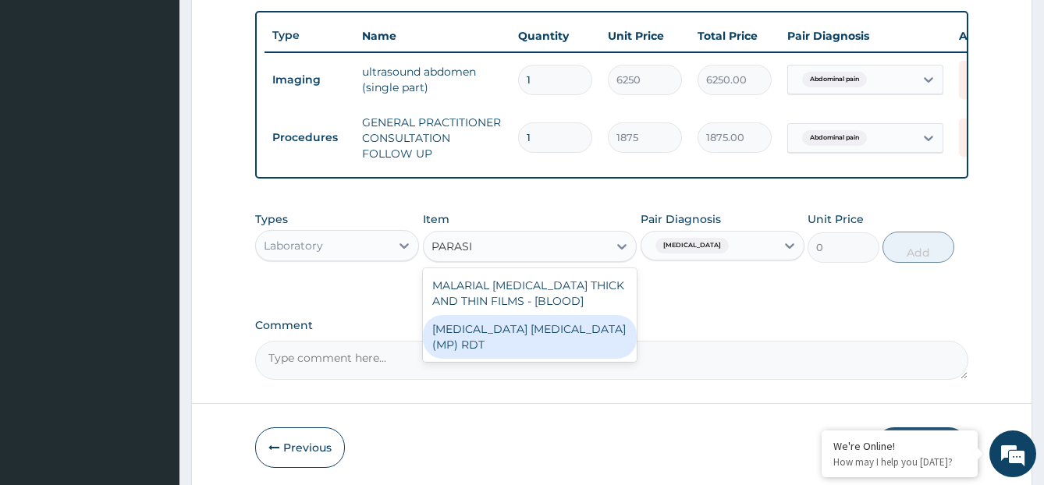
click at [574, 338] on div "[MEDICAL_DATA] [MEDICAL_DATA] (MP) RDT" at bounding box center [530, 337] width 214 height 44
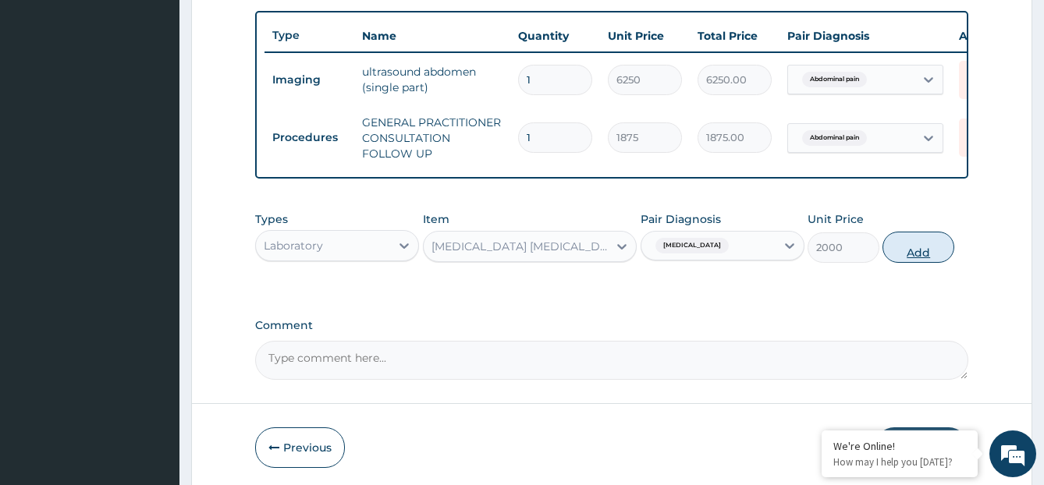
click at [933, 258] on button "Add" at bounding box center [917, 247] width 71 height 31
type input "0"
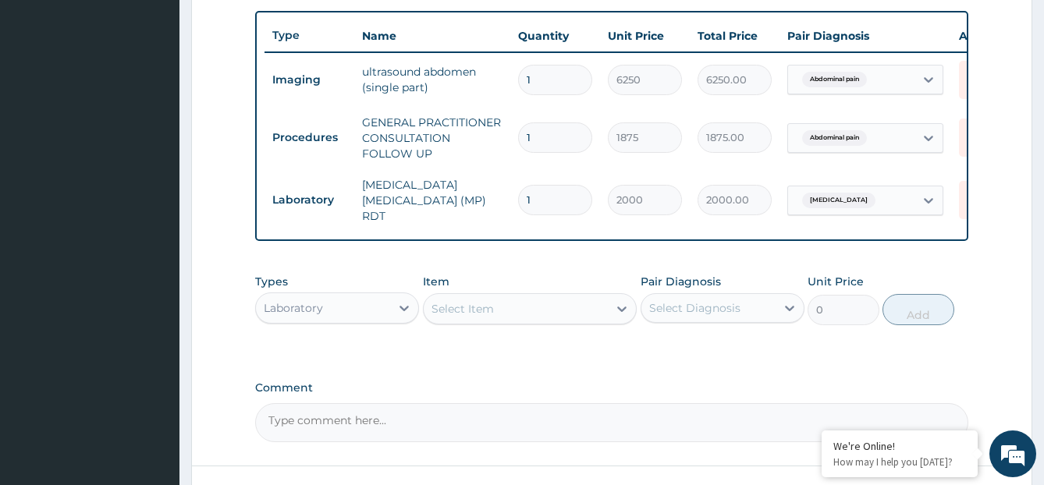
click at [536, 310] on div "Select Item" at bounding box center [516, 308] width 184 height 25
type input "URINAL"
click at [543, 353] on div "[MEDICAL_DATA]" at bounding box center [530, 348] width 214 height 28
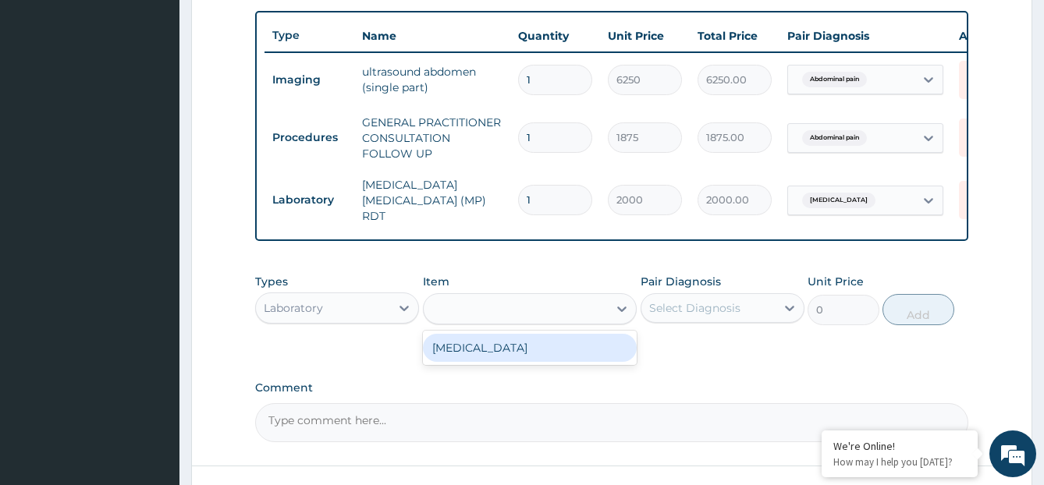
type input "2187.5"
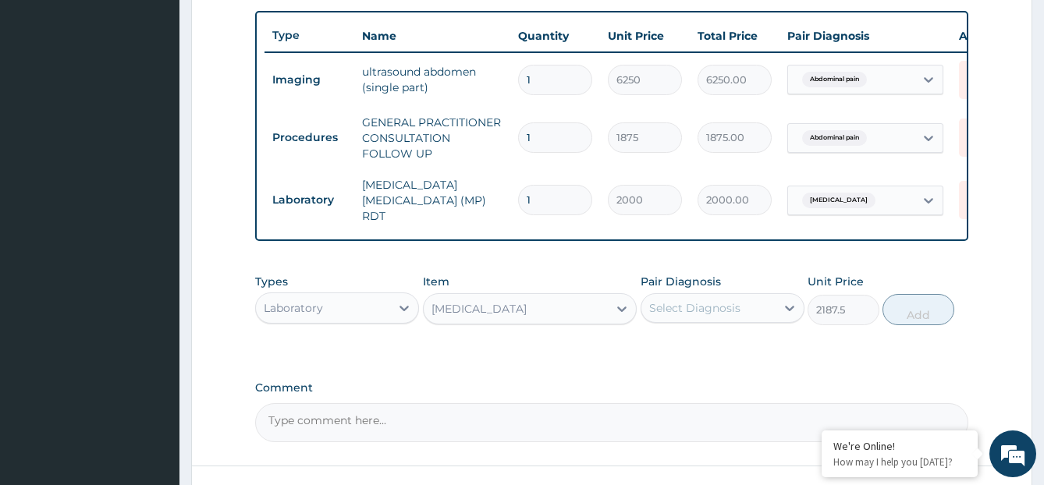
click at [722, 313] on div "Select Diagnosis" at bounding box center [694, 308] width 91 height 16
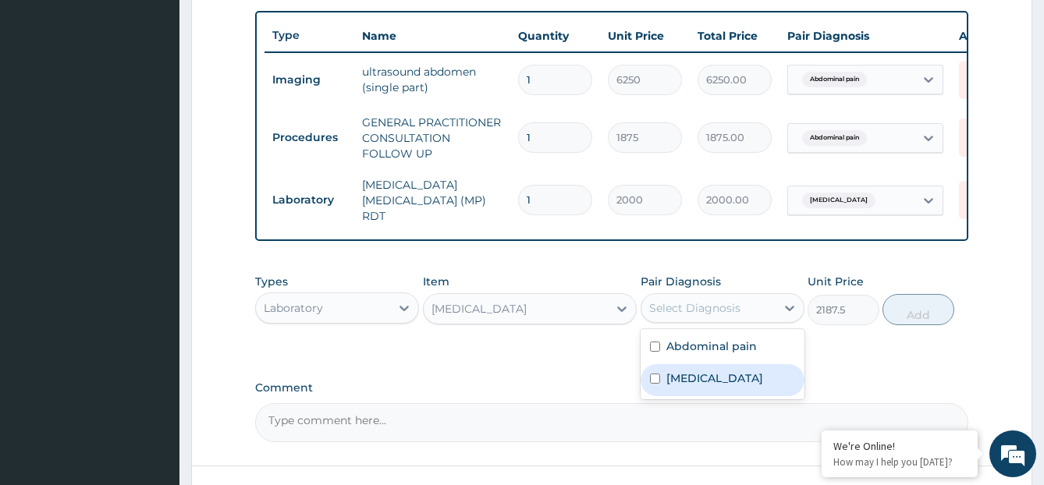
click at [727, 386] on div "[MEDICAL_DATA]" at bounding box center [723, 380] width 164 height 32
checkbox input "true"
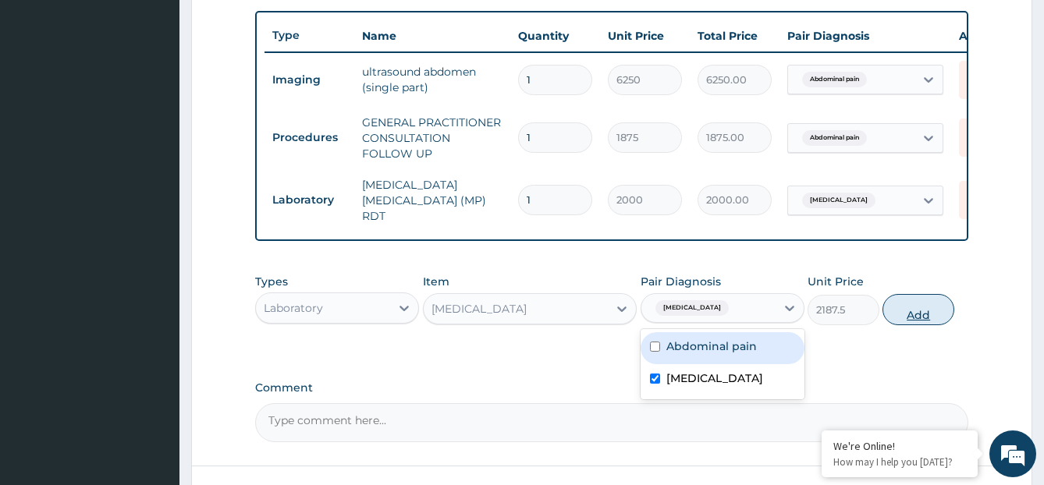
click at [924, 319] on button "Add" at bounding box center [917, 309] width 71 height 31
type input "0"
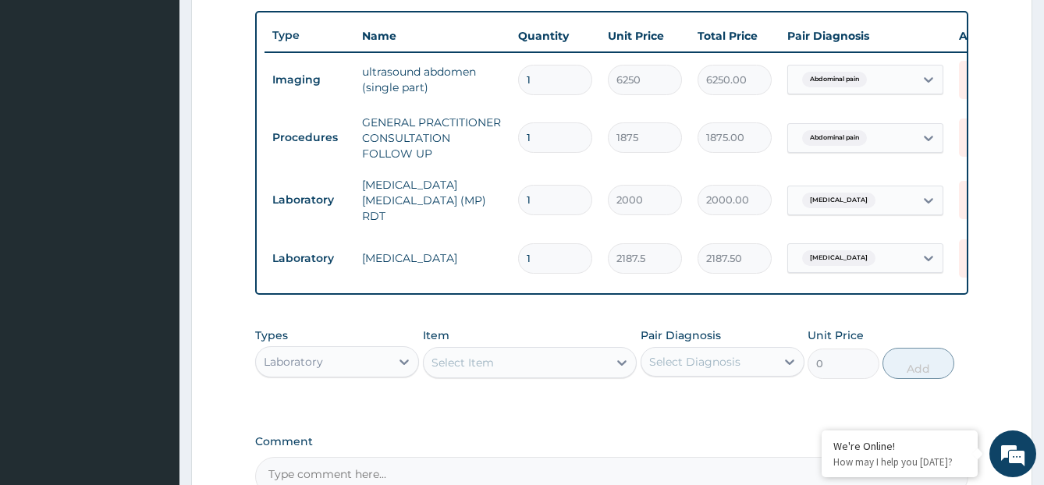
scroll to position [751, 0]
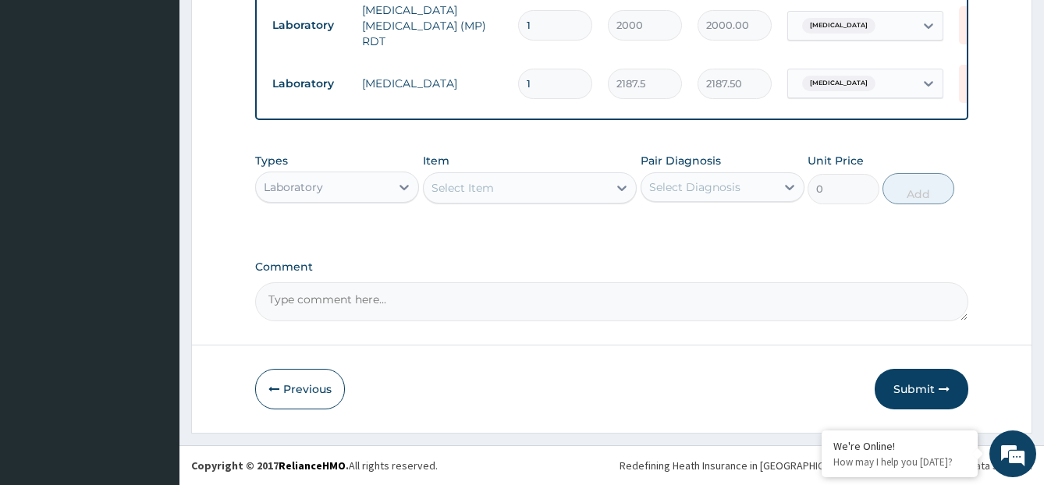
click at [357, 186] on div "Laboratory" at bounding box center [323, 187] width 134 height 25
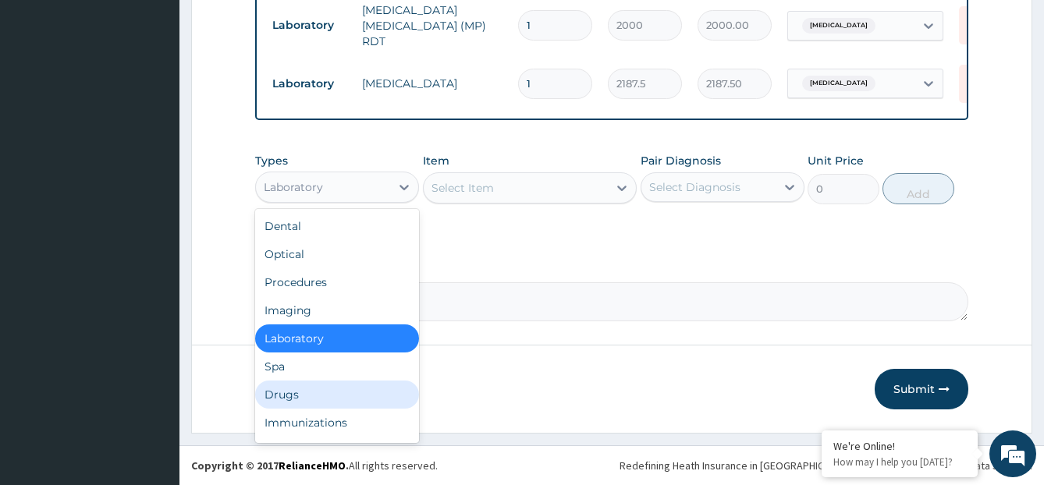
click at [330, 381] on div "Drugs" at bounding box center [337, 395] width 164 height 28
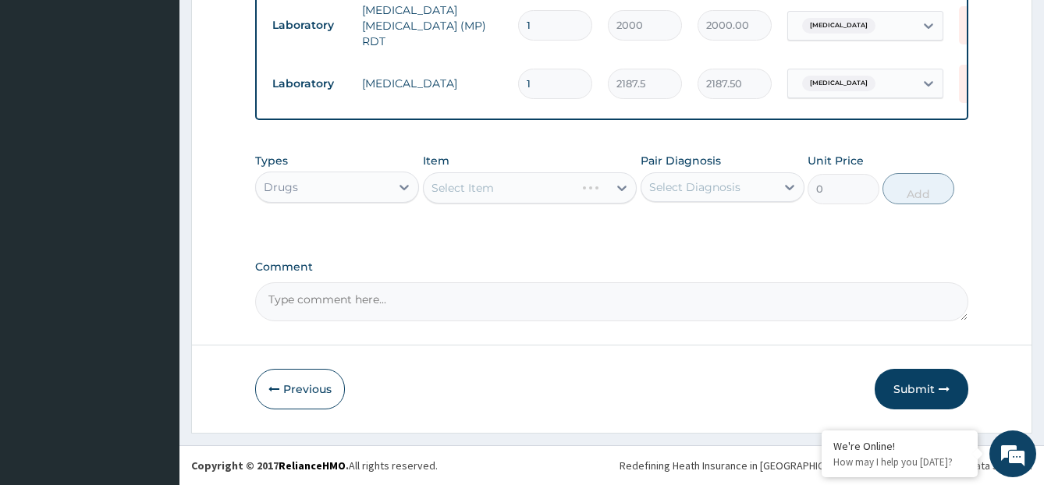
click at [714, 188] on div "Select Diagnosis" at bounding box center [694, 187] width 91 height 16
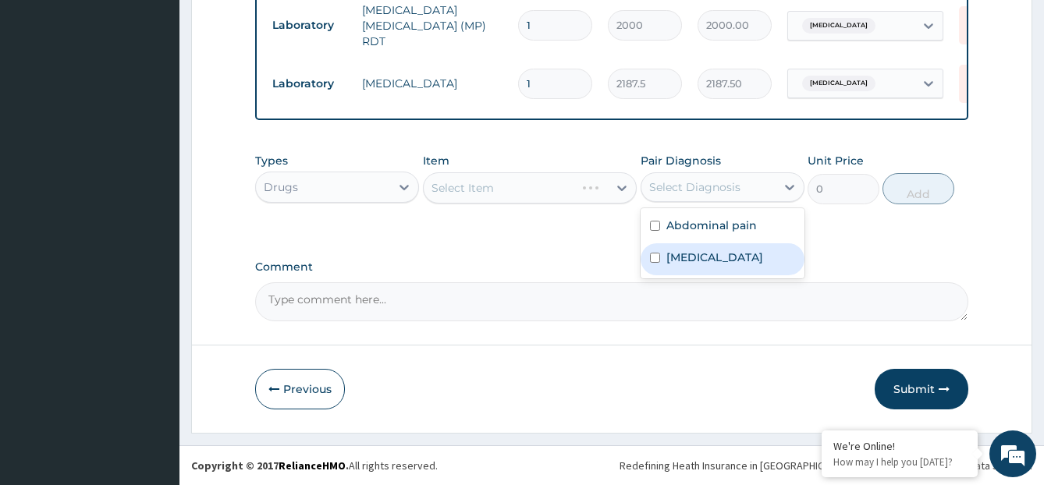
click at [705, 256] on label "[MEDICAL_DATA]" at bounding box center [714, 258] width 97 height 16
checkbox input "true"
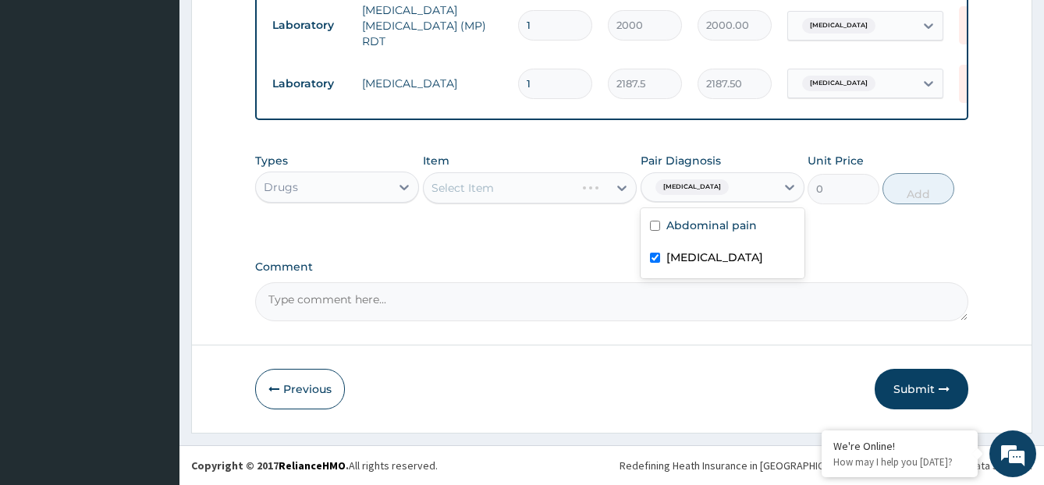
scroll to position [326, 0]
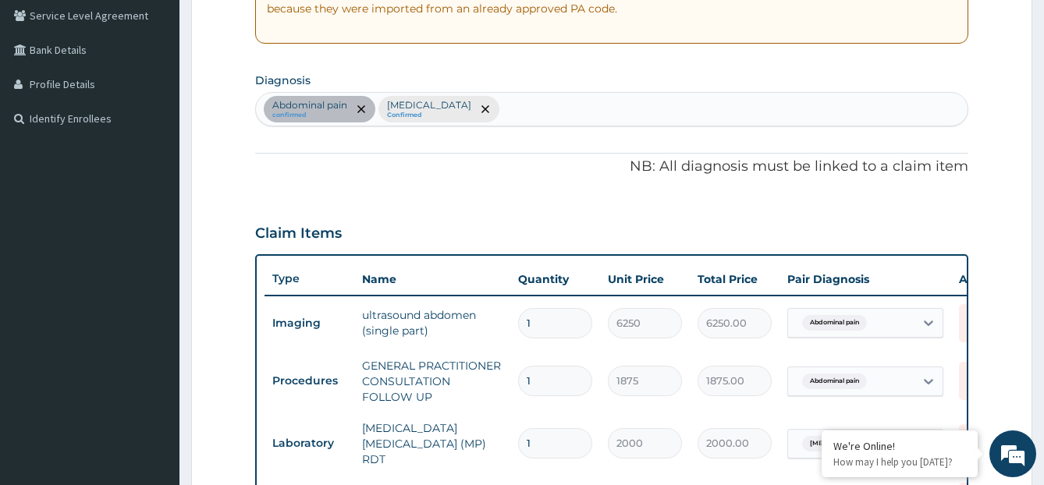
click at [725, 110] on div "Abdominal pain confirmed Malaria Confirmed" at bounding box center [612, 109] width 712 height 33
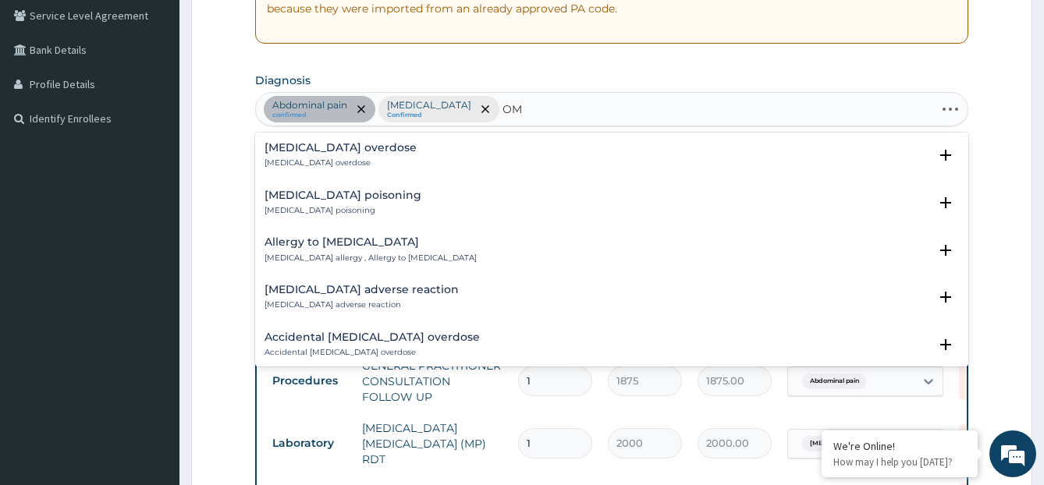
type input "O"
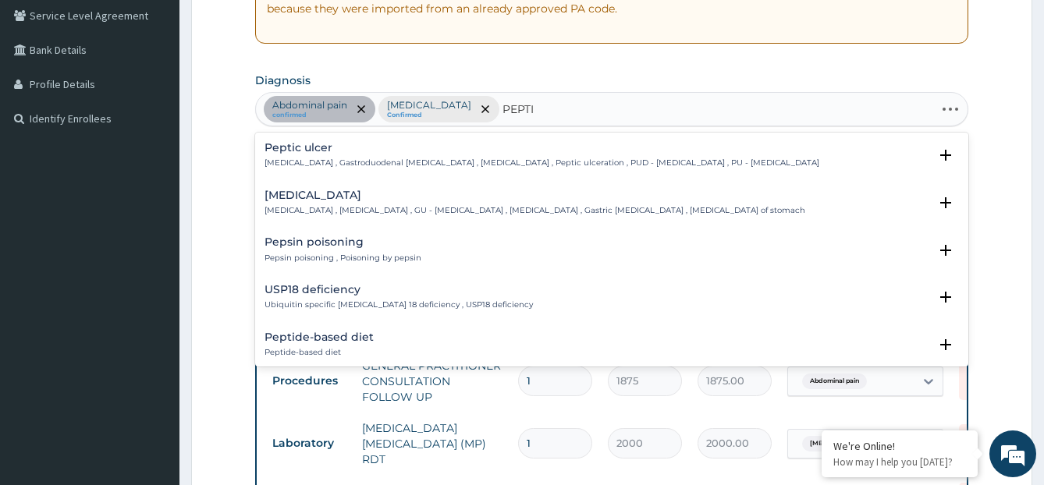
type input "PEPTIC"
click at [401, 144] on h4 "Peptic ulcer" at bounding box center [541, 148] width 555 height 12
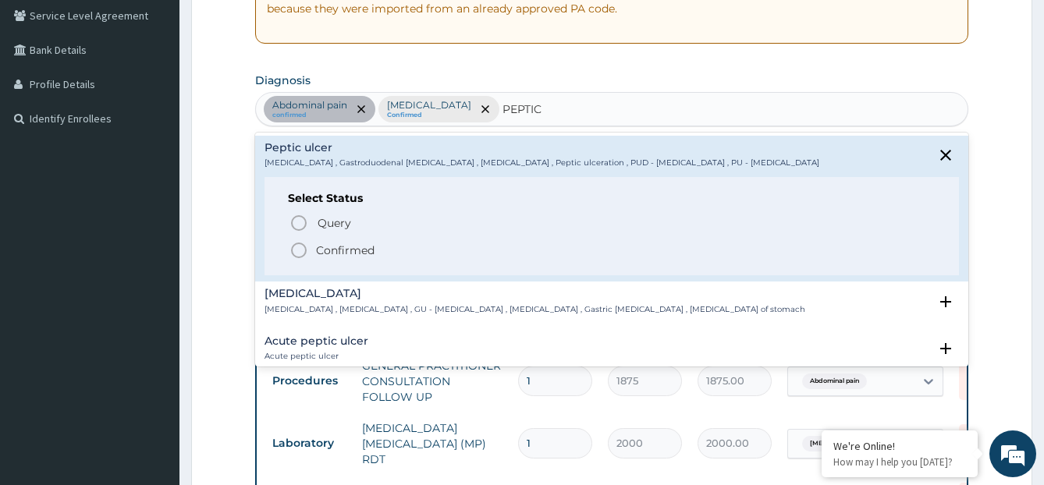
click at [342, 246] on p "Confirmed" at bounding box center [345, 251] width 59 height 16
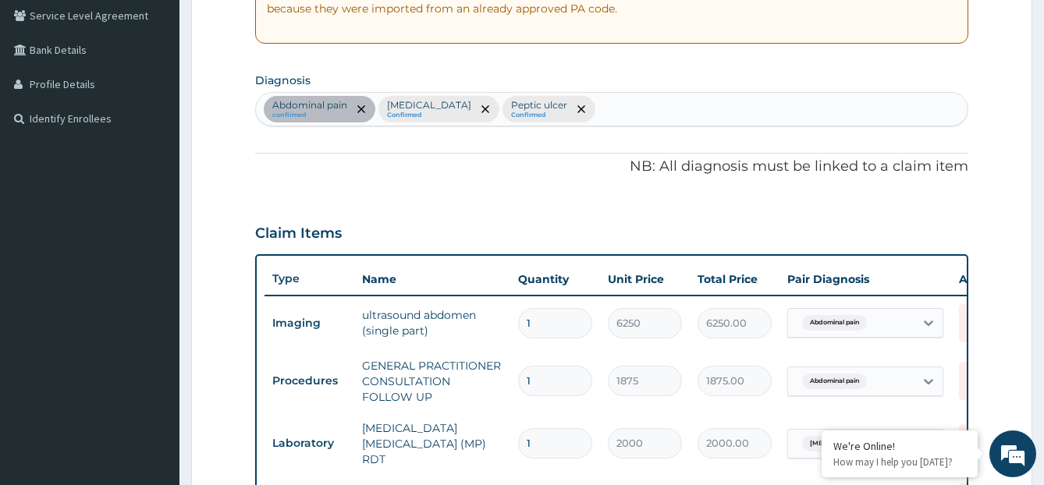
scroll to position [751, 0]
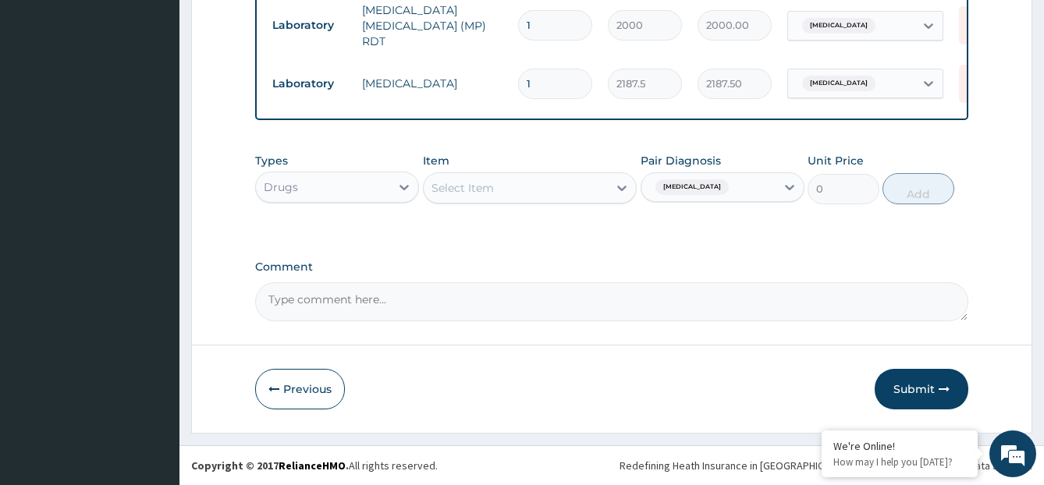
click at [531, 204] on div "Item Select Item" at bounding box center [530, 178] width 214 height 51
click at [524, 190] on div "Select Item" at bounding box center [516, 188] width 184 height 25
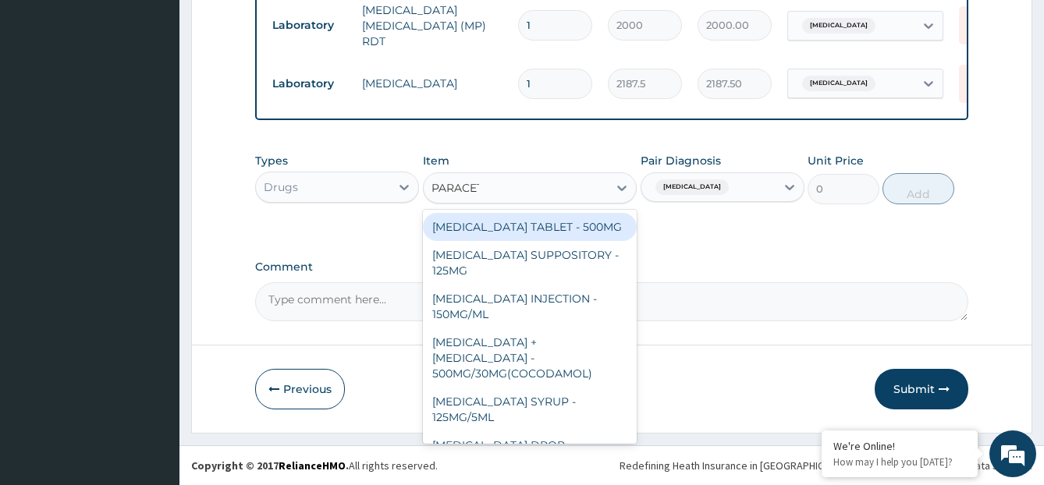
type input "PARACETA"
click at [550, 226] on div "[MEDICAL_DATA] TABLET - 500MG" at bounding box center [530, 227] width 214 height 28
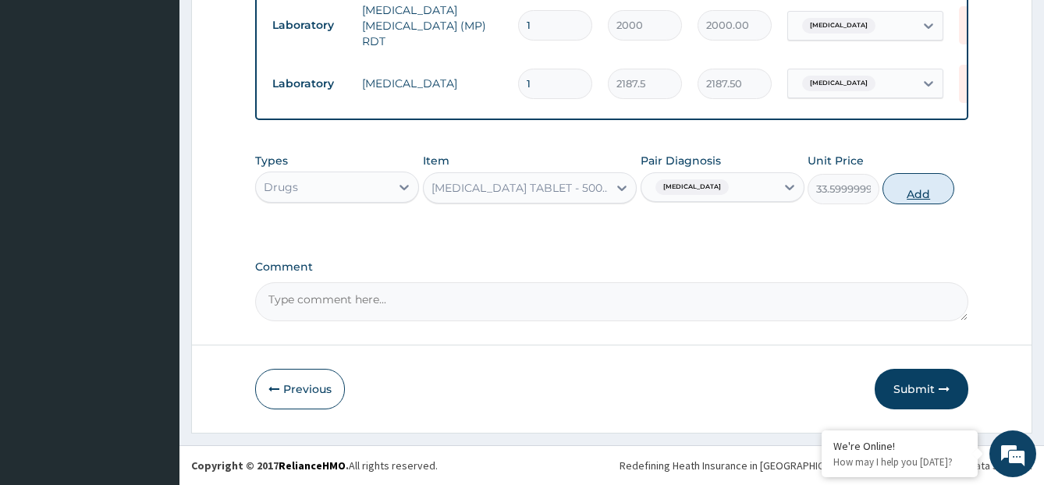
click at [927, 186] on button "Add" at bounding box center [917, 188] width 71 height 31
type input "0"
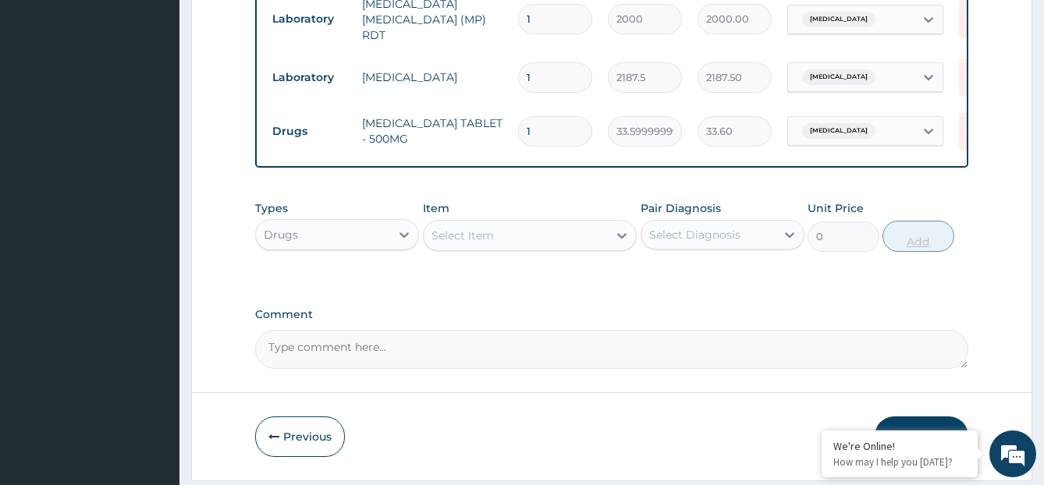
type input "10"
type input "336.00"
type input "10"
click at [614, 242] on icon at bounding box center [622, 236] width 16 height 16
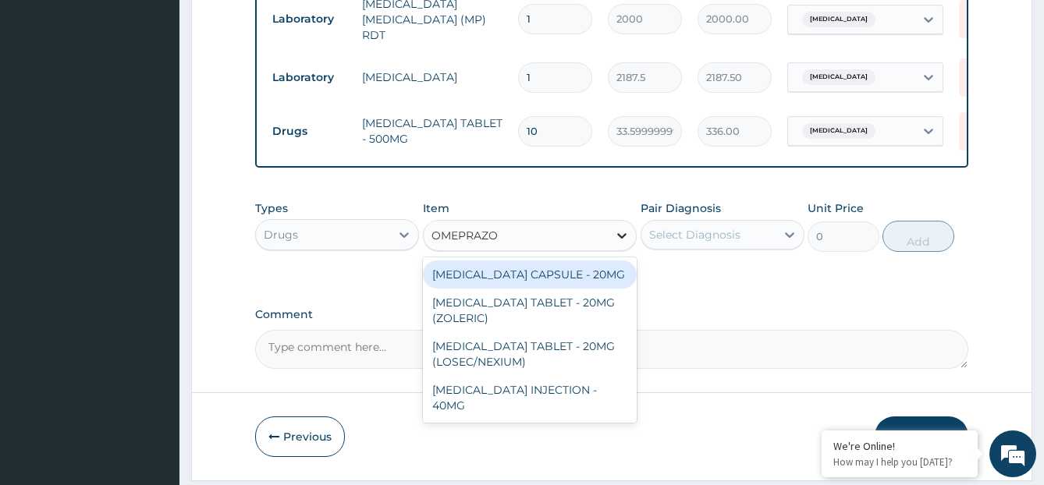
type input "OMEPRAZOL"
click at [576, 289] on div "[MEDICAL_DATA] CAPSULE - 20MG" at bounding box center [530, 275] width 214 height 28
type input "140"
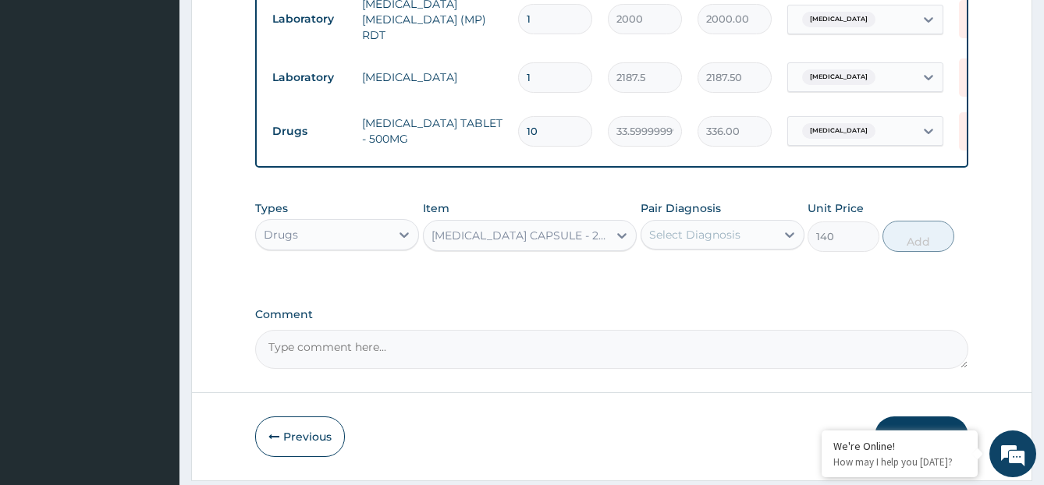
click at [768, 240] on div "Select Diagnosis" at bounding box center [708, 234] width 134 height 25
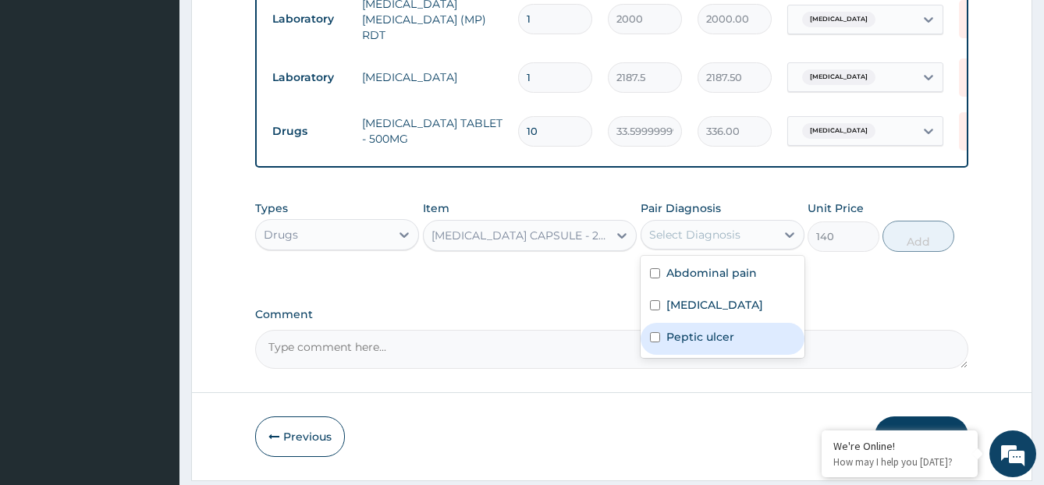
click at [719, 332] on div "Peptic ulcer" at bounding box center [723, 339] width 164 height 32
checkbox input "true"
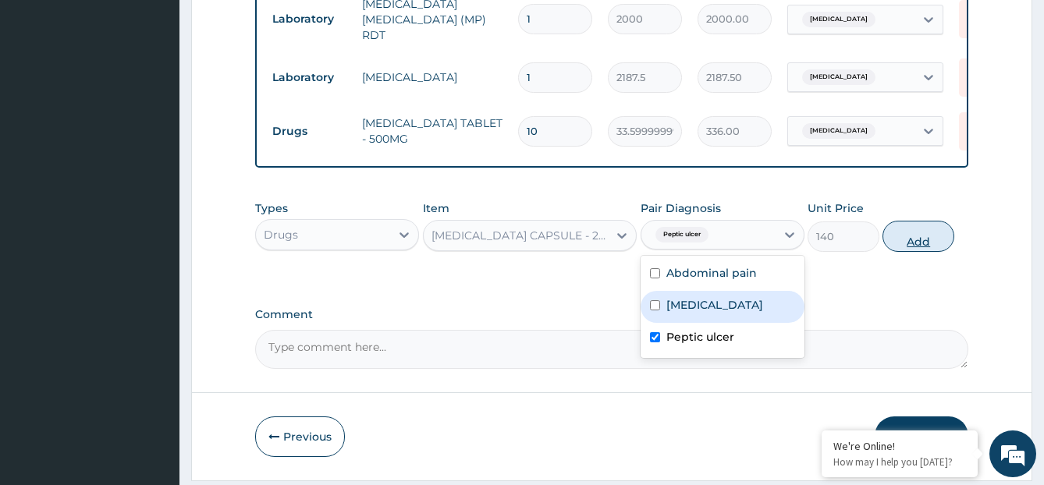
click at [920, 245] on button "Add" at bounding box center [917, 236] width 71 height 31
type input "0"
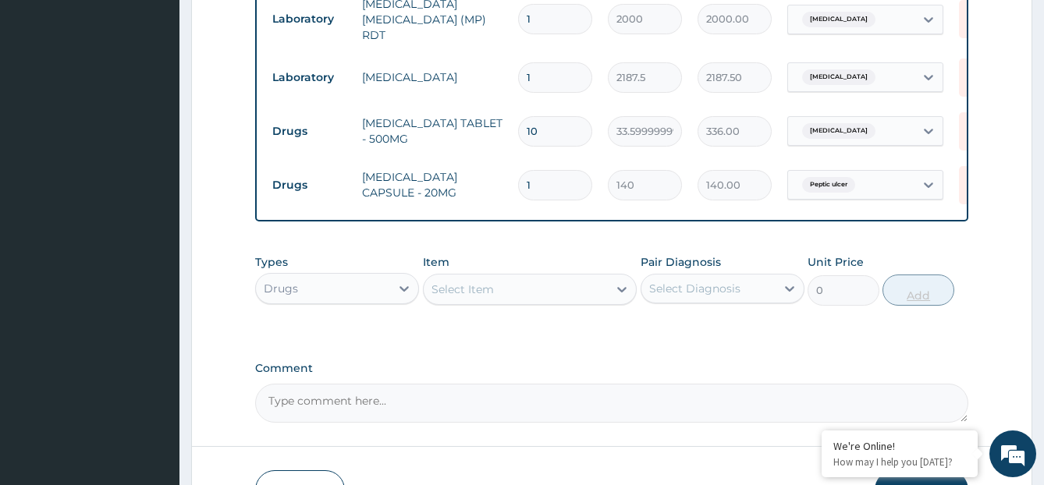
type input "14"
type input "1960.00"
type input "14"
click at [514, 295] on div "Select Item" at bounding box center [516, 289] width 184 height 25
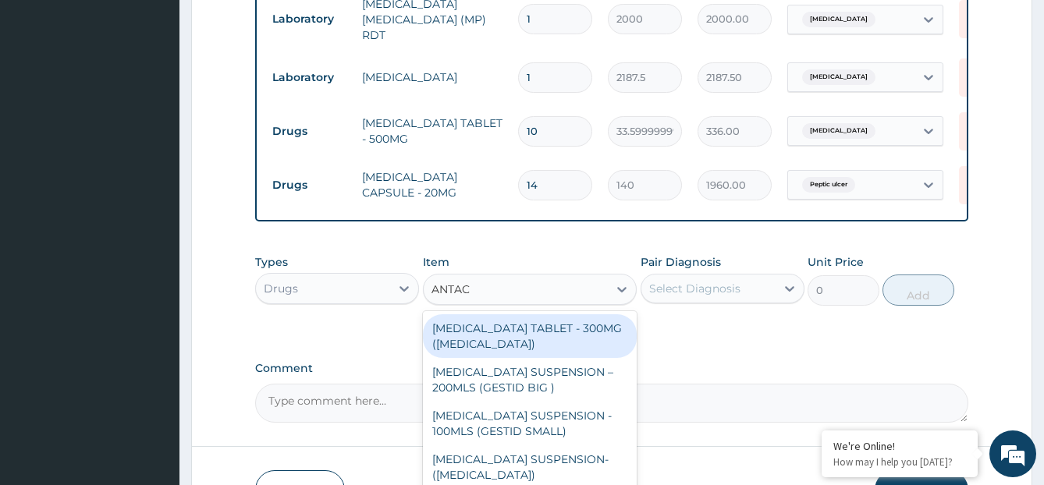
type input "ANTACI"
click at [544, 332] on div "ANTACID SUSPENSION – 200MLS (GESTID BIG )" at bounding box center [530, 336] width 214 height 44
type input "1680"
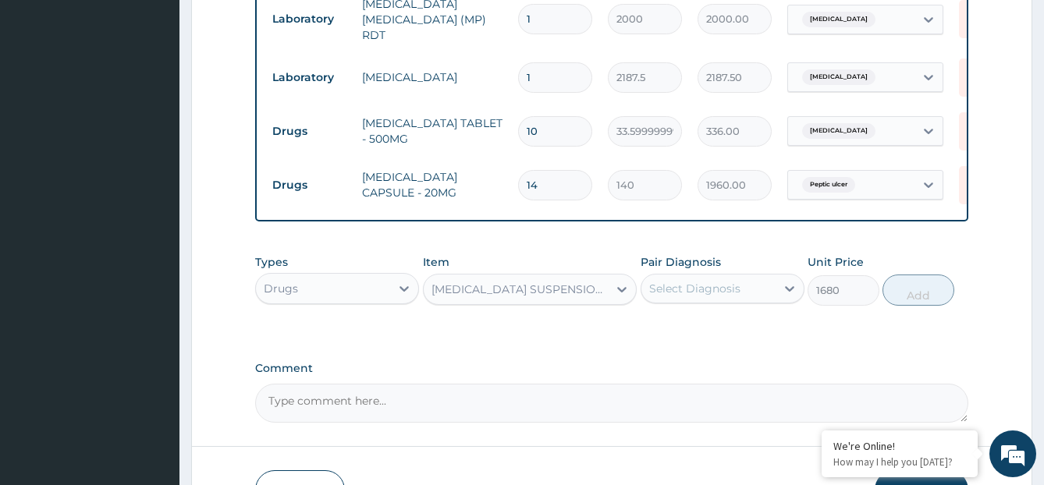
click at [738, 301] on div "Select Diagnosis" at bounding box center [708, 288] width 134 height 25
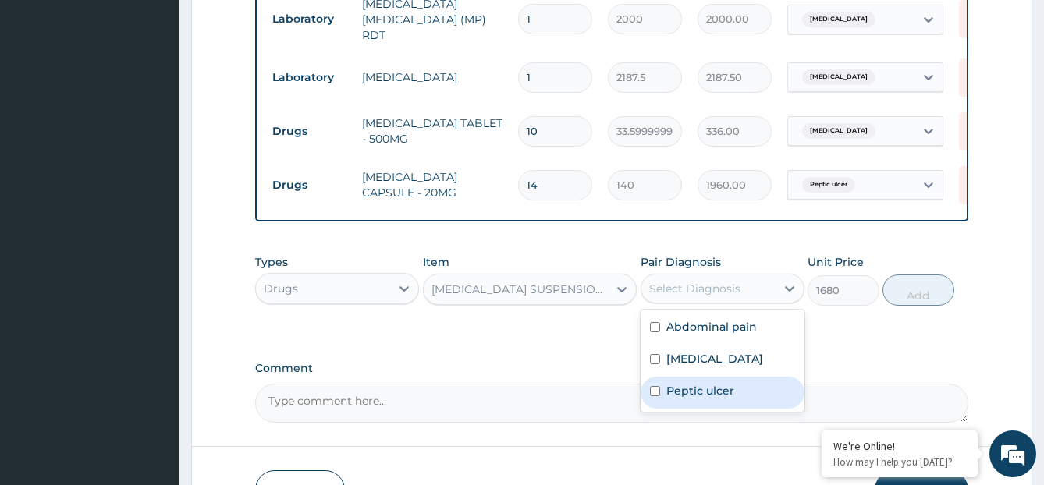
click at [703, 397] on label "Peptic ulcer" at bounding box center [700, 391] width 68 height 16
checkbox input "true"
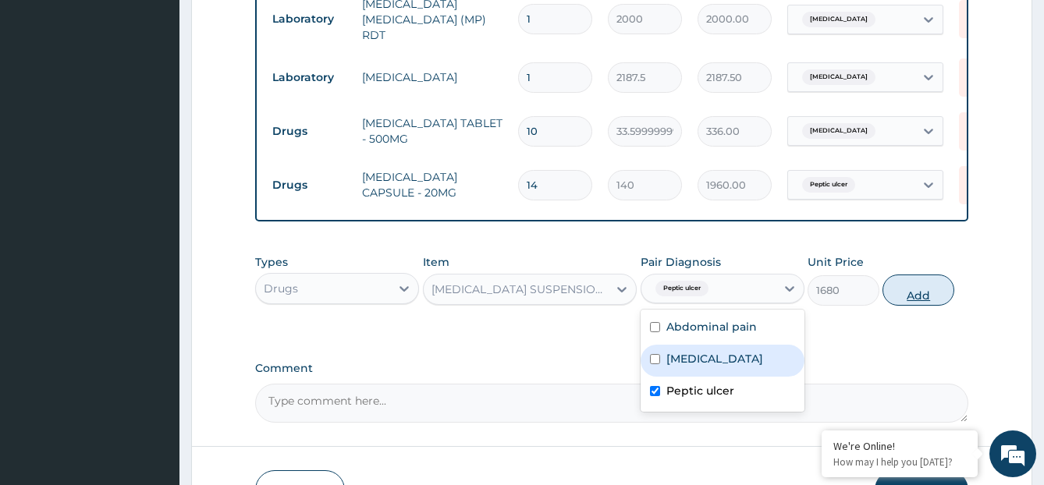
click at [932, 300] on button "Add" at bounding box center [917, 290] width 71 height 31
type input "0"
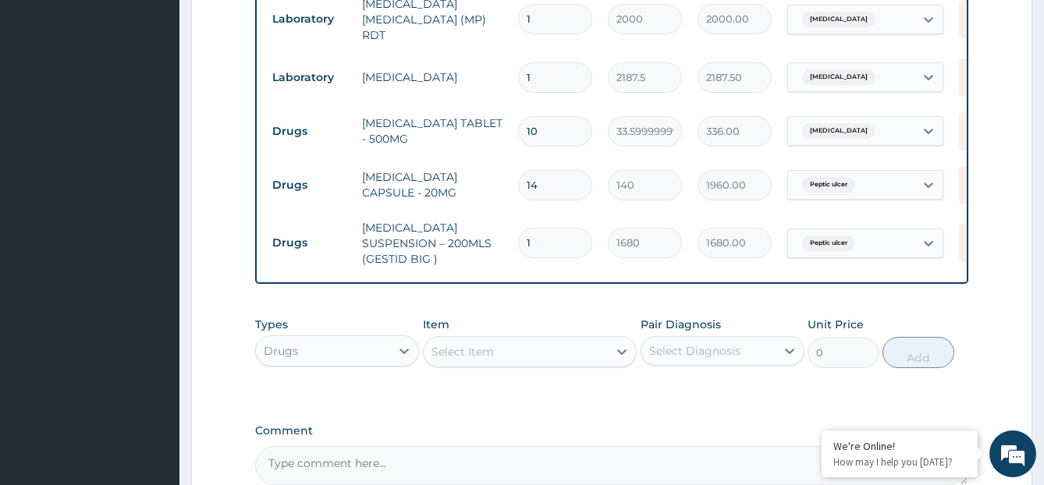
scroll to position [912, 0]
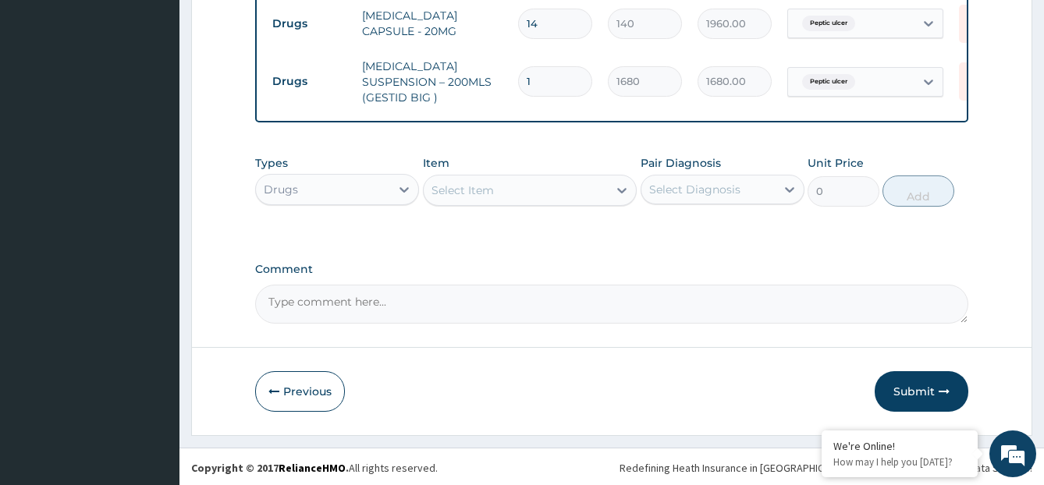
click at [552, 183] on div "Select Item" at bounding box center [516, 190] width 184 height 25
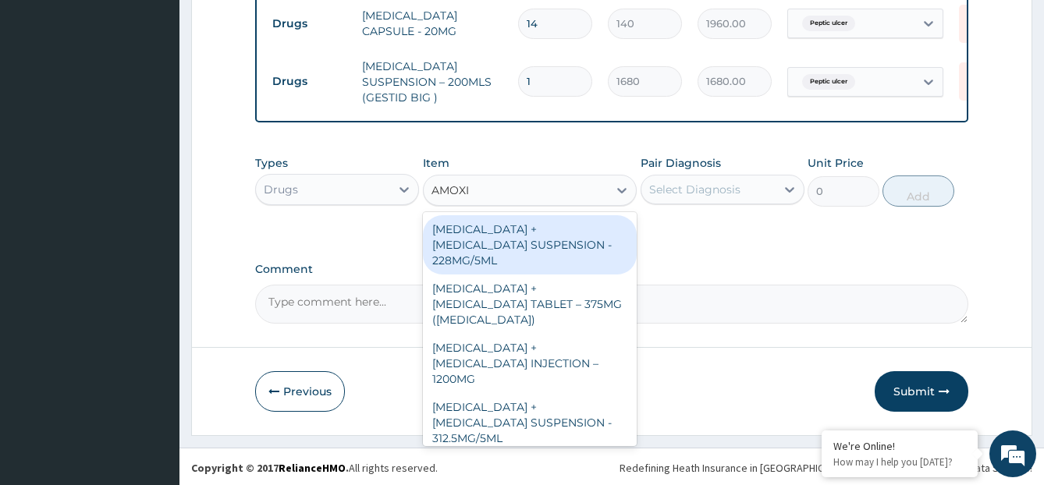
type input "AMOXIC"
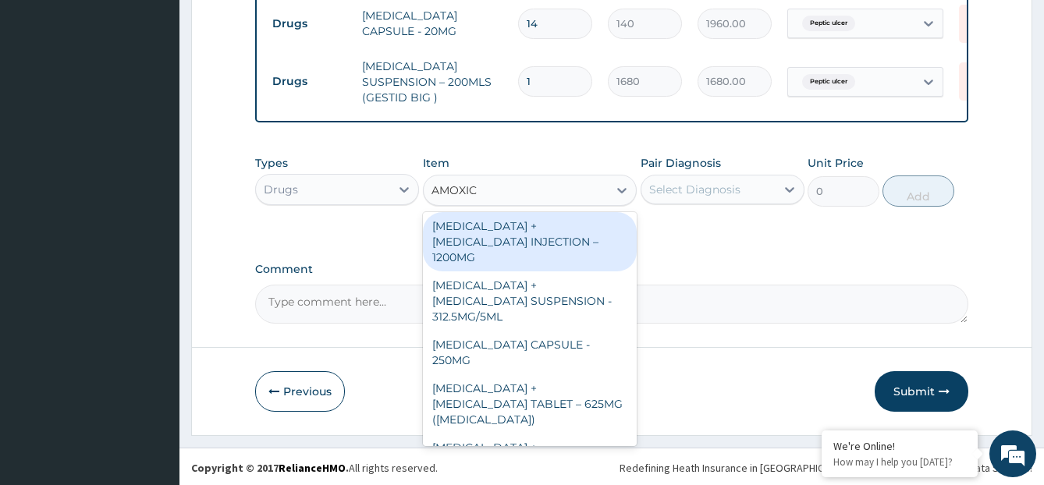
scroll to position [130, 0]
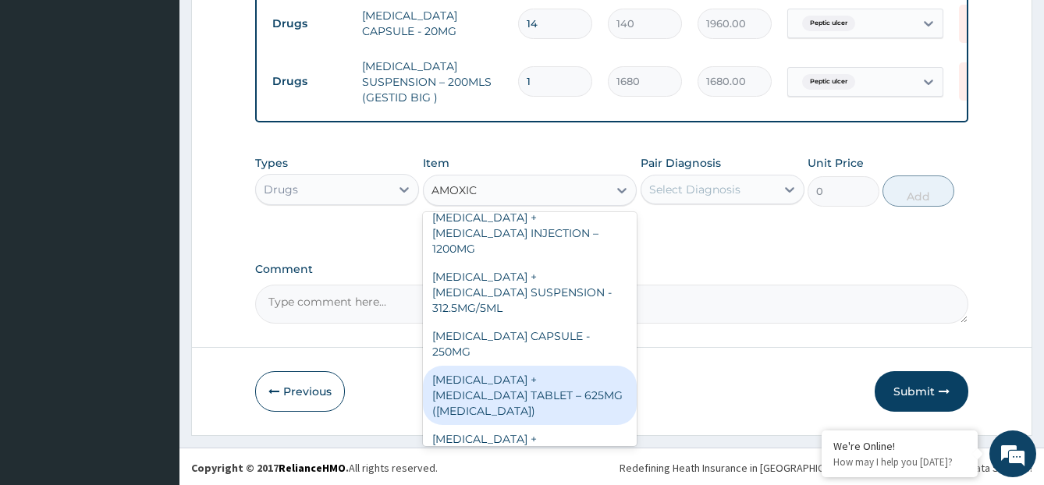
click at [530, 366] on div "AMOXICILLIN + CLAVULANIC ACID TABLET – 625MG (AUGMENTIN)" at bounding box center [530, 395] width 214 height 59
type input "672"
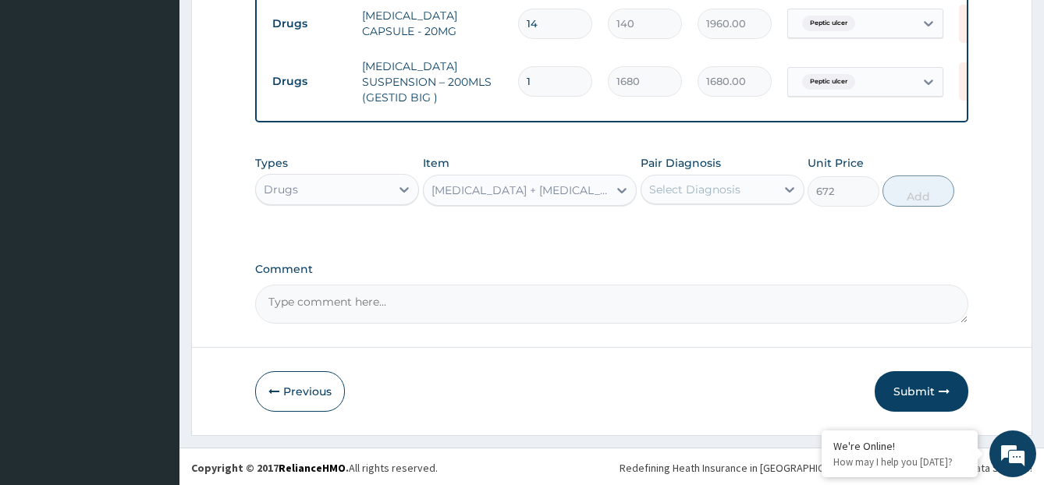
click at [718, 194] on div "Select Diagnosis" at bounding box center [694, 190] width 91 height 16
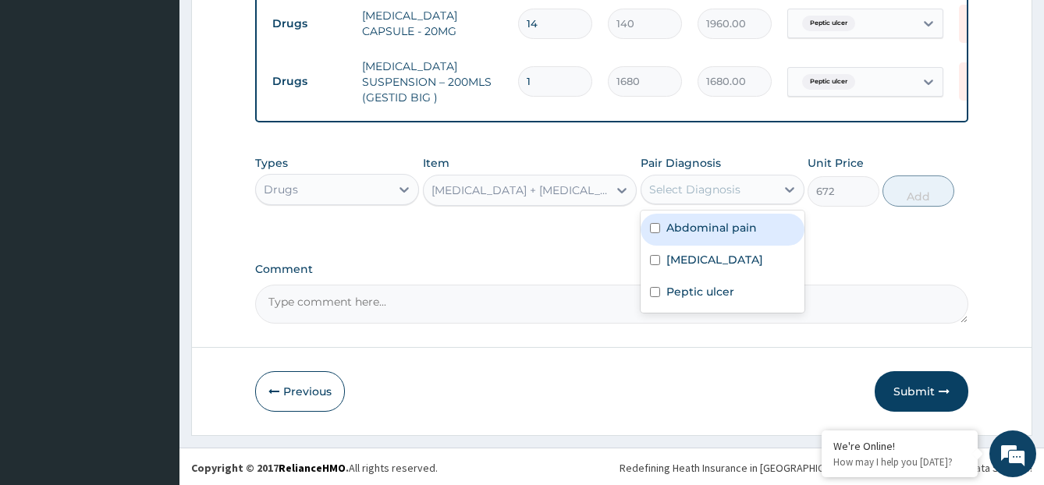
click at [766, 226] on div "Abdominal pain" at bounding box center [723, 230] width 164 height 32
checkbox input "true"
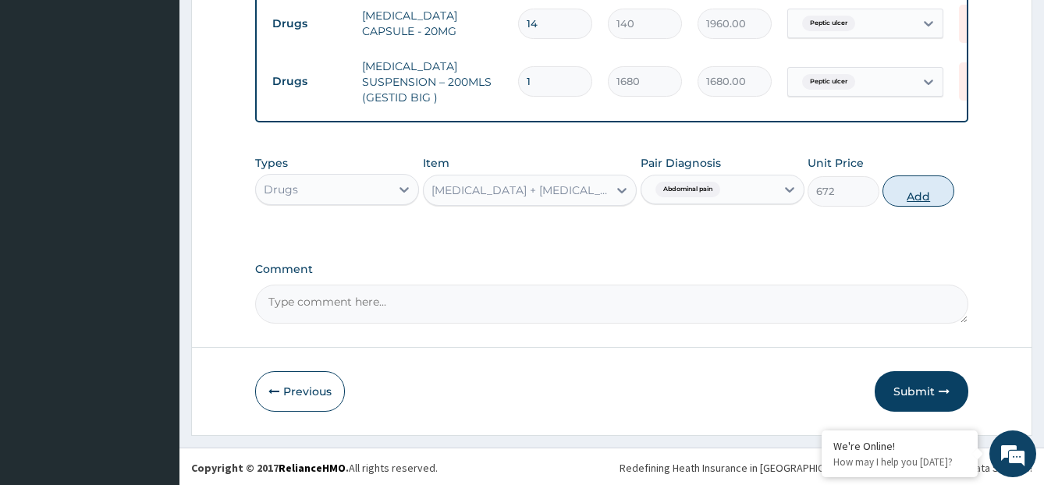
click at [925, 186] on button "Add" at bounding box center [917, 191] width 71 height 31
type input "0"
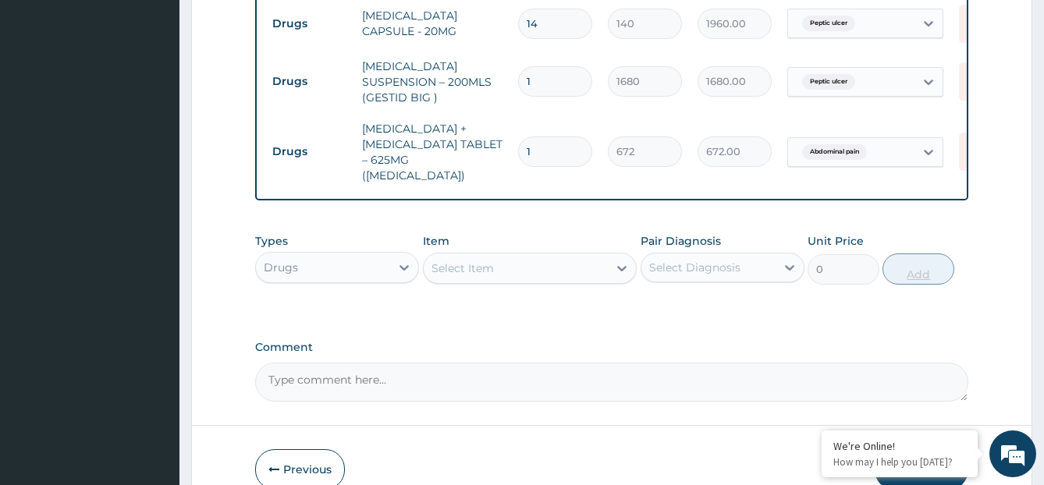
type input "14"
type input "9408.00"
type input "14"
click at [573, 265] on div "Select Item" at bounding box center [516, 268] width 184 height 25
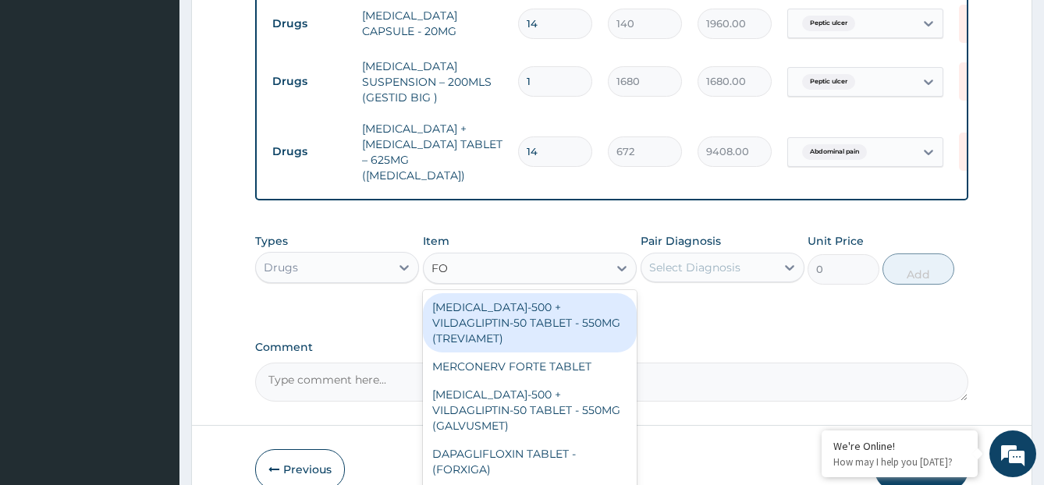
type input "FOLIC"
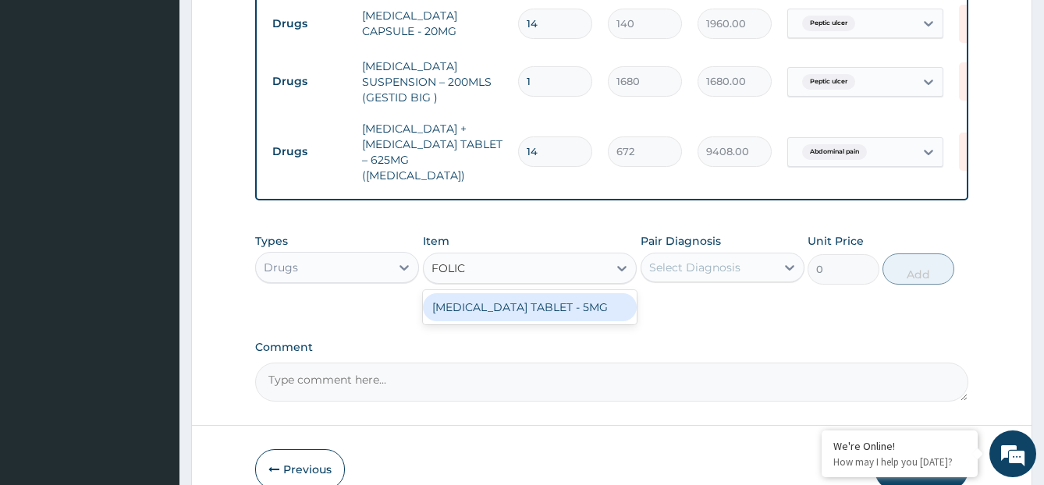
click at [558, 296] on div "FOLIC ACID TABLET - 5MG" at bounding box center [530, 307] width 214 height 28
type input "11.2"
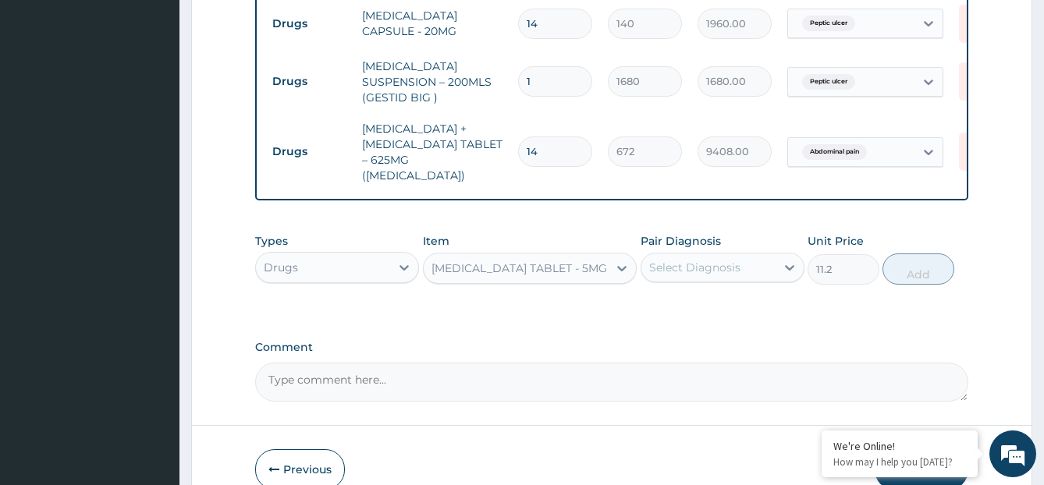
click at [739, 273] on div "Select Diagnosis" at bounding box center [708, 267] width 134 height 25
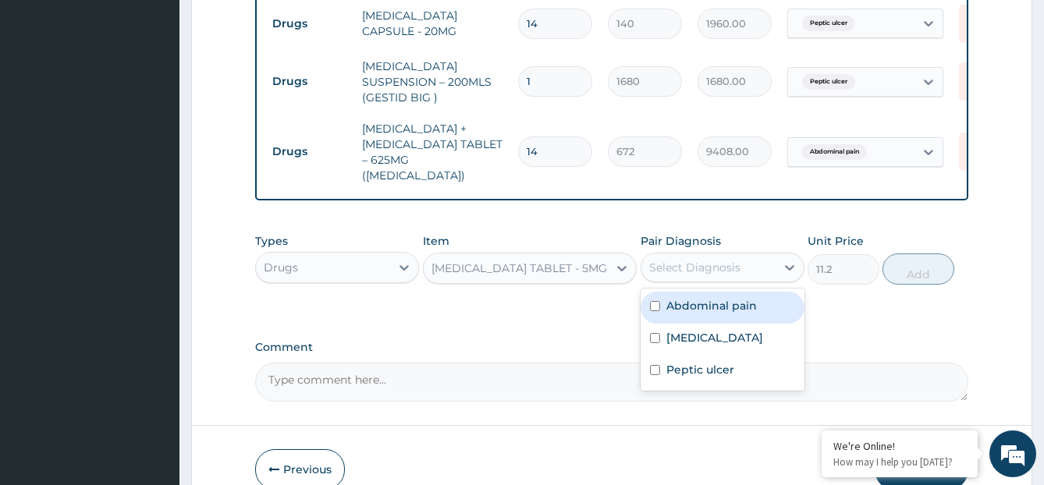
click at [752, 304] on label "Abdominal pain" at bounding box center [711, 306] width 91 height 16
checkbox input "true"
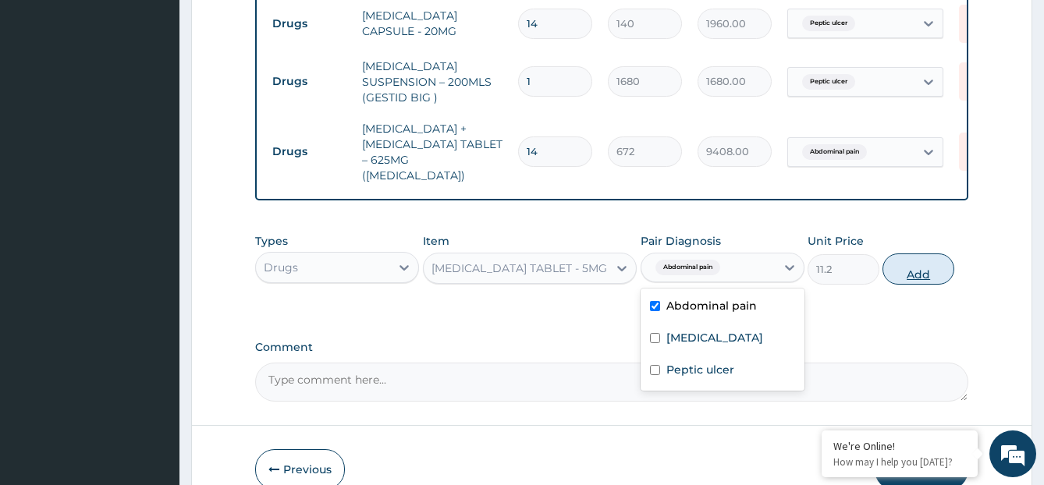
click at [943, 260] on button "Add" at bounding box center [917, 269] width 71 height 31
type input "0"
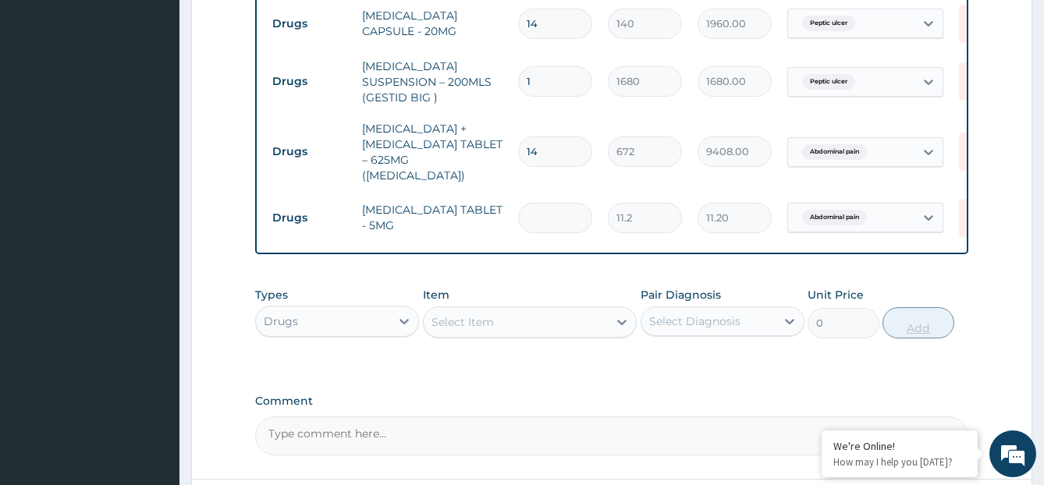
type input "0.00"
type input "3"
type input "33.60"
type input "30"
type input "336.00"
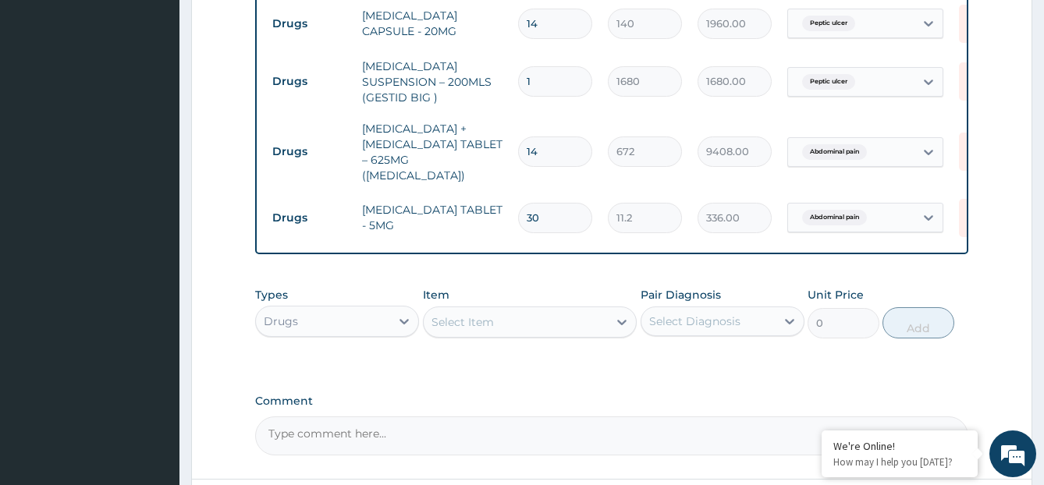
type input "30"
click at [516, 323] on div "Select Item" at bounding box center [516, 322] width 184 height 25
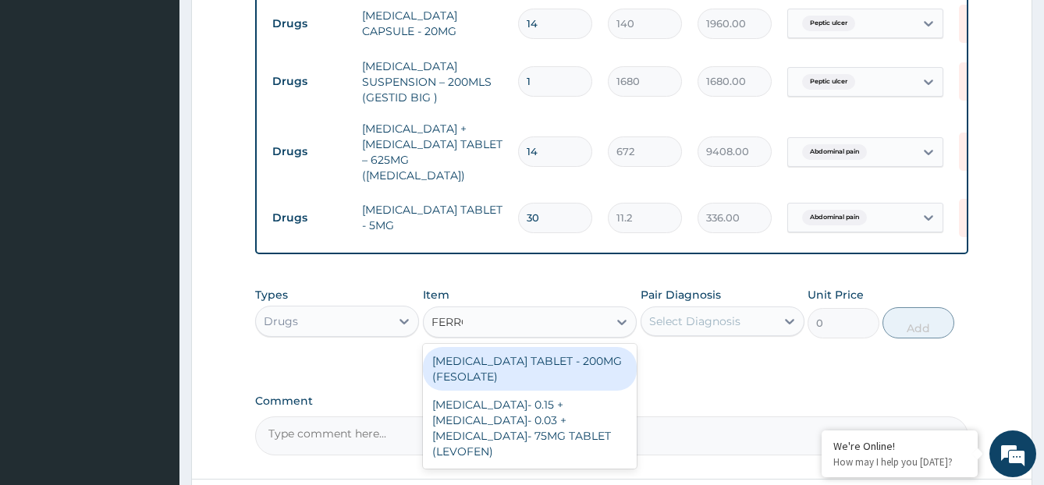
type input "FERROU"
click at [552, 361] on div "FERROUS SULPHATE TABLET - 200MG (FESOLATE)" at bounding box center [530, 369] width 214 height 44
type input "28"
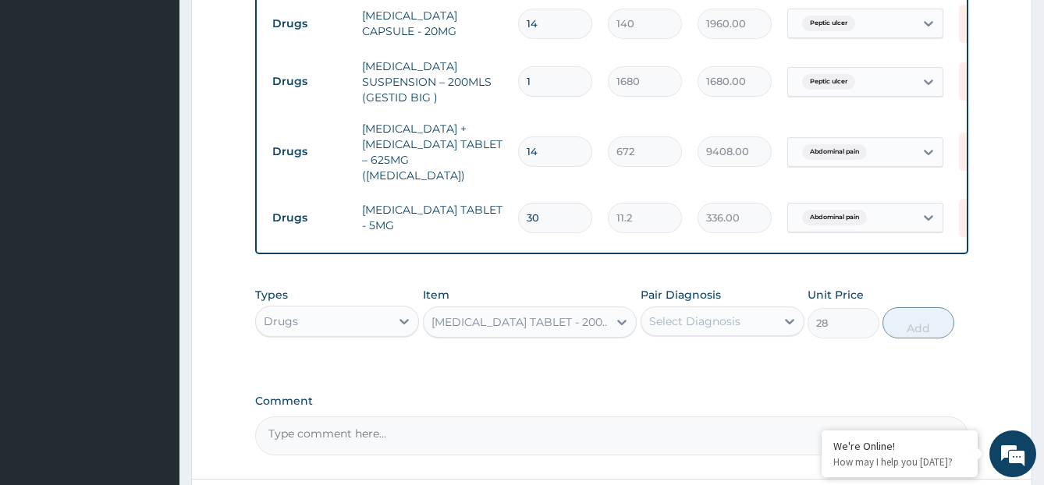
click at [760, 317] on div "Select Diagnosis" at bounding box center [708, 321] width 134 height 25
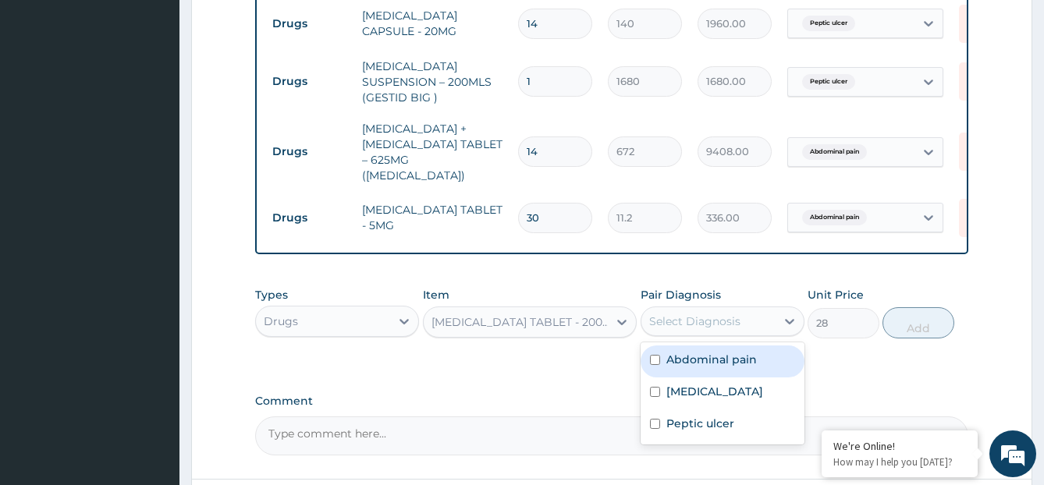
click at [777, 360] on div "Abdominal pain" at bounding box center [723, 362] width 164 height 32
checkbox input "true"
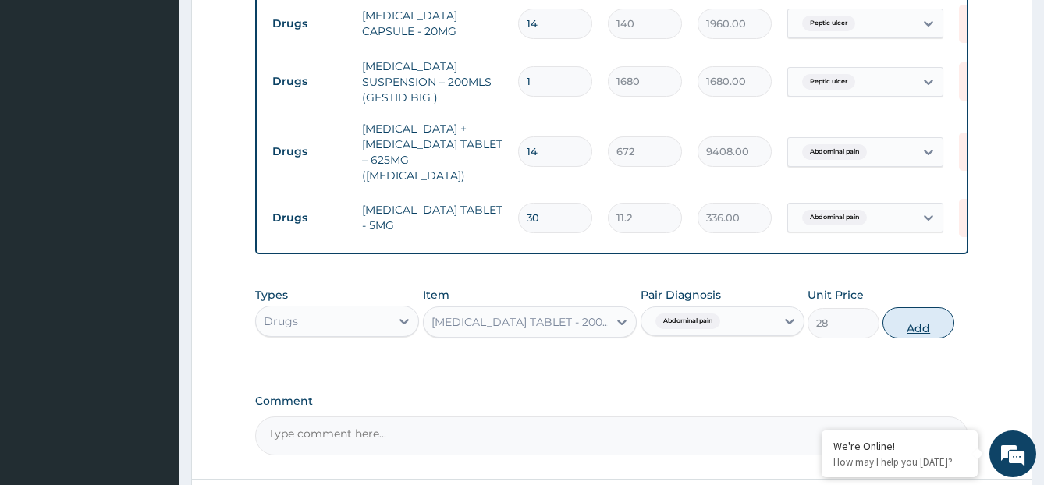
click at [933, 324] on button "Add" at bounding box center [917, 322] width 71 height 31
type input "0"
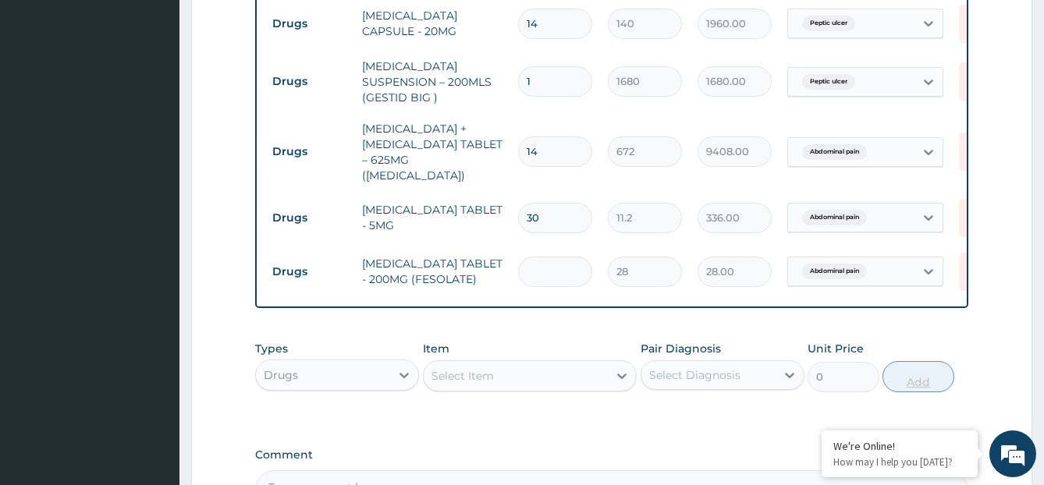
type input "0.00"
type input "3"
type input "84.00"
type input "30"
type input "840.00"
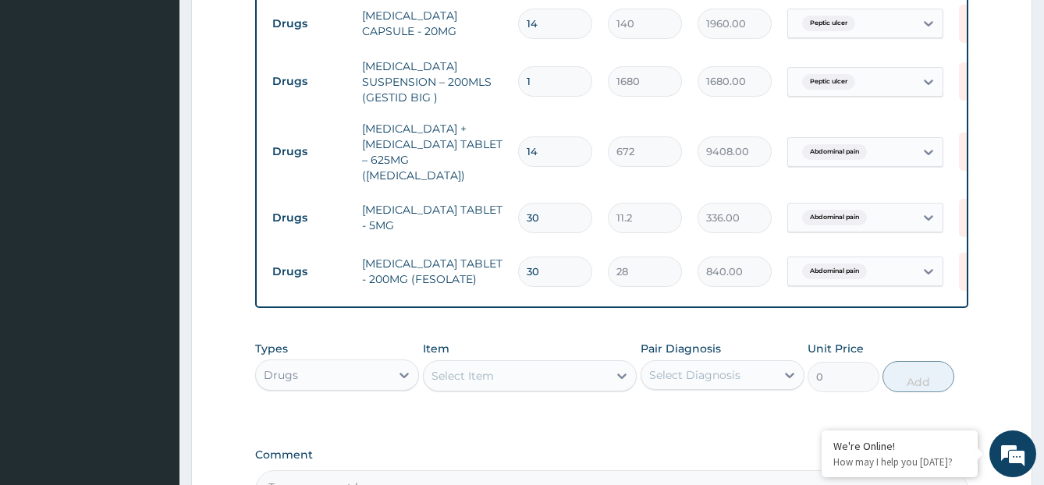
scroll to position [1106, 0]
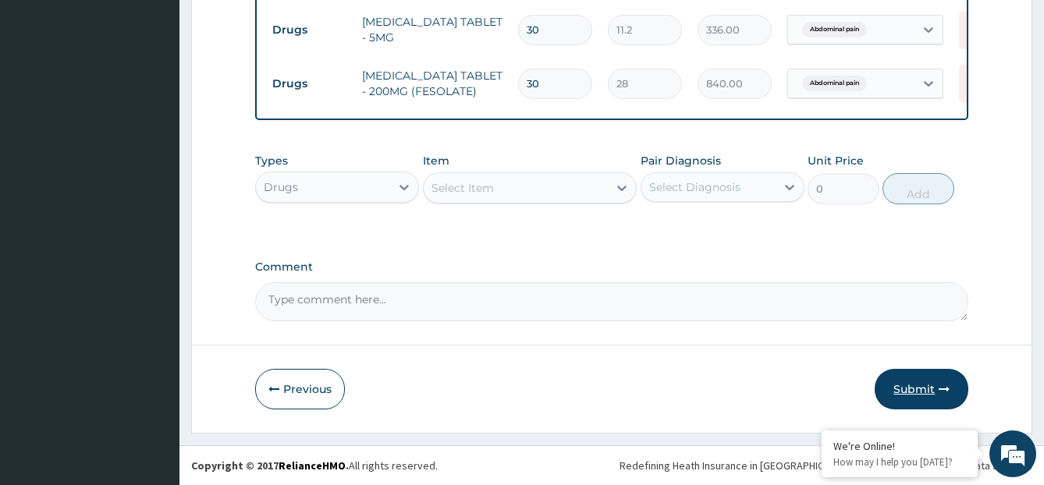
type input "30"
click at [921, 389] on button "Submit" at bounding box center [922, 389] width 94 height 41
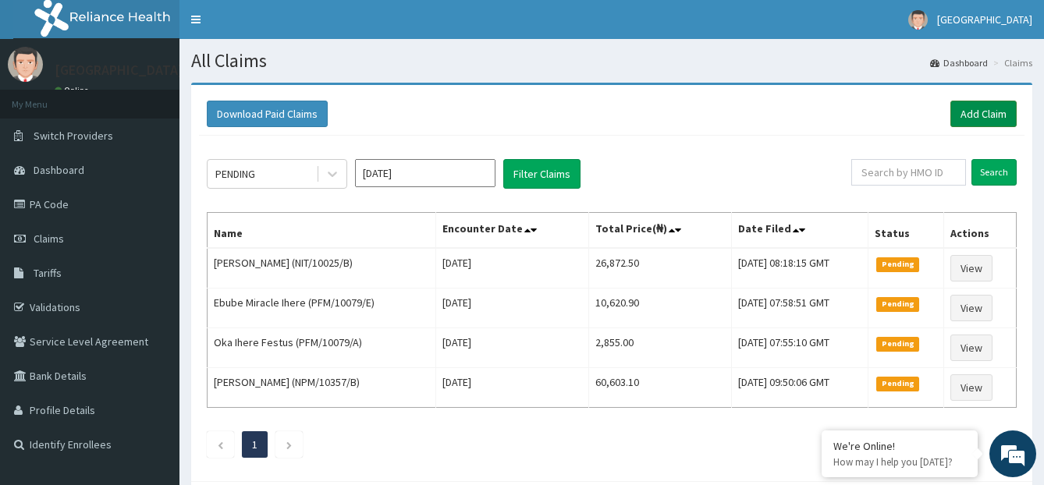
click at [967, 111] on link "Add Claim" at bounding box center [983, 114] width 66 height 27
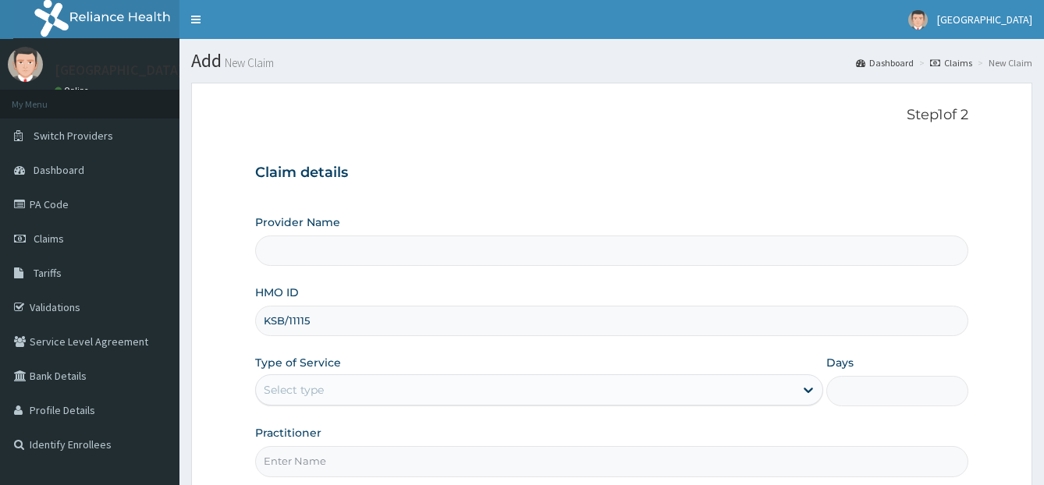
type input "KSB/11115/"
type input "[GEOGRAPHIC_DATA]"
type input "KSB/11115/A"
click at [417, 399] on div "Select type" at bounding box center [525, 390] width 538 height 25
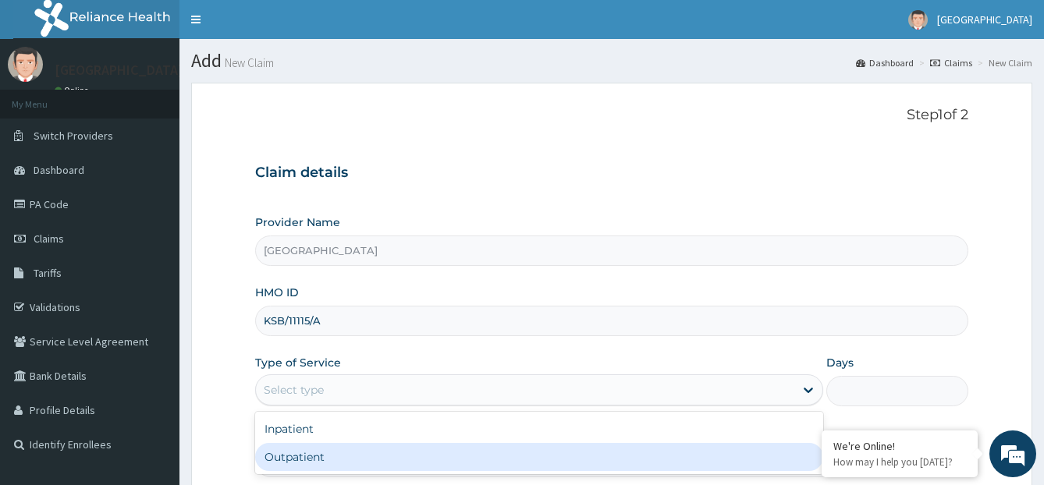
click at [378, 445] on div "Outpatient" at bounding box center [539, 457] width 568 height 28
type input "1"
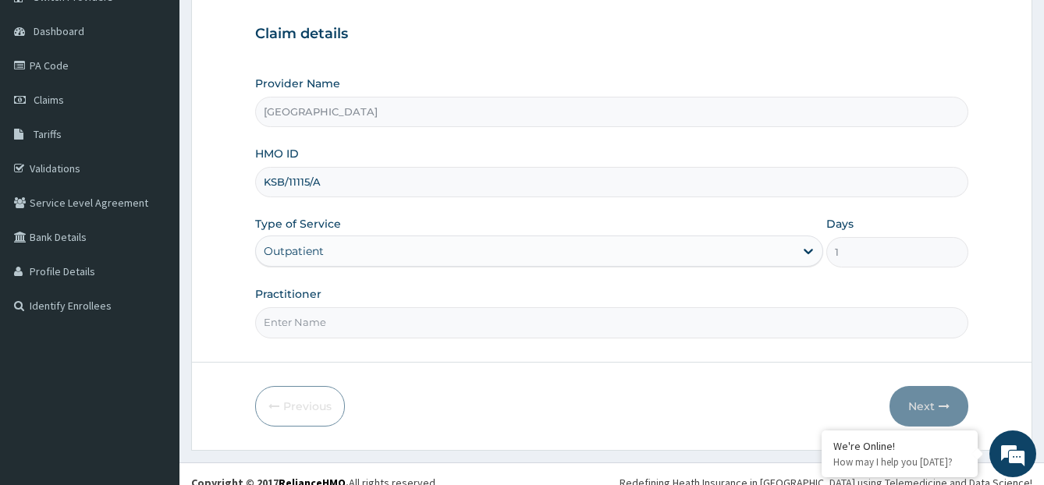
scroll to position [156, 0]
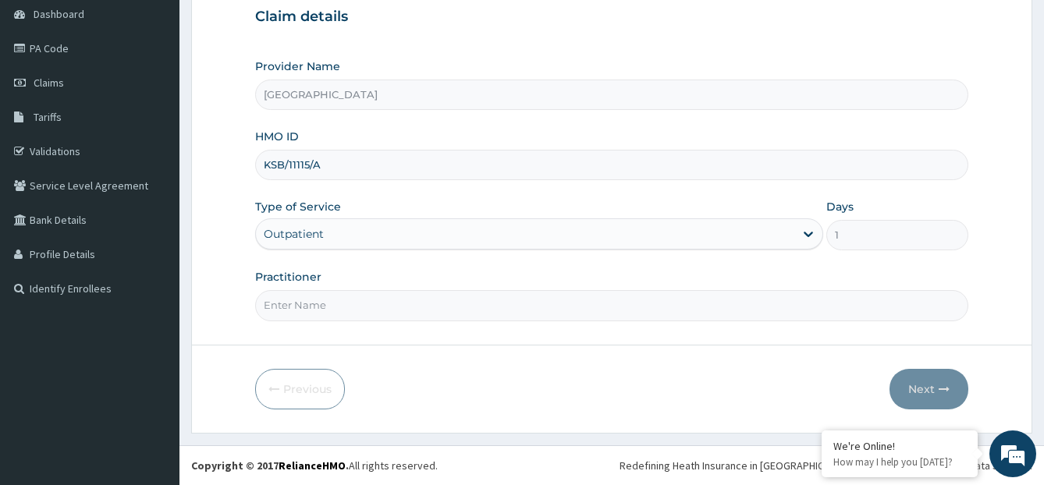
click at [630, 312] on input "Practitioner" at bounding box center [612, 305] width 714 height 30
type input "dr bappa aliyu"
click at [907, 386] on button "Next" at bounding box center [928, 389] width 79 height 41
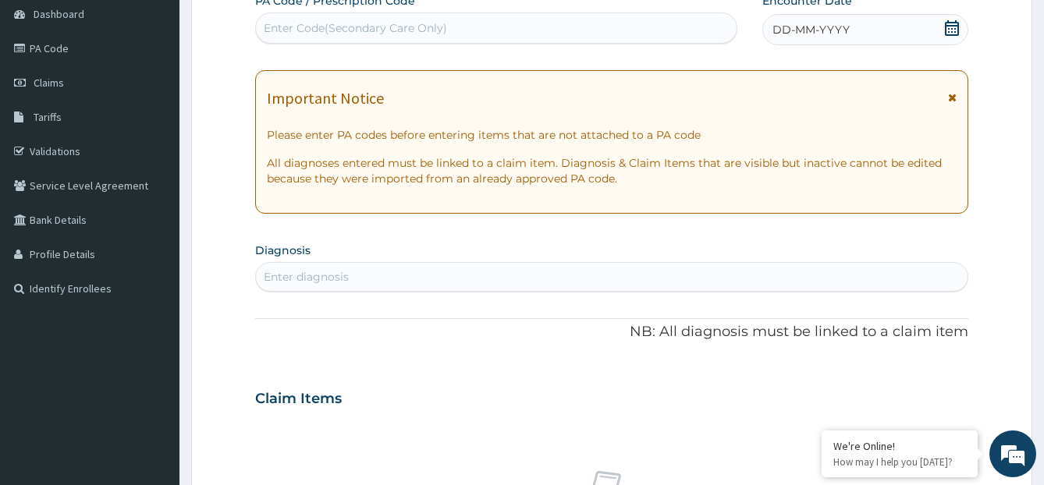
click at [853, 28] on div "DD-MM-YYYY" at bounding box center [865, 29] width 207 height 31
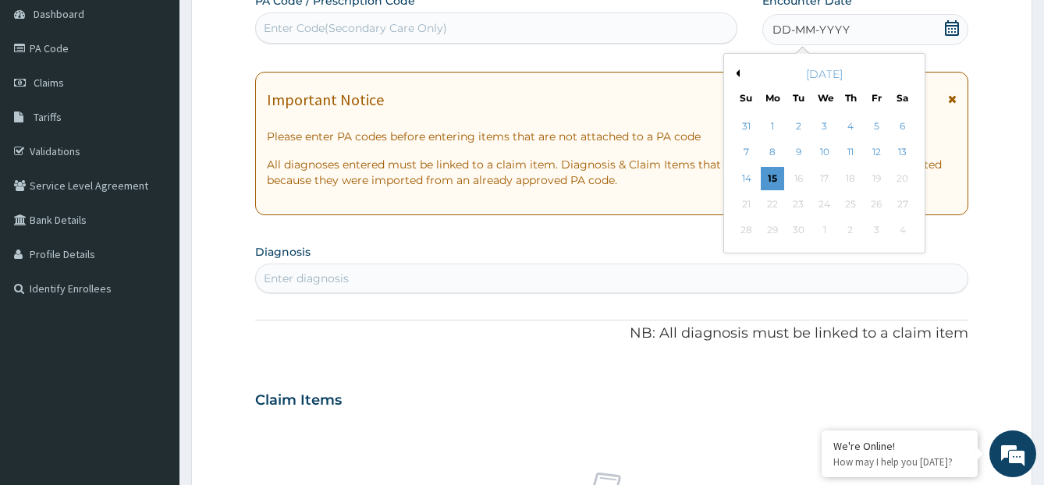
scroll to position [0, 0]
click at [850, 155] on div "11" at bounding box center [849, 152] width 23 height 23
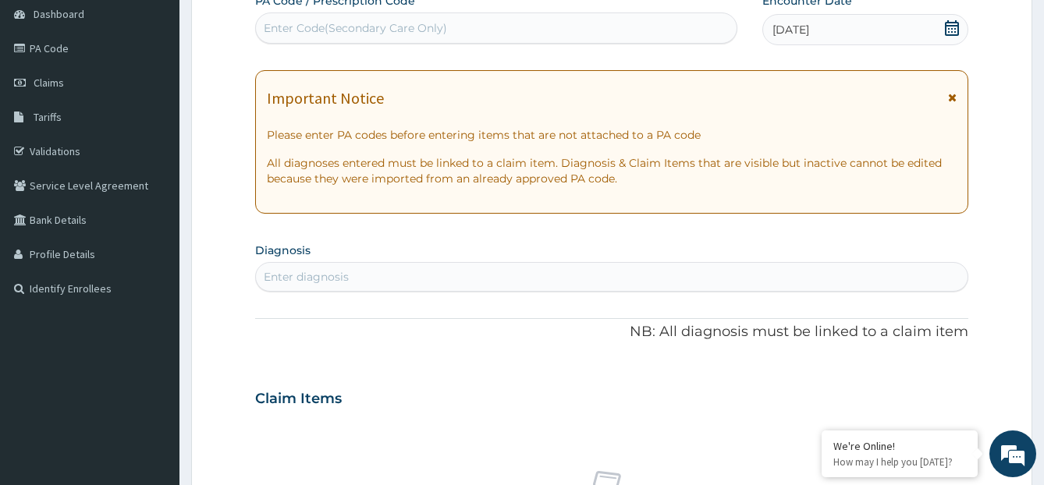
click at [551, 271] on div "Enter diagnosis" at bounding box center [612, 276] width 712 height 25
type input "MALARIA"
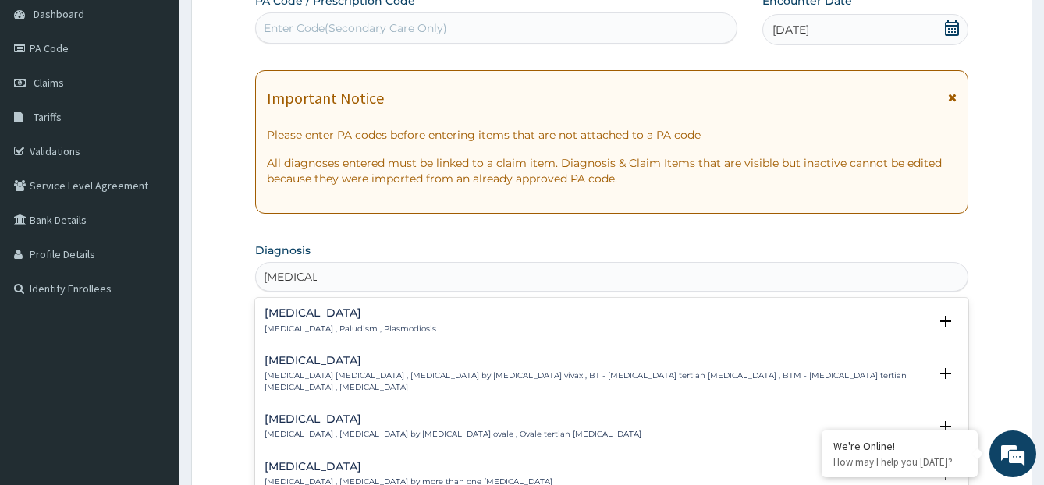
click at [511, 313] on div "Malaria Malaria , Paludism , Plasmodiosis" at bounding box center [611, 320] width 695 height 27
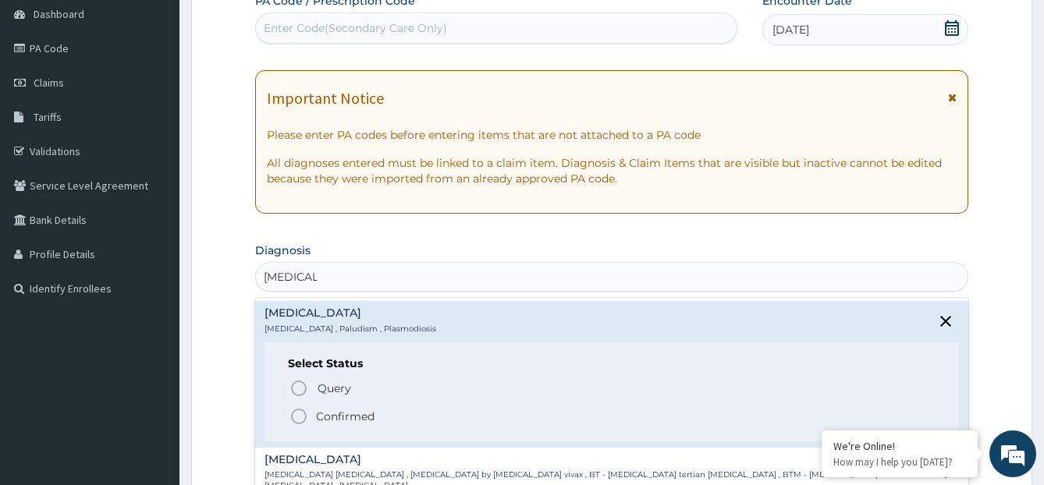
click at [296, 415] on icon "status option filled" at bounding box center [298, 416] width 19 height 19
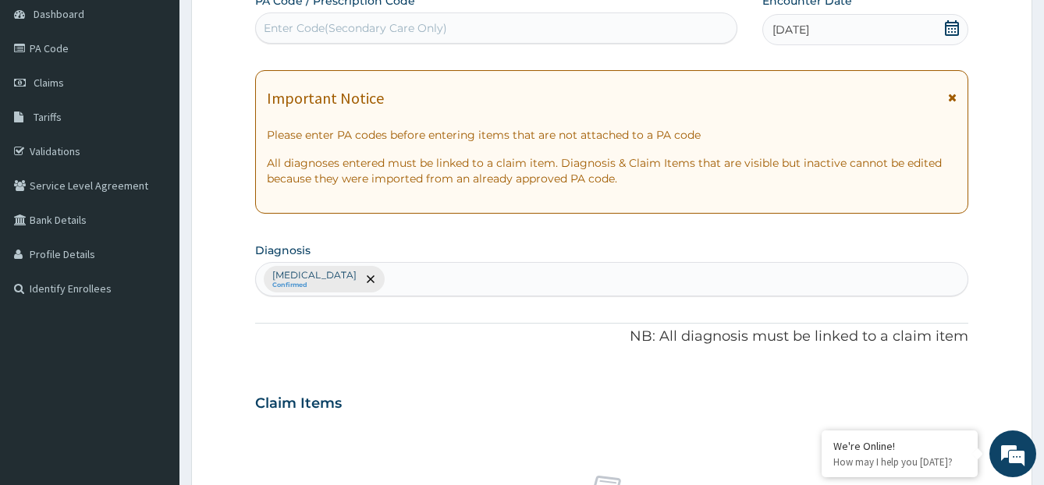
scroll to position [580, 0]
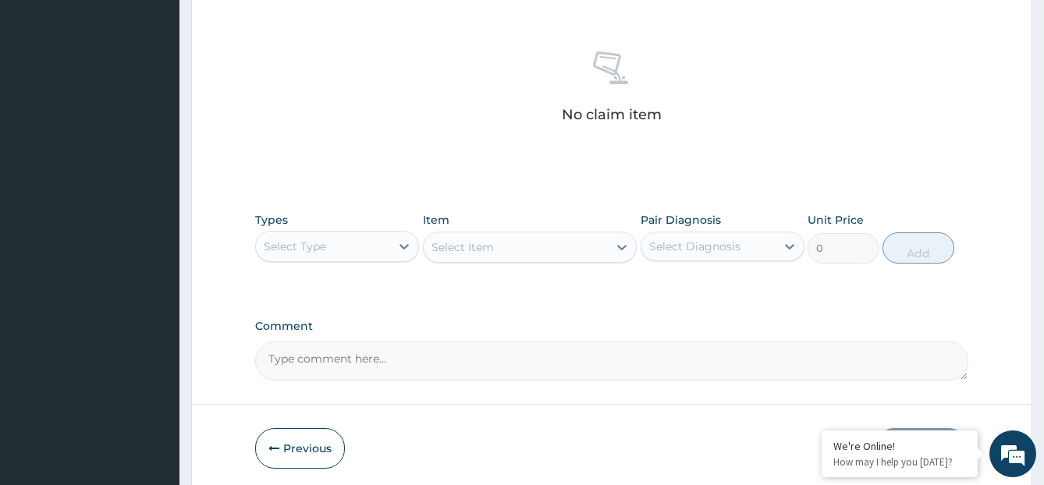
click at [346, 247] on div "Select Type" at bounding box center [323, 246] width 134 height 25
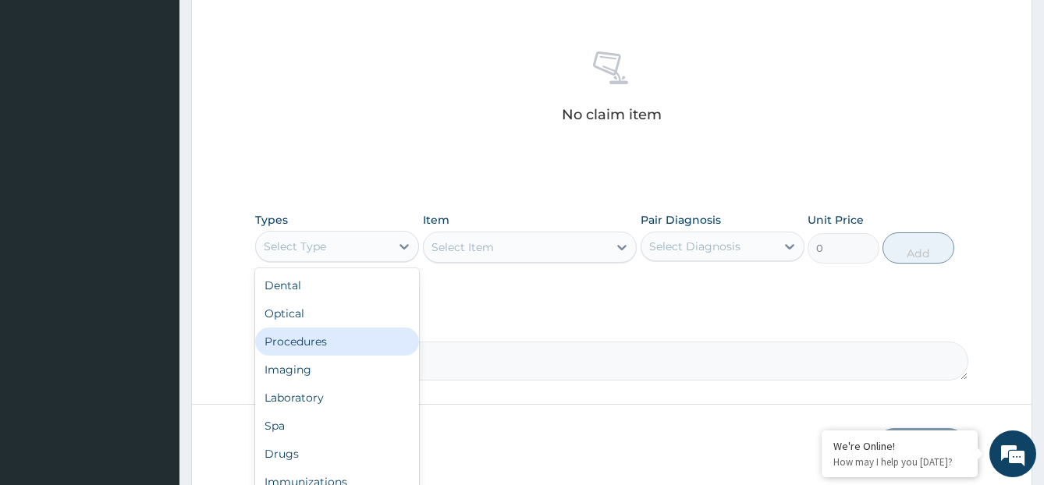
click at [320, 337] on div "Procedures" at bounding box center [337, 342] width 164 height 28
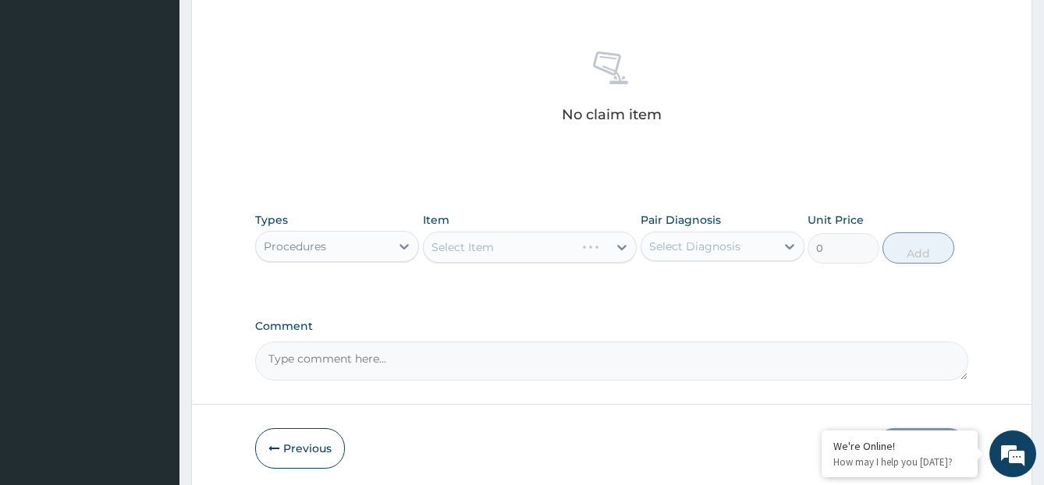
click at [678, 253] on div "Select Diagnosis" at bounding box center [694, 247] width 91 height 16
click at [689, 283] on label "Malaria" at bounding box center [714, 285] width 97 height 16
checkbox input "true"
click at [565, 206] on div "Types Procedures Item Select Item Pair Diagnosis option Malaria, selected. opti…" at bounding box center [612, 237] width 714 height 67
click at [522, 243] on div "Select Item" at bounding box center [530, 247] width 214 height 31
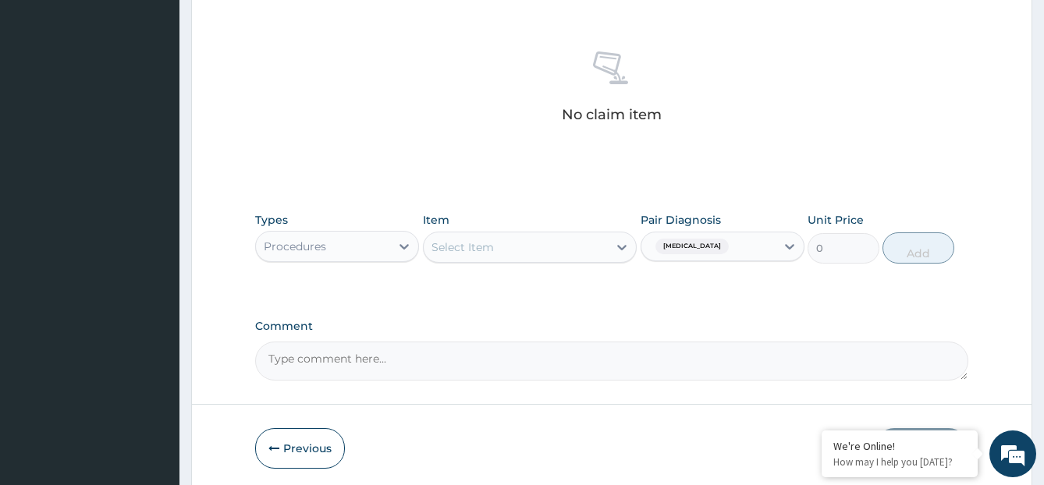
click at [522, 243] on div "Select Item" at bounding box center [516, 247] width 184 height 25
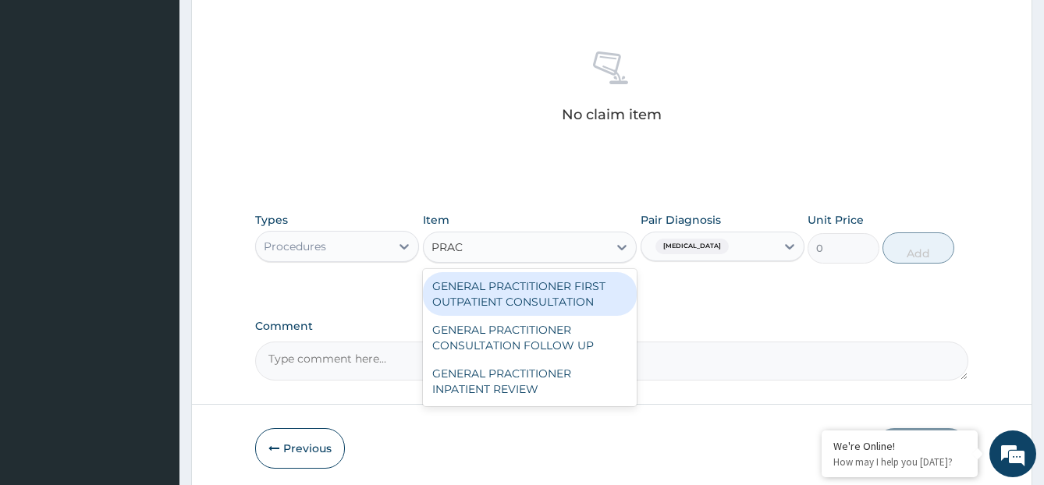
type input "PRACT"
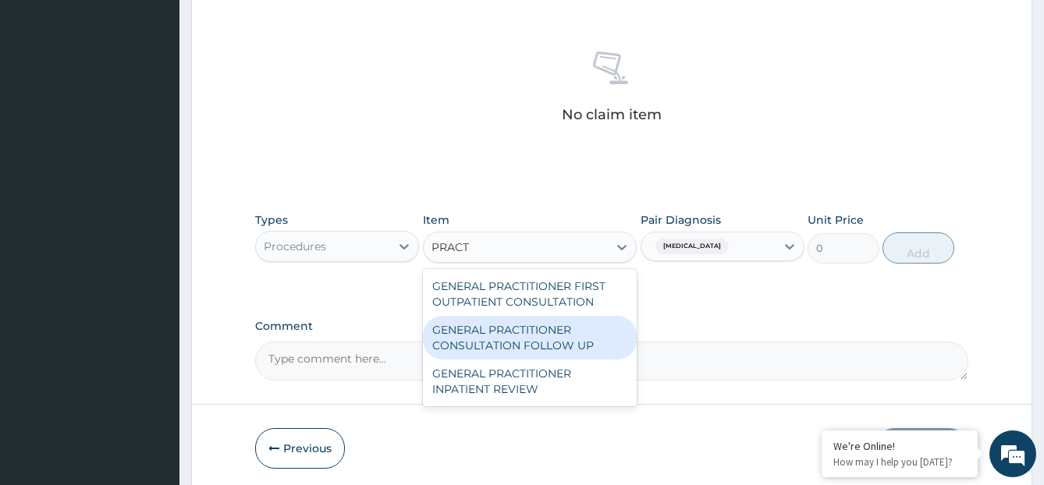
click at [517, 346] on div "GENERAL PRACTITIONER CONSULTATION FOLLOW UP" at bounding box center [530, 338] width 214 height 44
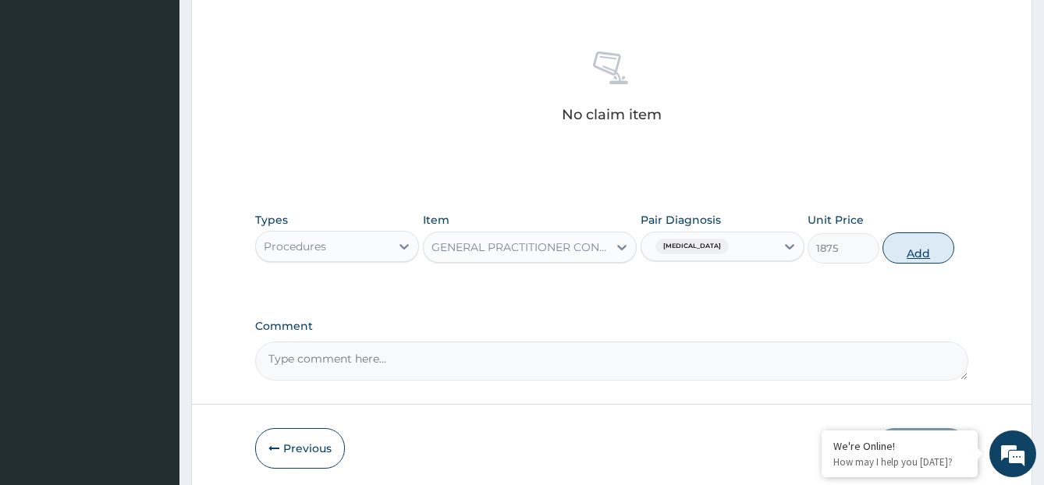
click at [886, 254] on button "Add" at bounding box center [917, 247] width 71 height 31
type input "0"
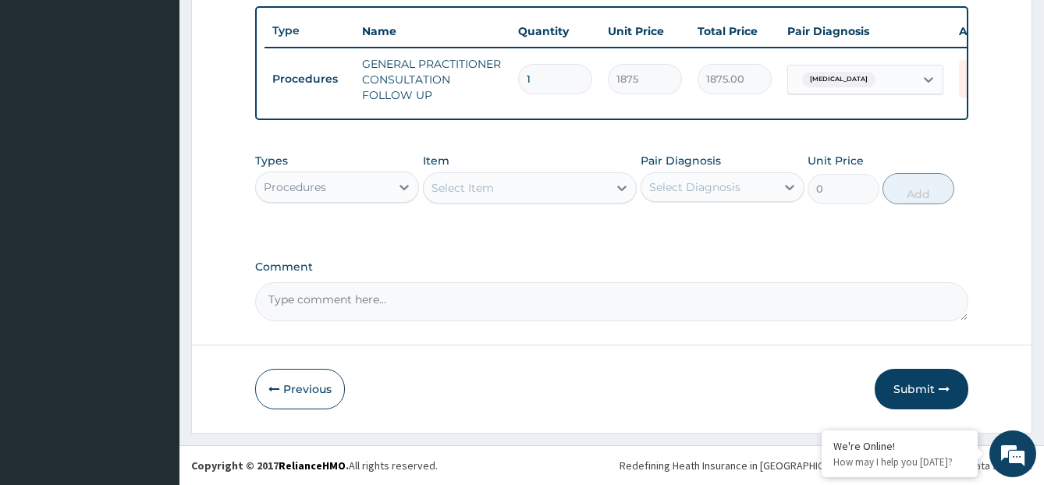
click at [382, 190] on div "Procedures" at bounding box center [323, 187] width 134 height 25
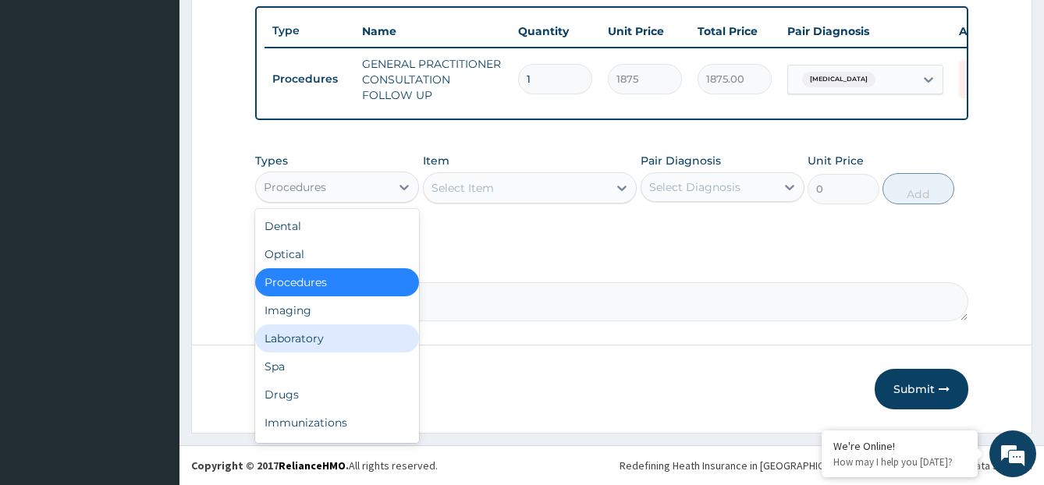
click at [384, 353] on div "Laboratory" at bounding box center [337, 339] width 164 height 28
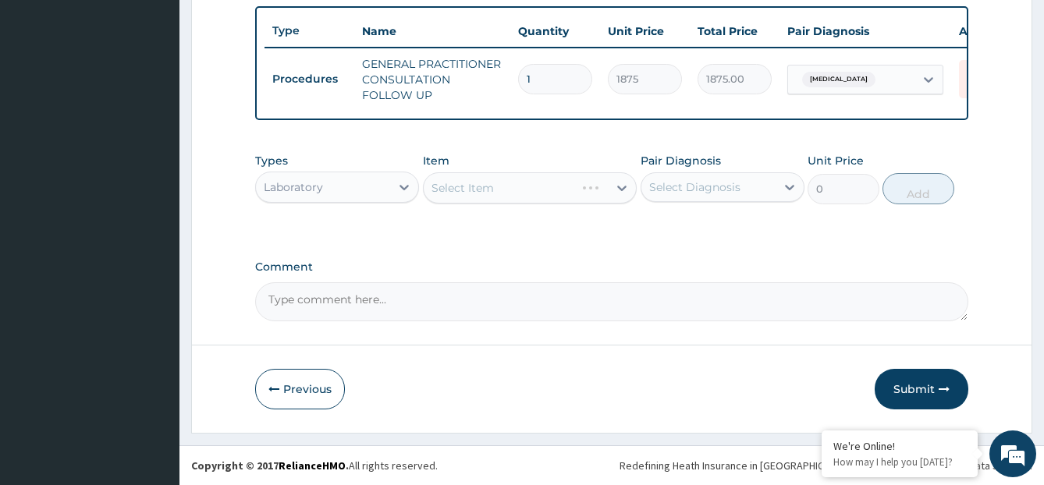
click at [743, 199] on div "Select Diagnosis" at bounding box center [708, 187] width 134 height 25
click at [735, 225] on div "Malaria" at bounding box center [723, 227] width 164 height 32
checkbox input "true"
click at [509, 194] on div "Select Item" at bounding box center [516, 188] width 184 height 25
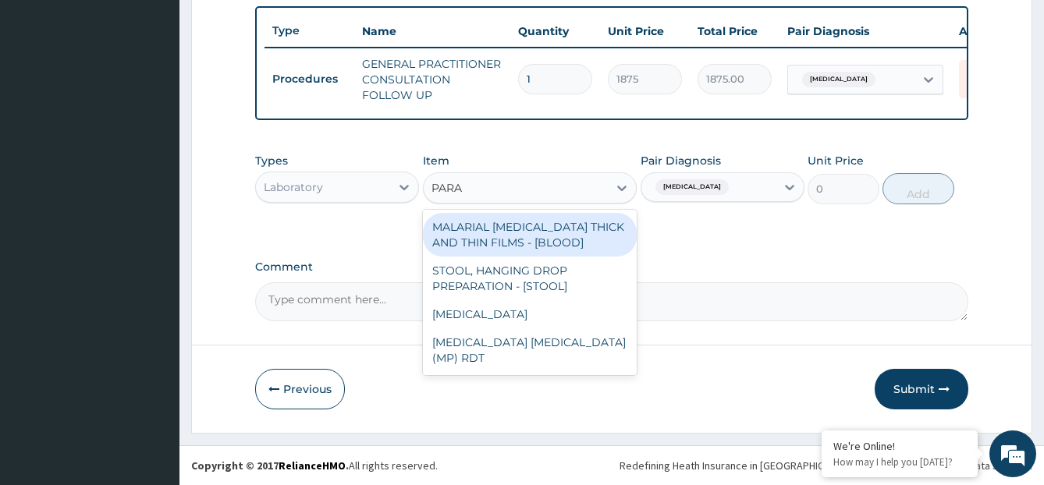
type input "PARAS"
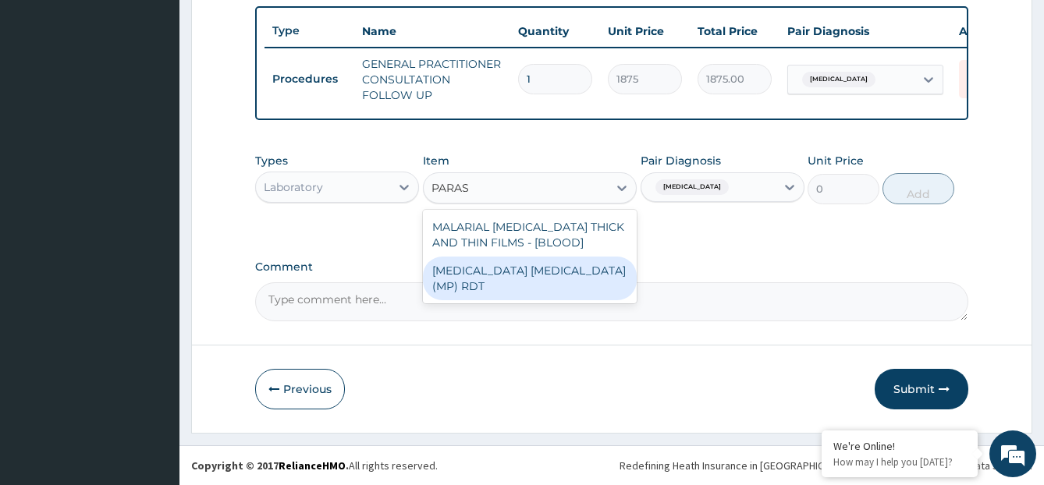
click at [500, 267] on div "MALARIA PARASITE (MP) RDT" at bounding box center [530, 279] width 214 height 44
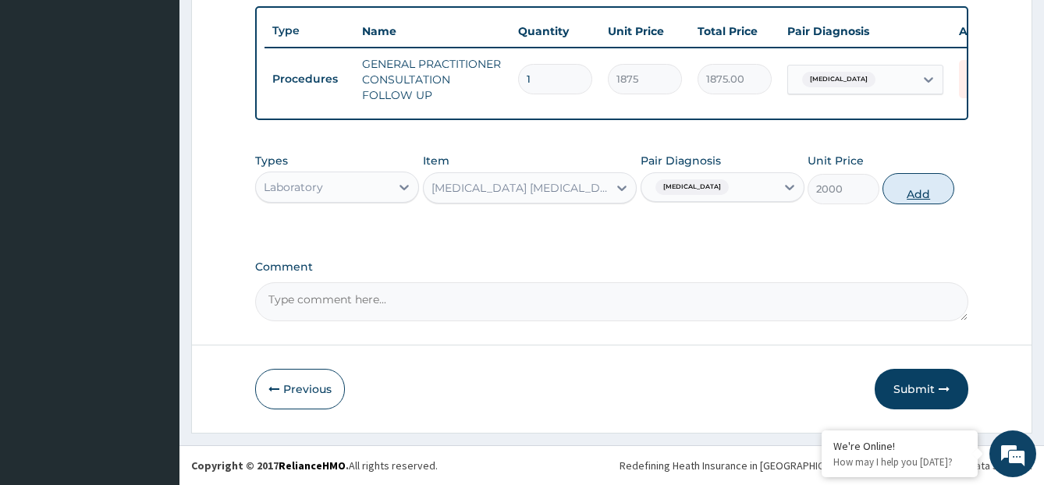
click at [901, 193] on button "Add" at bounding box center [917, 188] width 71 height 31
type input "0"
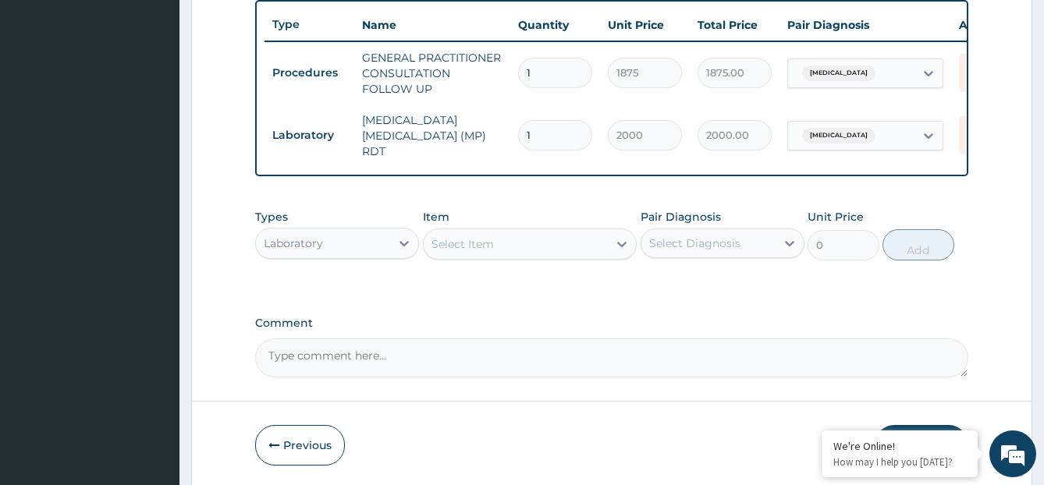
click at [524, 254] on div "Select Item" at bounding box center [516, 244] width 184 height 25
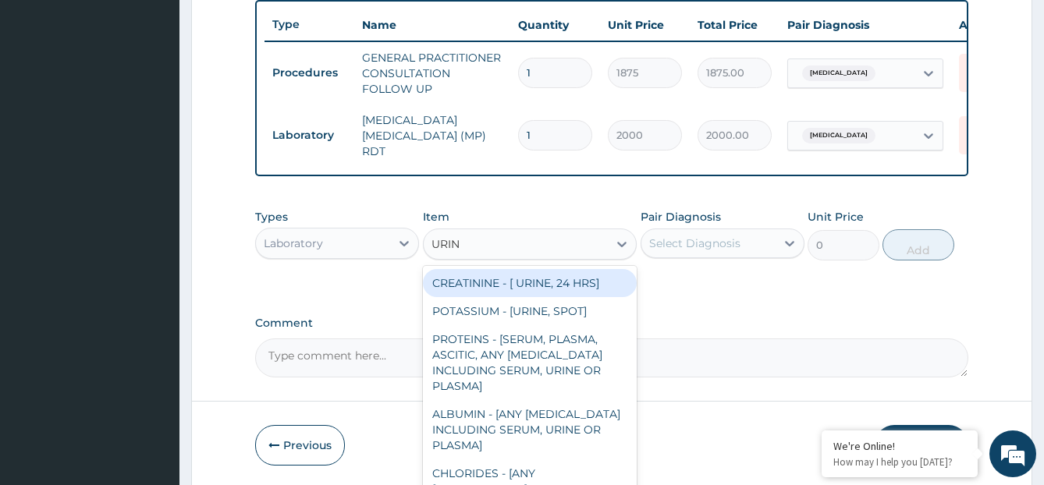
type input "URINA"
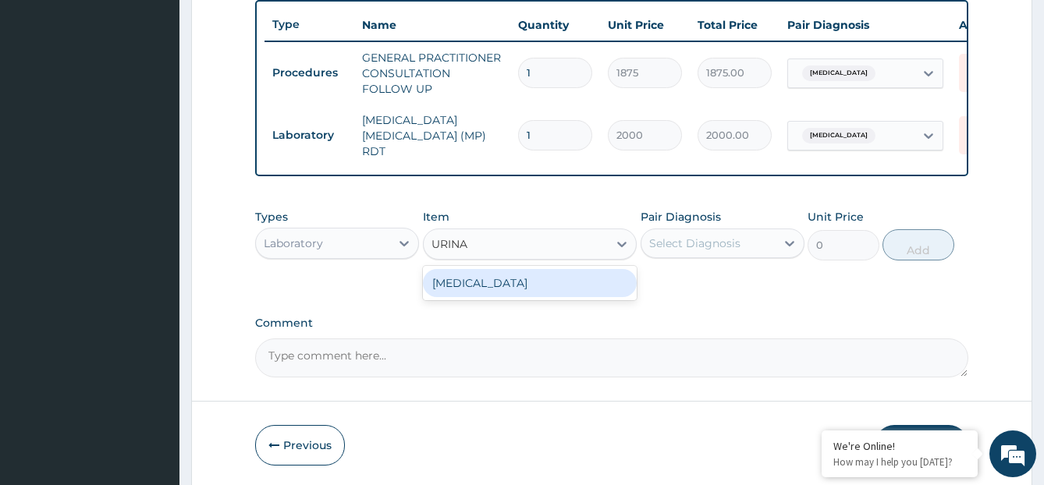
click at [522, 282] on div "URINALYSIS" at bounding box center [530, 283] width 214 height 28
type input "2187.5"
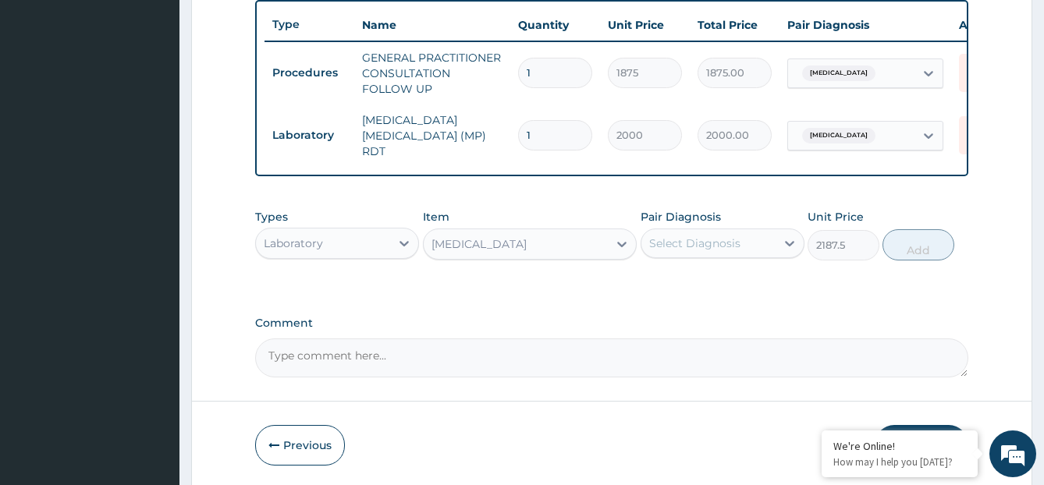
click at [733, 249] on div "Select Diagnosis" at bounding box center [694, 244] width 91 height 16
click at [734, 289] on div "Malaria" at bounding box center [723, 284] width 164 height 32
checkbox input "true"
click at [931, 251] on button "Add" at bounding box center [917, 244] width 71 height 31
type input "0"
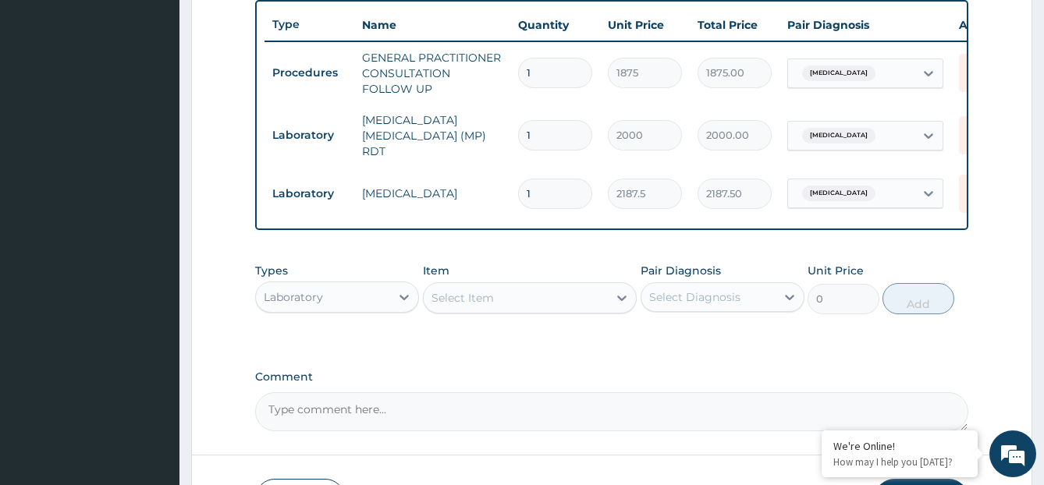
click at [350, 296] on div "Laboratory" at bounding box center [323, 297] width 134 height 25
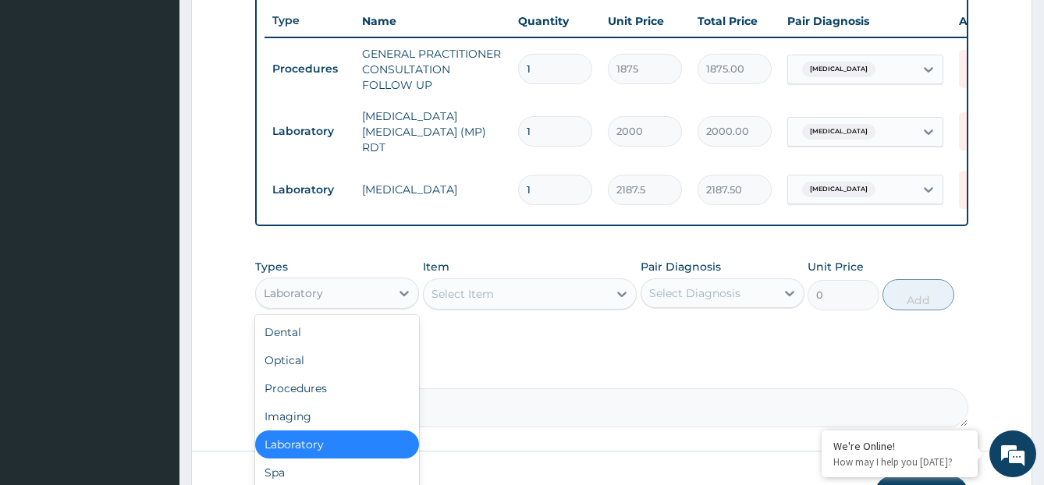
scroll to position [697, 0]
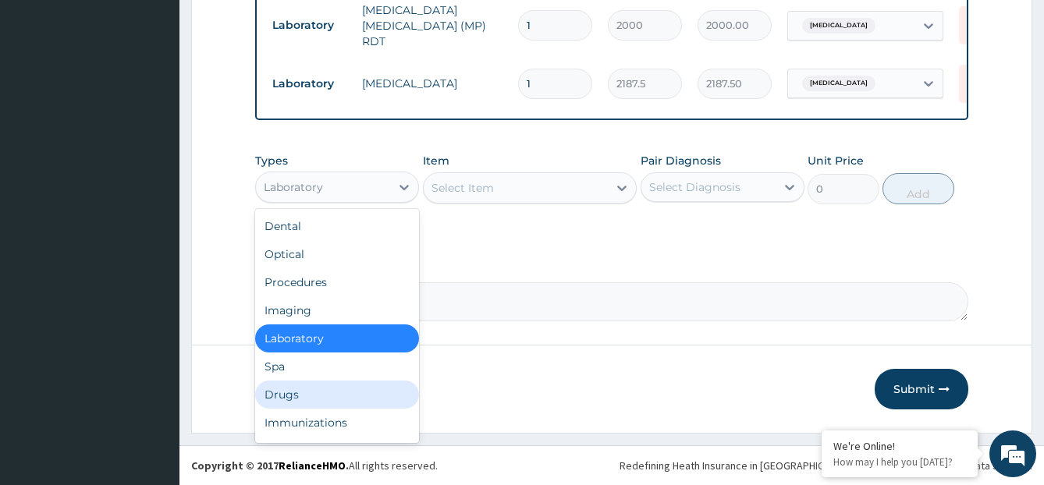
click at [345, 392] on div "Drugs" at bounding box center [337, 395] width 164 height 28
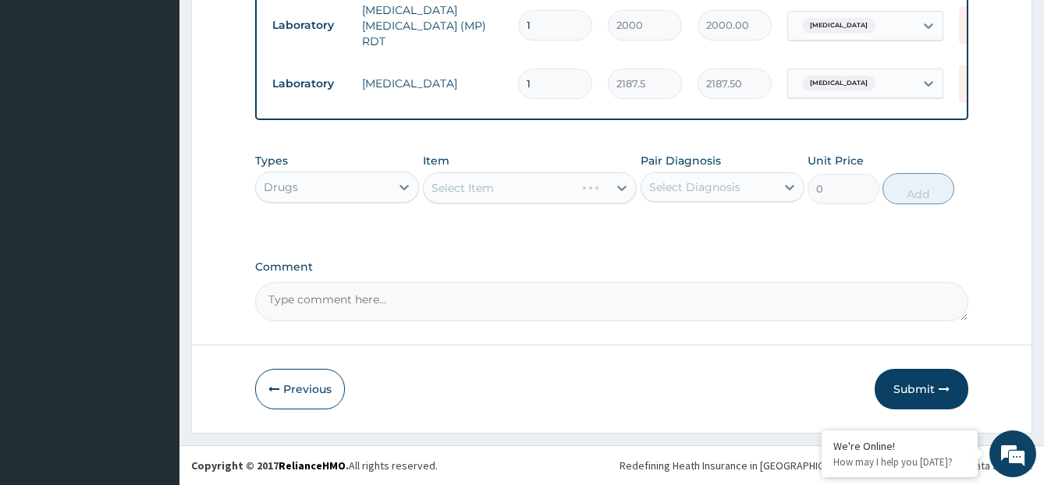
click at [703, 192] on div "Select Diagnosis" at bounding box center [694, 187] width 91 height 16
click at [690, 225] on label "Malaria" at bounding box center [714, 226] width 97 height 16
checkbox input "true"
click at [499, 232] on div "Types Drugs Item Select Item Pair Diagnosis Malaria Unit Price 0 Add" at bounding box center [612, 190] width 714 height 91
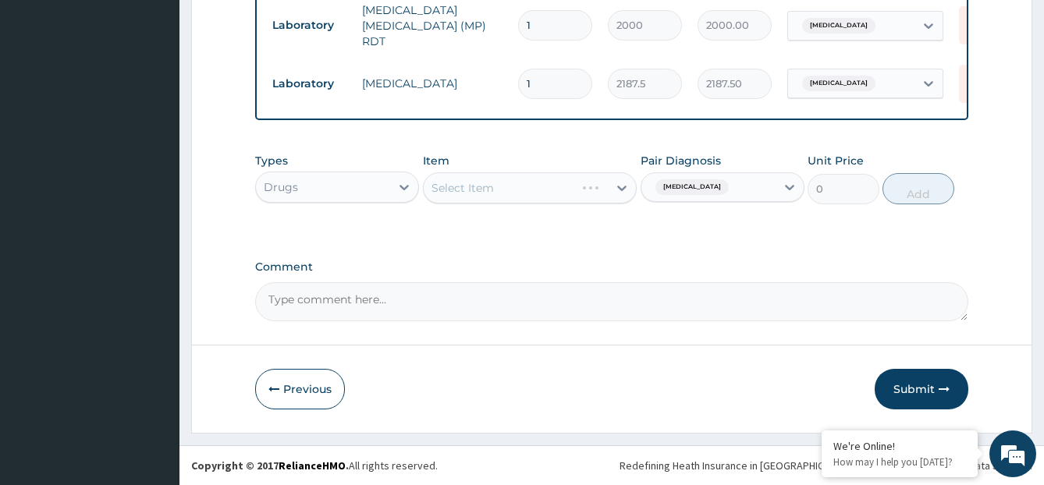
click at [568, 176] on div "Select Item" at bounding box center [516, 188] width 184 height 25
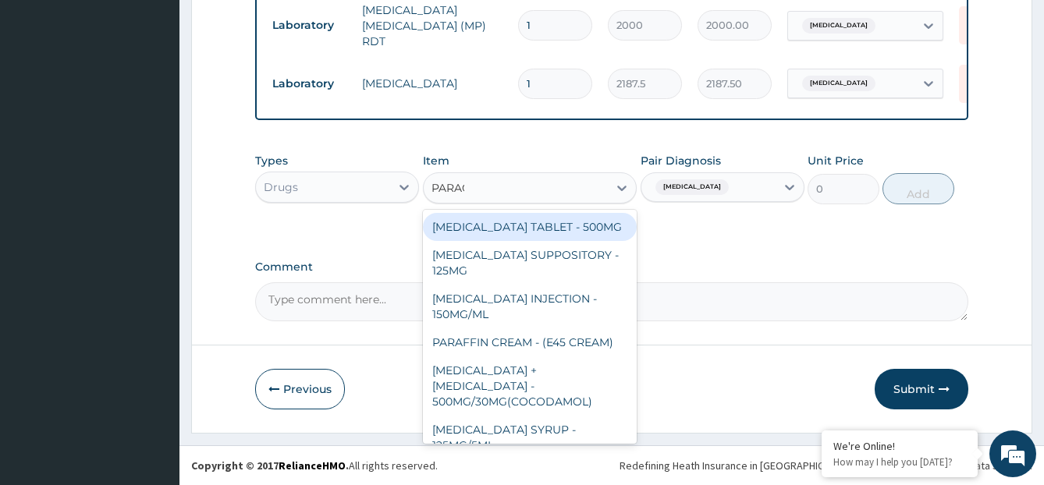
type input "PARACE"
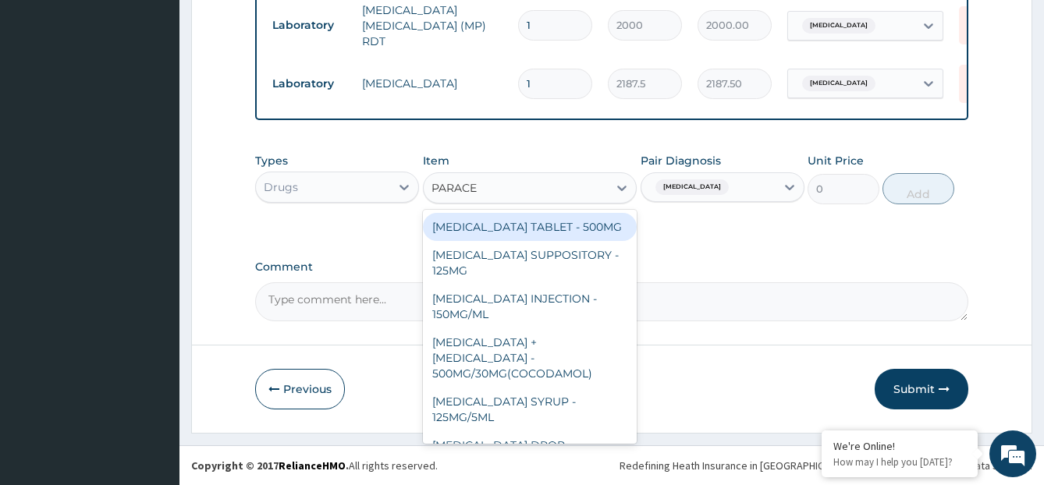
click at [563, 235] on div "PARACETAMOL TABLET - 500MG" at bounding box center [530, 227] width 214 height 28
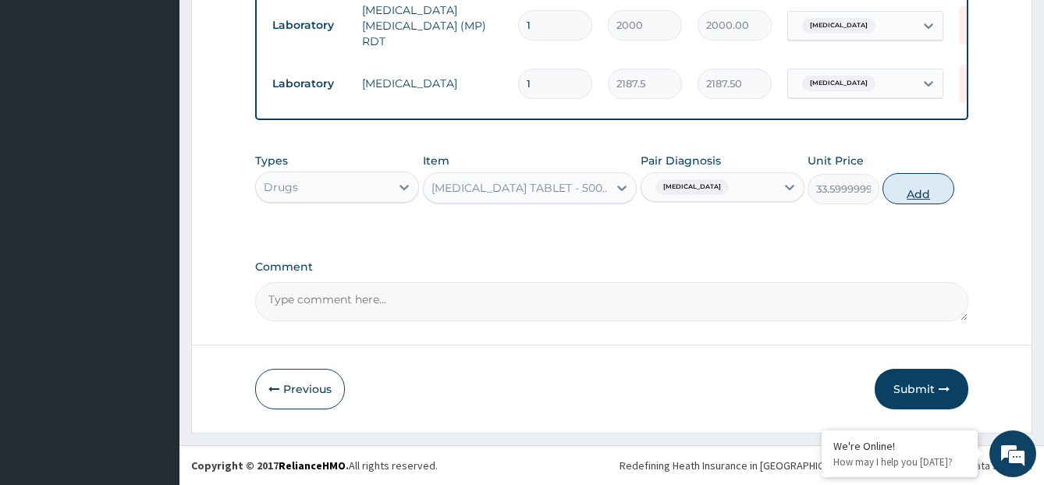
click at [927, 175] on button "Add" at bounding box center [917, 188] width 71 height 31
type input "0"
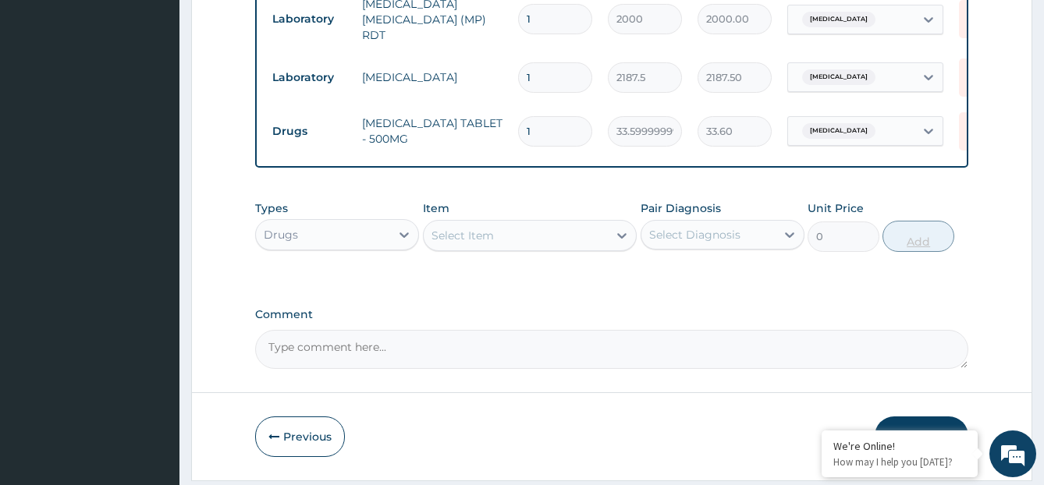
type input "18"
type input "604.80"
type input "18"
click at [573, 251] on div "Select Item" at bounding box center [530, 235] width 214 height 31
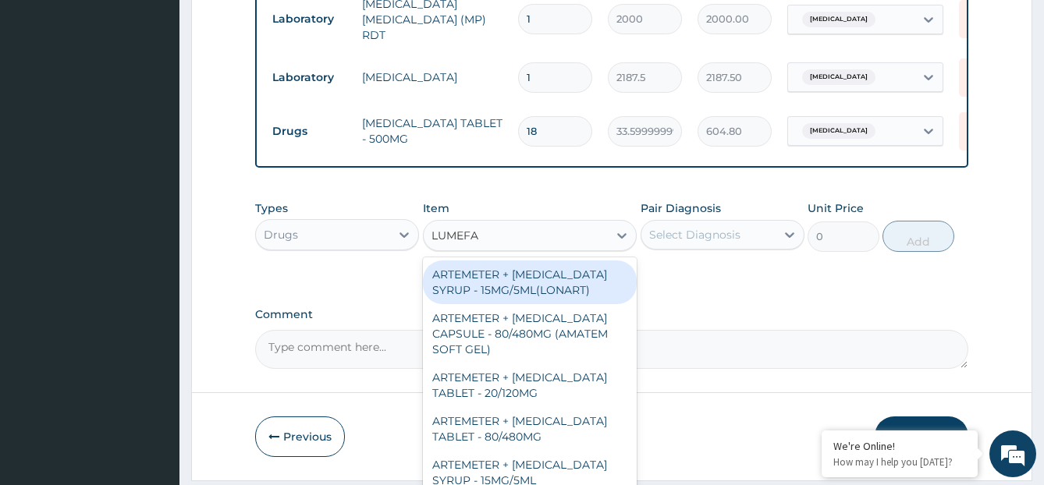
type input "LUMEFAN"
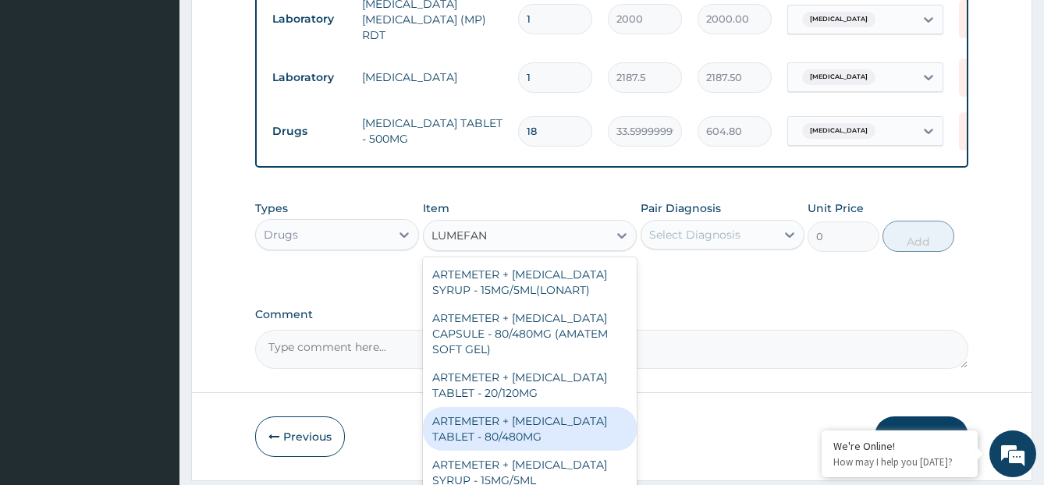
click at [558, 421] on div "ARTEMETER + LUMEFANTRINE TABLET - 80/480MG" at bounding box center [530, 429] width 214 height 44
type input "364"
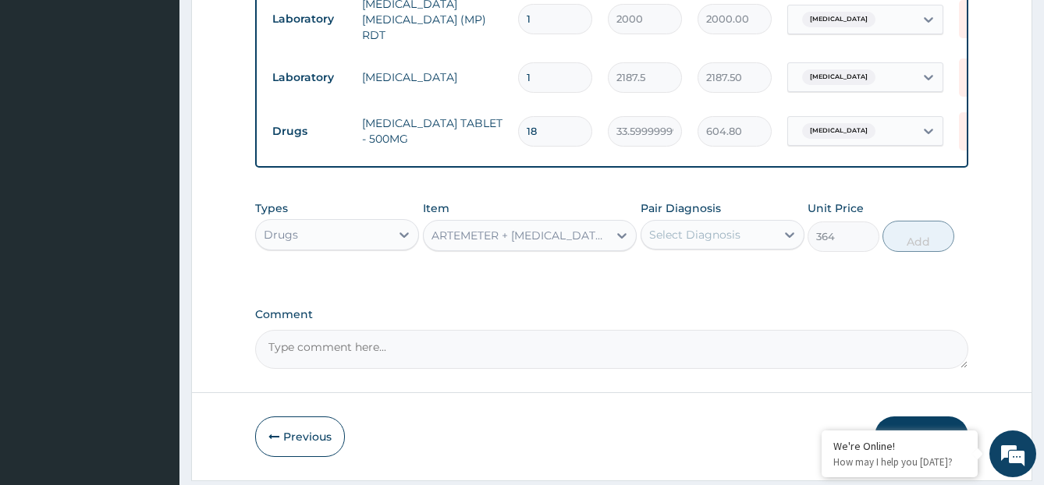
click at [747, 240] on div "Select Diagnosis" at bounding box center [708, 234] width 134 height 25
click at [779, 282] on div "Malaria" at bounding box center [723, 275] width 164 height 32
checkbox input "true"
click at [925, 242] on button "Add" at bounding box center [917, 236] width 71 height 31
type input "0"
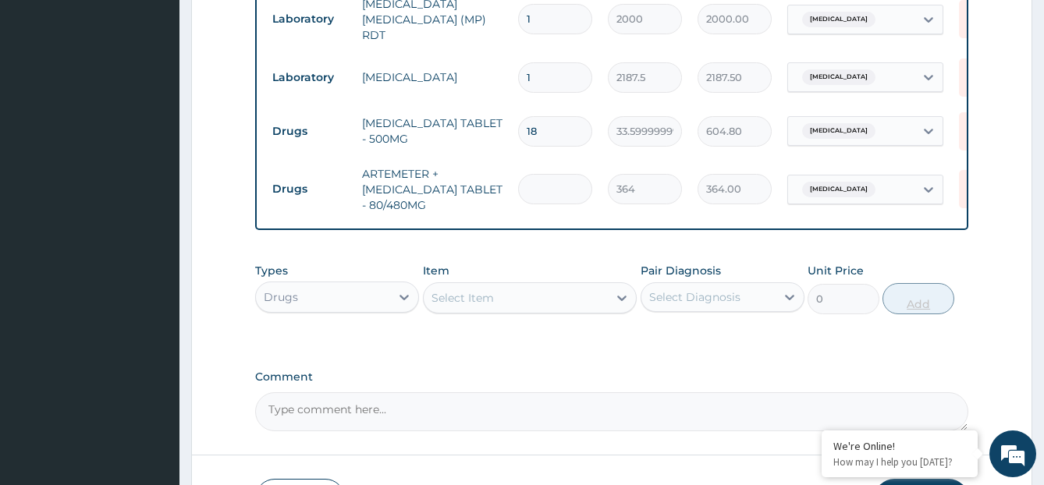
type input "0.00"
type input "6"
type input "2184.00"
type input "6"
click at [543, 307] on div "Select Item" at bounding box center [516, 298] width 184 height 25
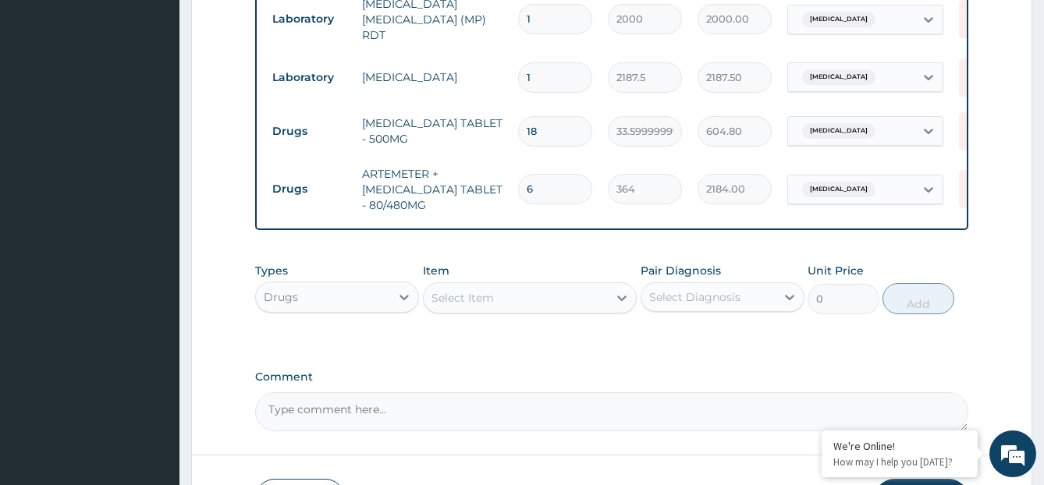
type input "CIPROFL"
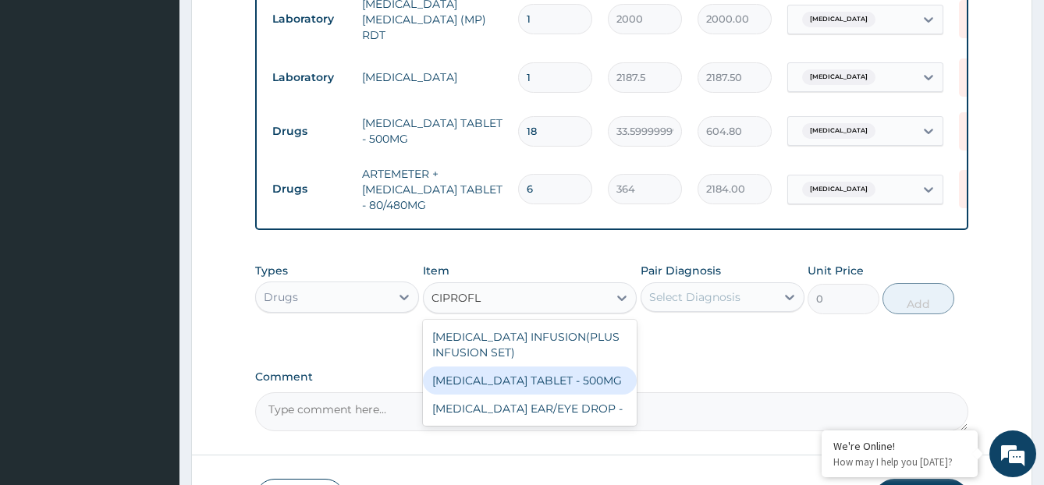
click at [540, 377] on div "CIPROFLOXACIN TABLET - 500MG" at bounding box center [530, 381] width 214 height 28
type input "196"
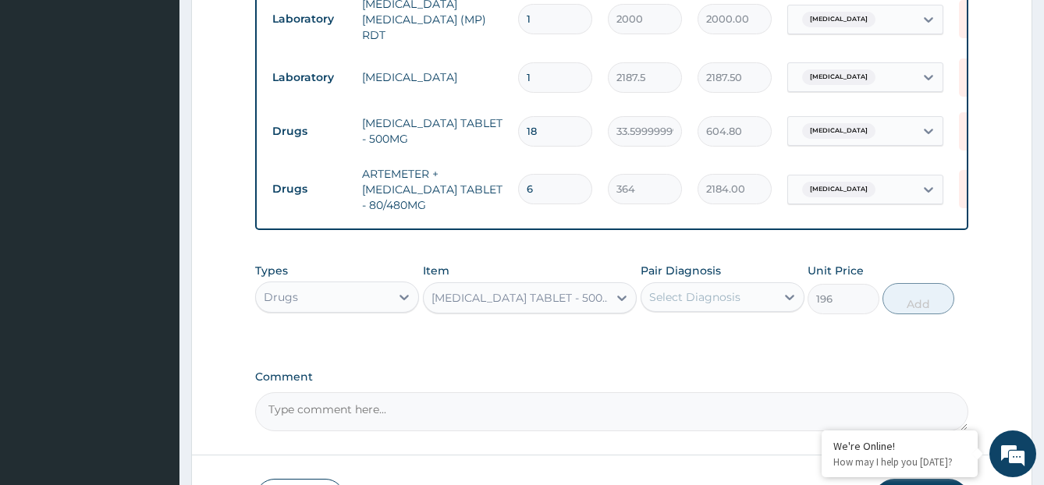
click at [768, 303] on div "Select Diagnosis" at bounding box center [708, 297] width 134 height 25
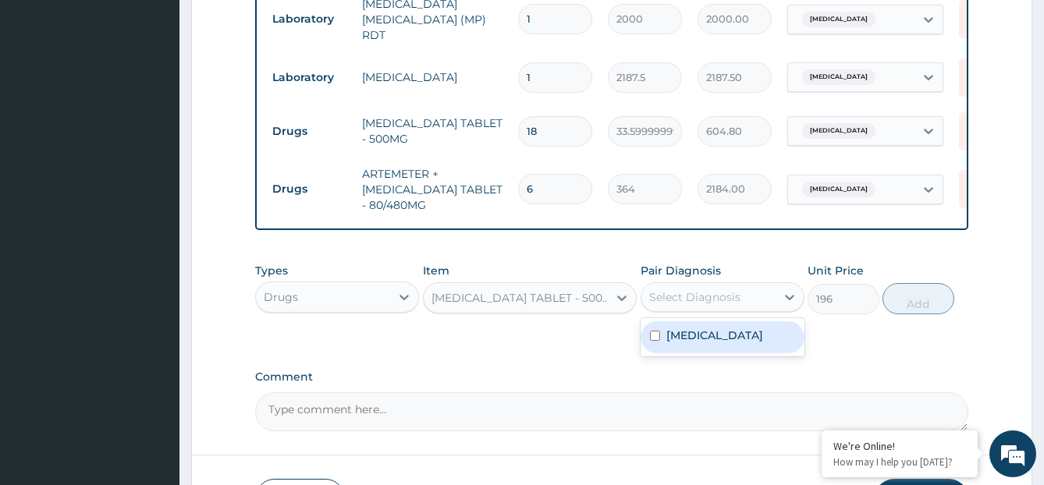
click at [770, 350] on div "Malaria" at bounding box center [723, 337] width 164 height 32
checkbox input "true"
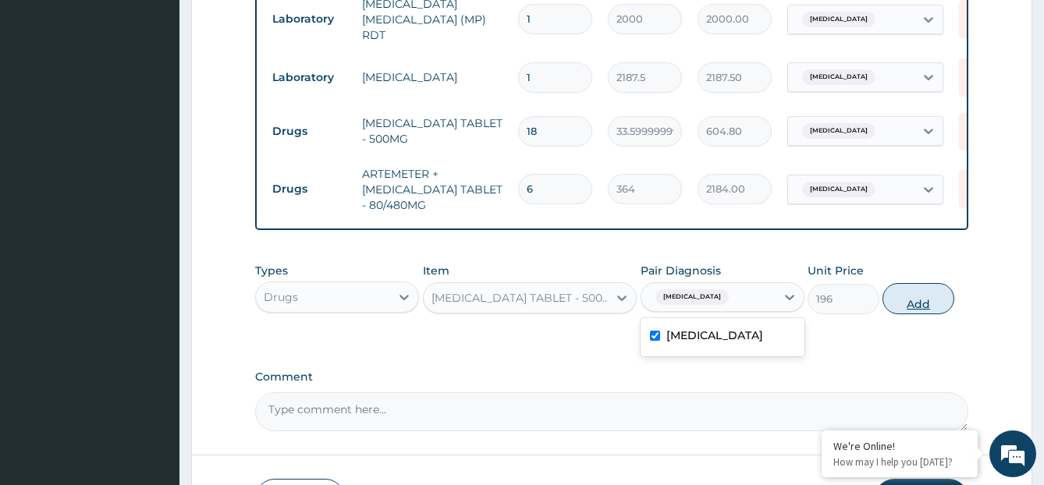
click at [914, 313] on button "Add" at bounding box center [917, 298] width 71 height 31
type input "0"
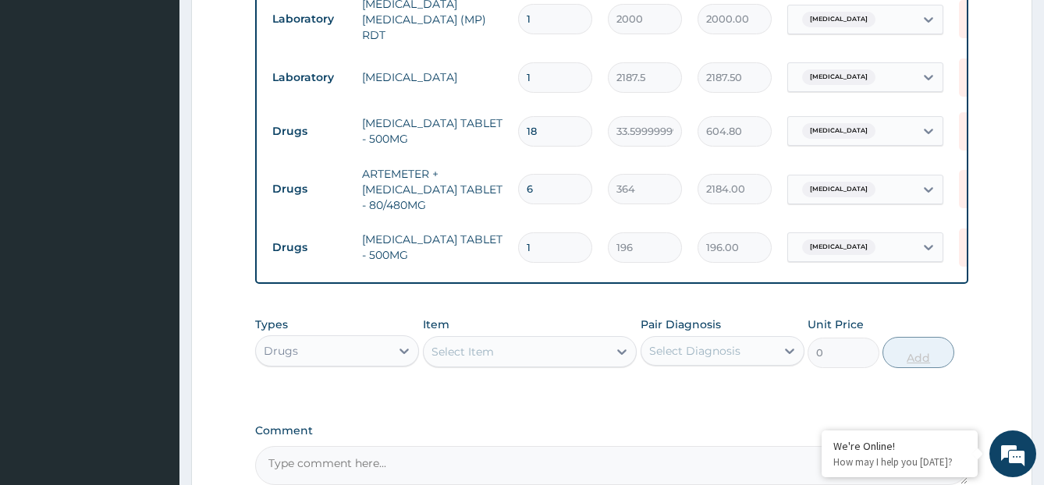
type input "10"
type input "1960.00"
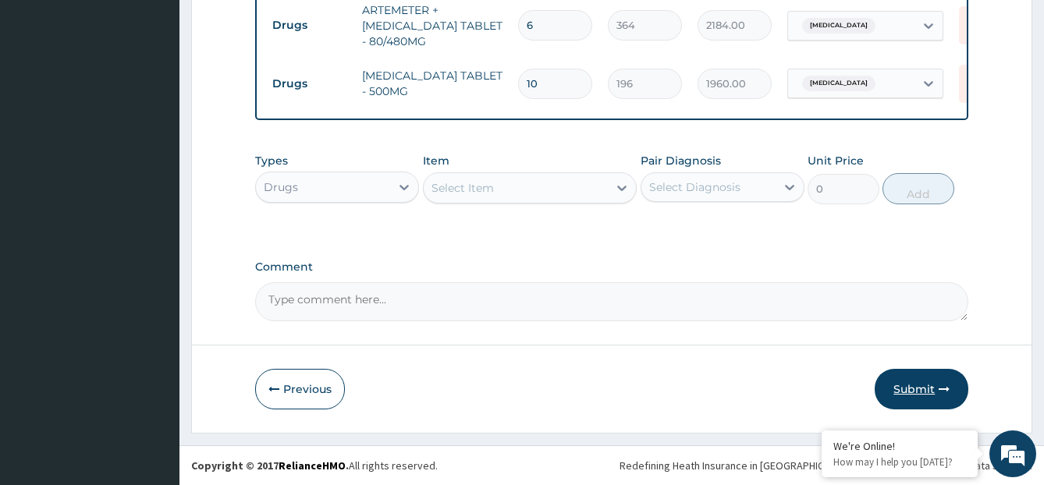
type input "10"
click at [906, 382] on button "Submit" at bounding box center [922, 389] width 94 height 41
